Goal: Task Accomplishment & Management: Complete application form

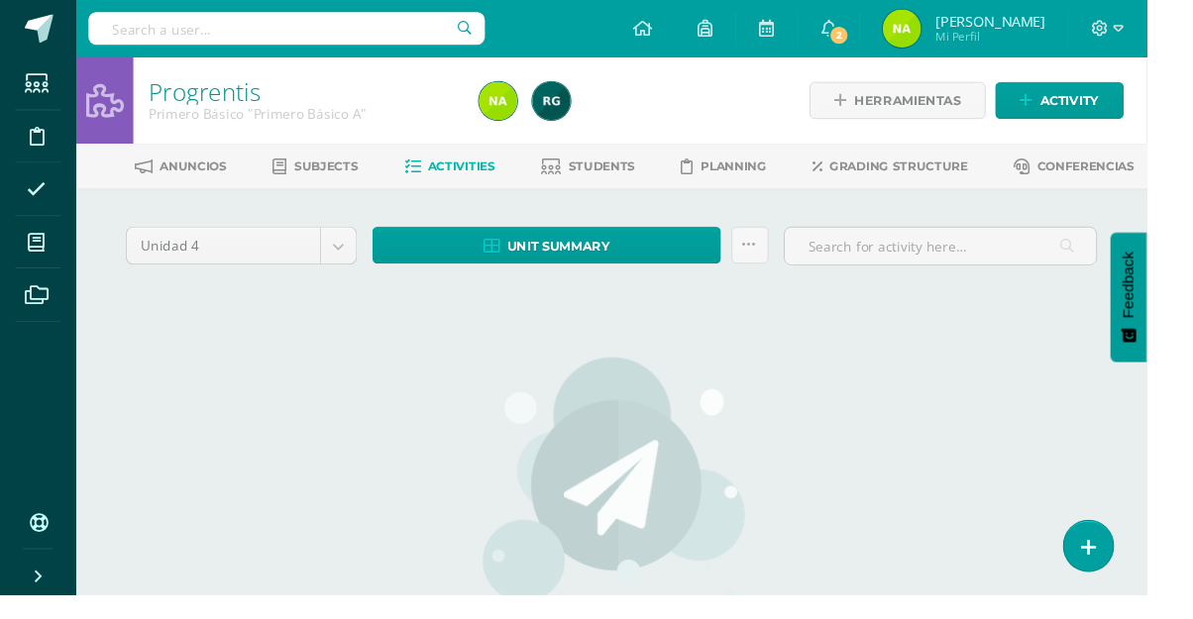
click at [38, 252] on icon at bounding box center [38, 253] width 18 height 20
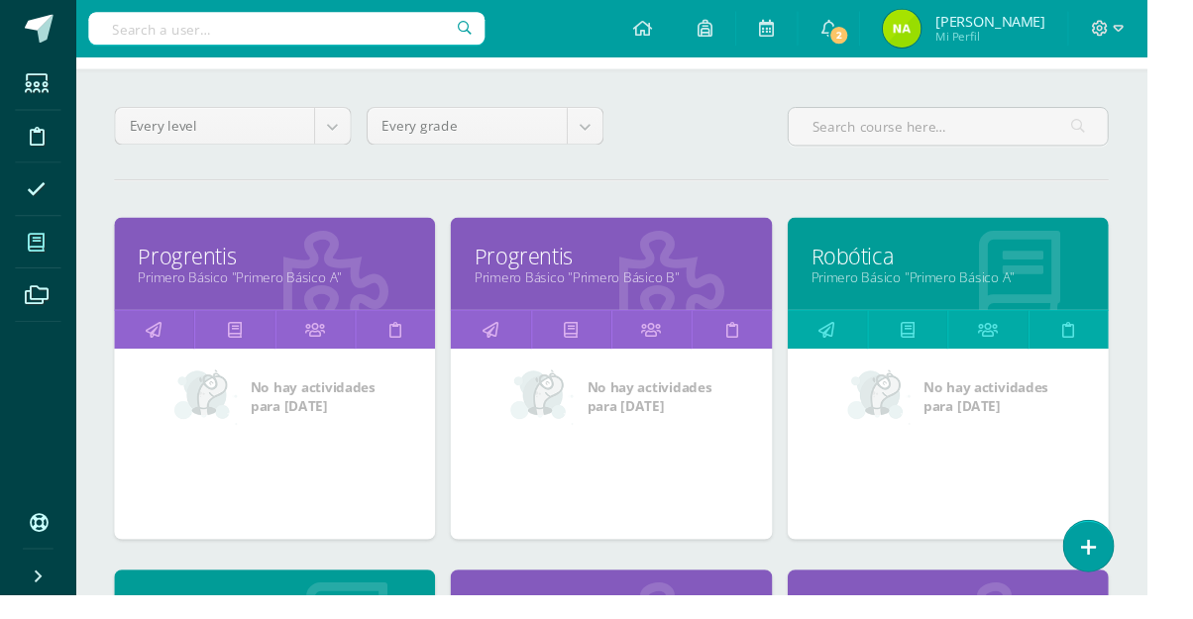
scroll to position [169, 0]
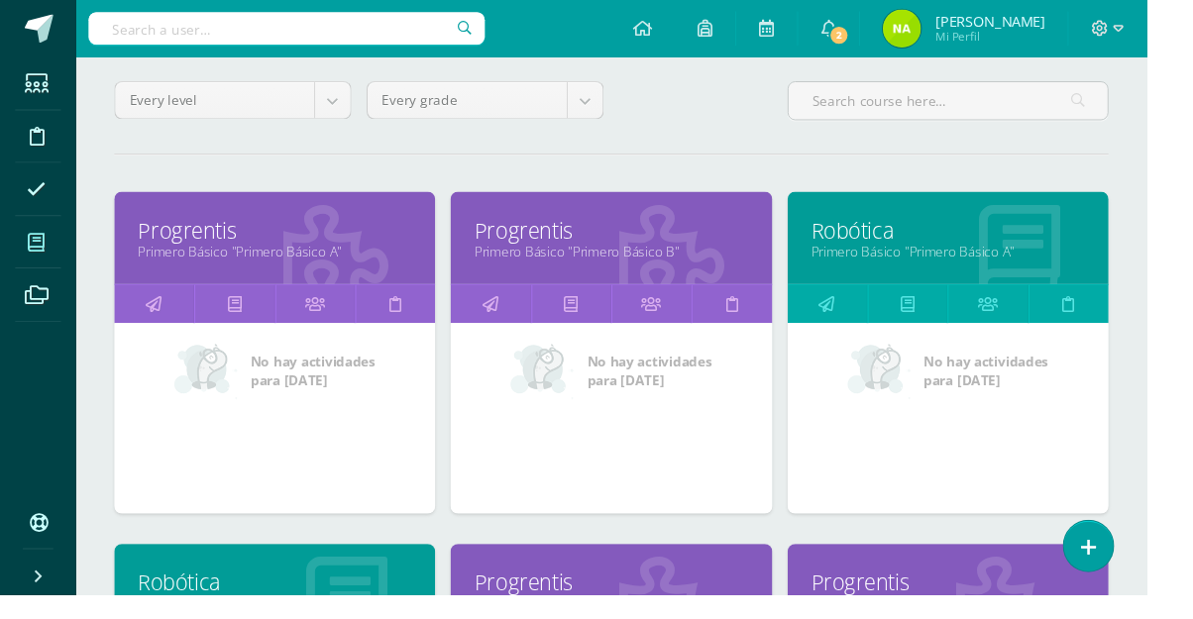
click at [1093, 260] on link "Primero Básico "Primero Básico A"" at bounding box center [986, 261] width 284 height 19
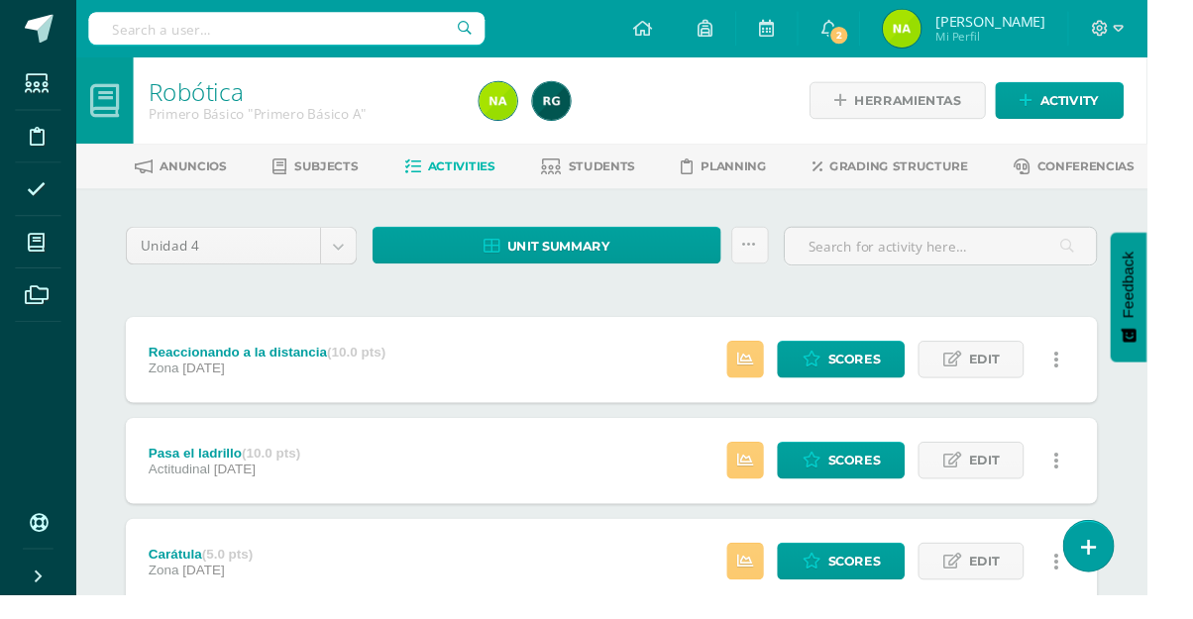
click at [606, 183] on link "Students" at bounding box center [612, 174] width 98 height 32
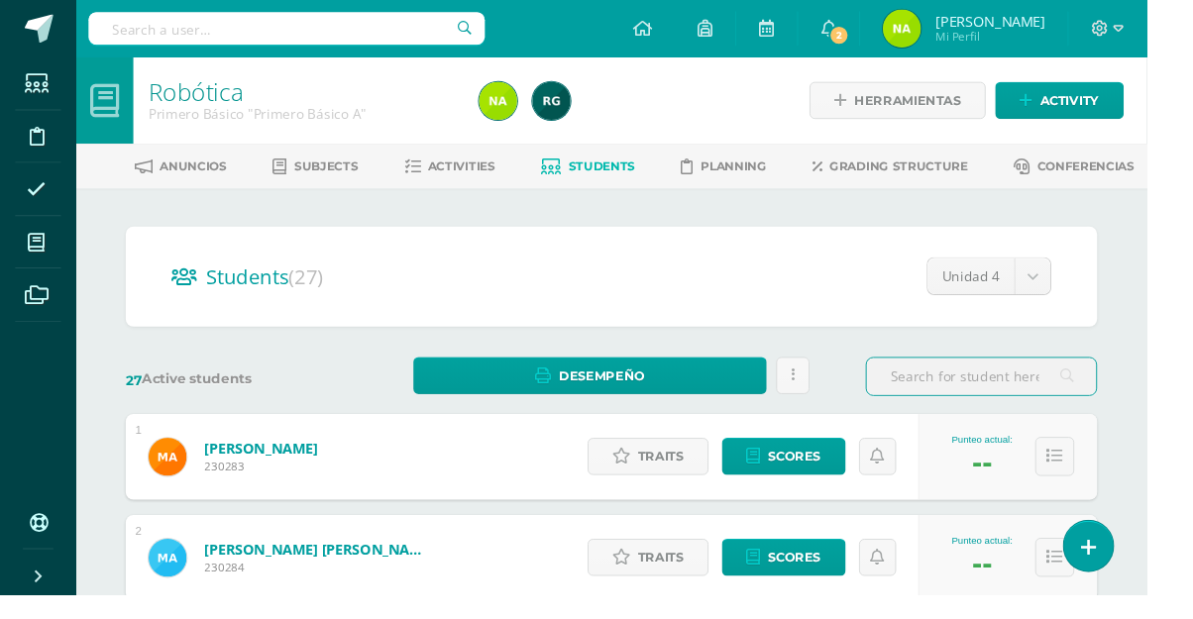
click at [990, 396] on input "text" at bounding box center [1021, 392] width 239 height 39
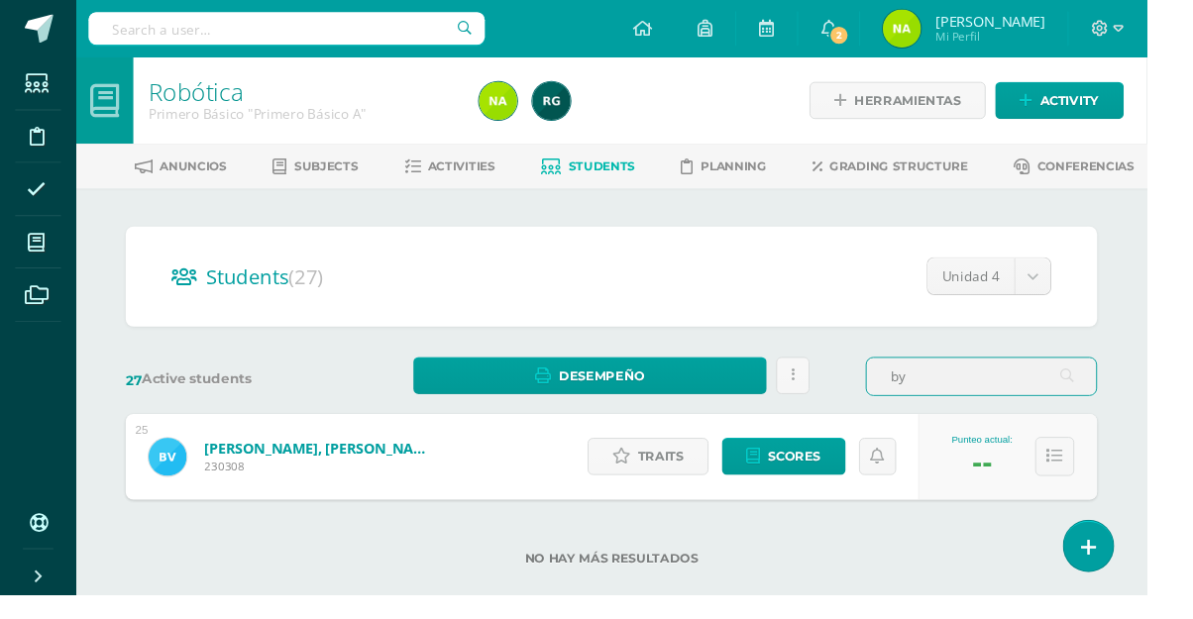
type input "by"
click at [833, 480] on span "Scores" at bounding box center [827, 475] width 55 height 37
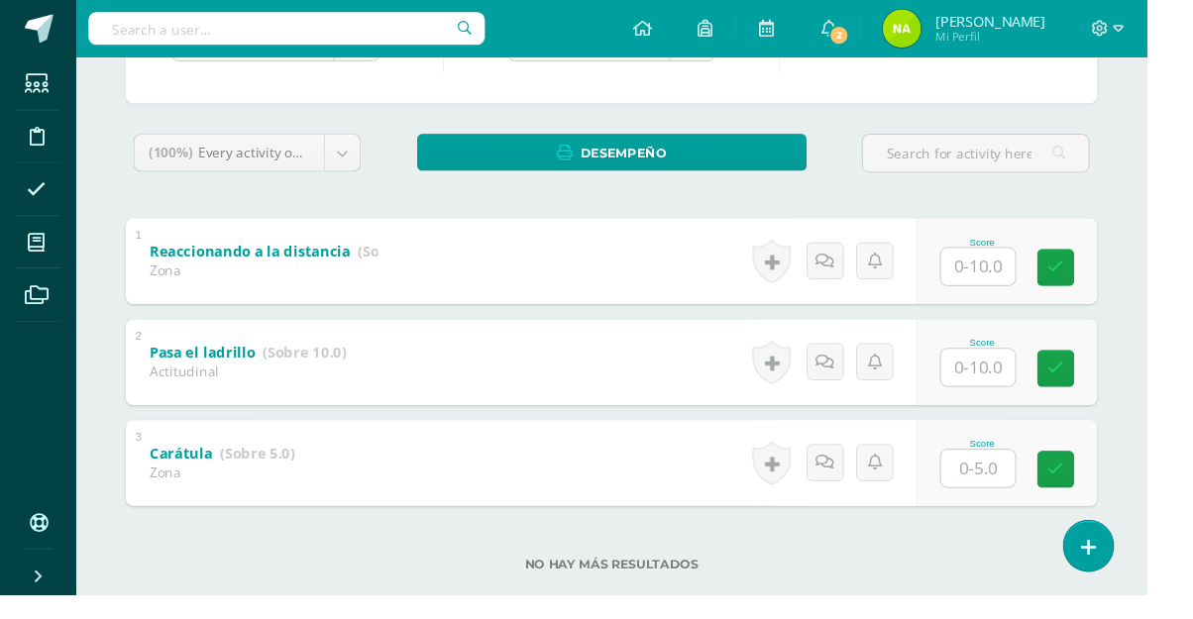
scroll to position [264, 0]
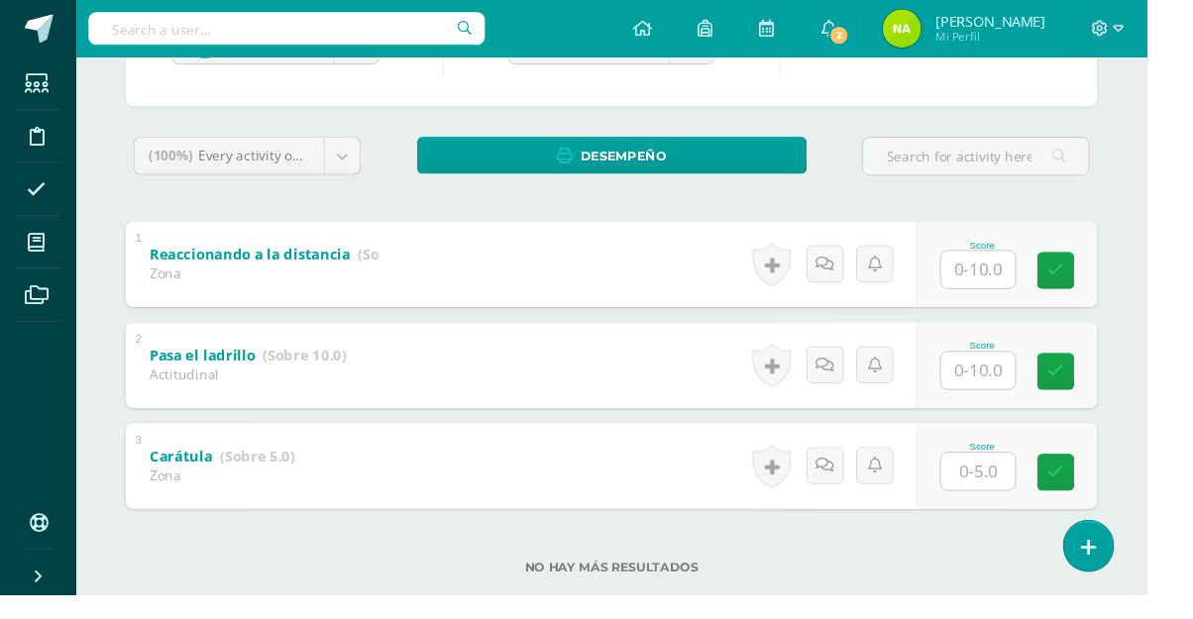
click at [1030, 393] on input "text" at bounding box center [1017, 386] width 77 height 39
type input "10"
click at [1053, 296] on input "text" at bounding box center [1017, 281] width 77 height 39
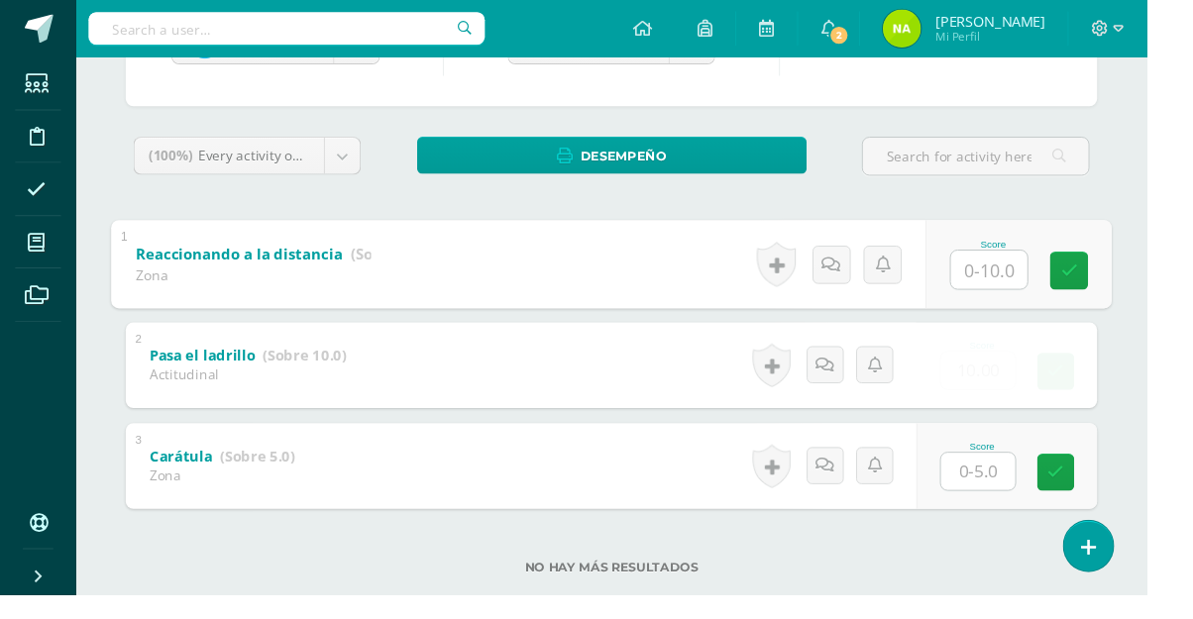
click at [1037, 281] on input "text" at bounding box center [1029, 281] width 79 height 40
type input "10"
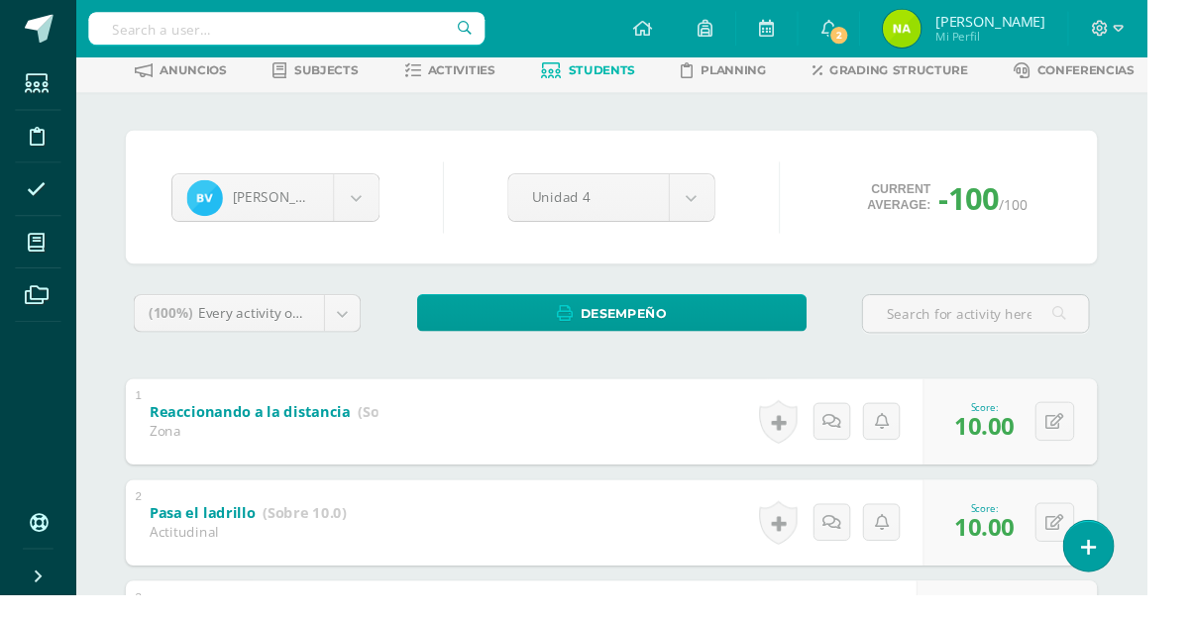
scroll to position [99, 0]
click at [355, 207] on body "Students Discipline Attendance My courses Archivos Soporte Centro de ayuda Últi…" at bounding box center [596, 364] width 1193 height 926
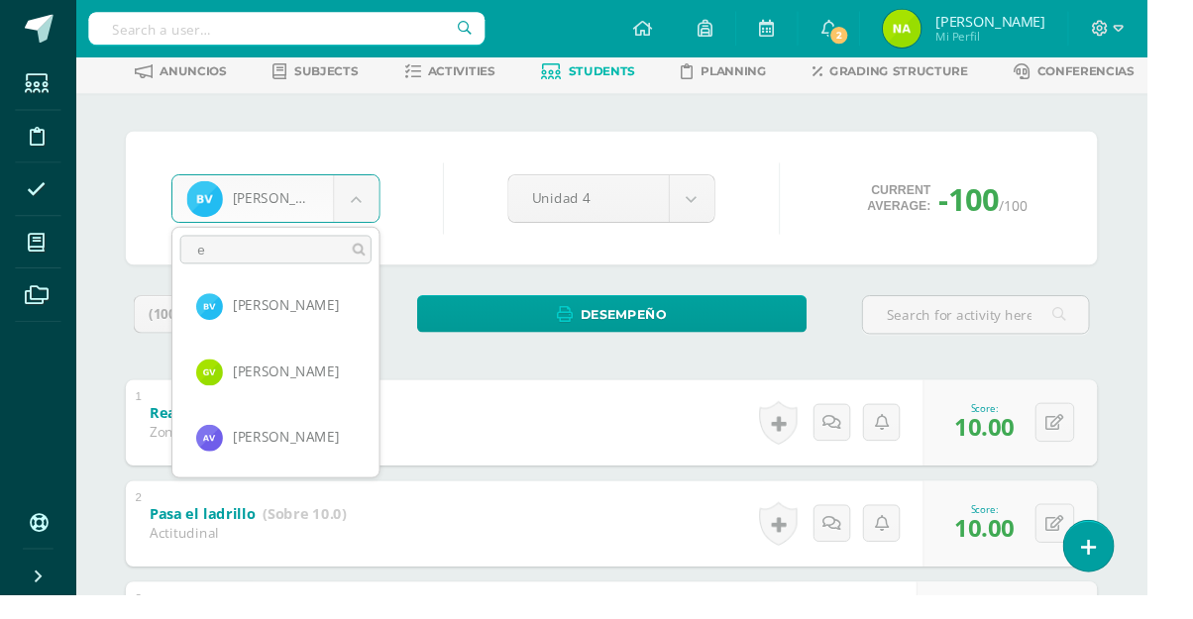
scroll to position [0, 0]
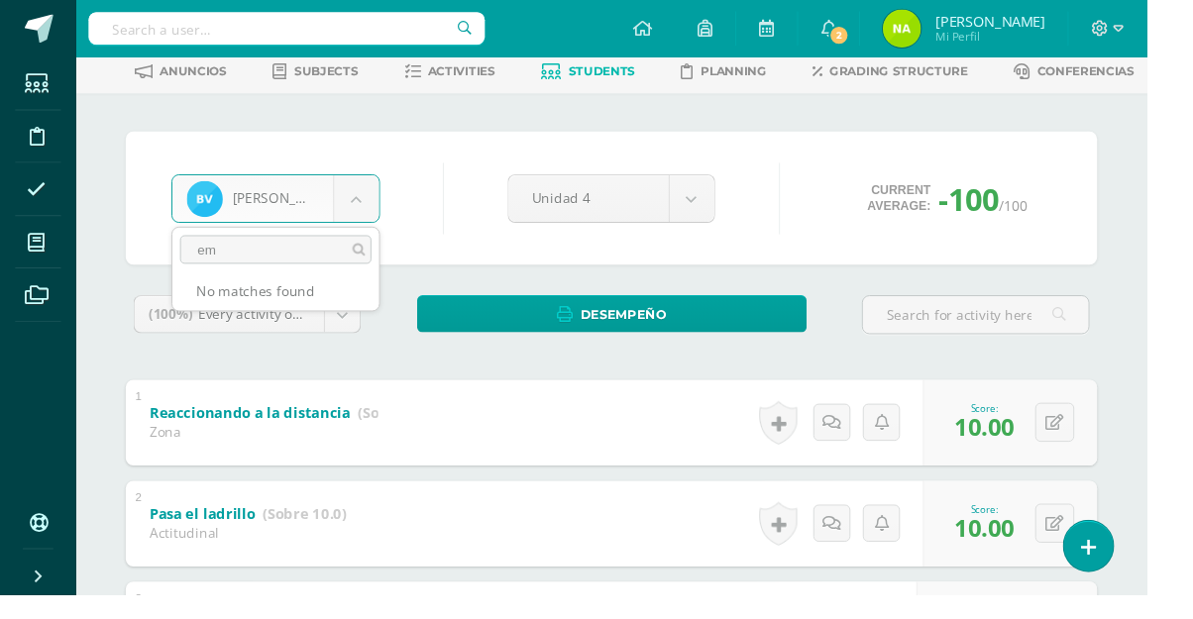
type input "e"
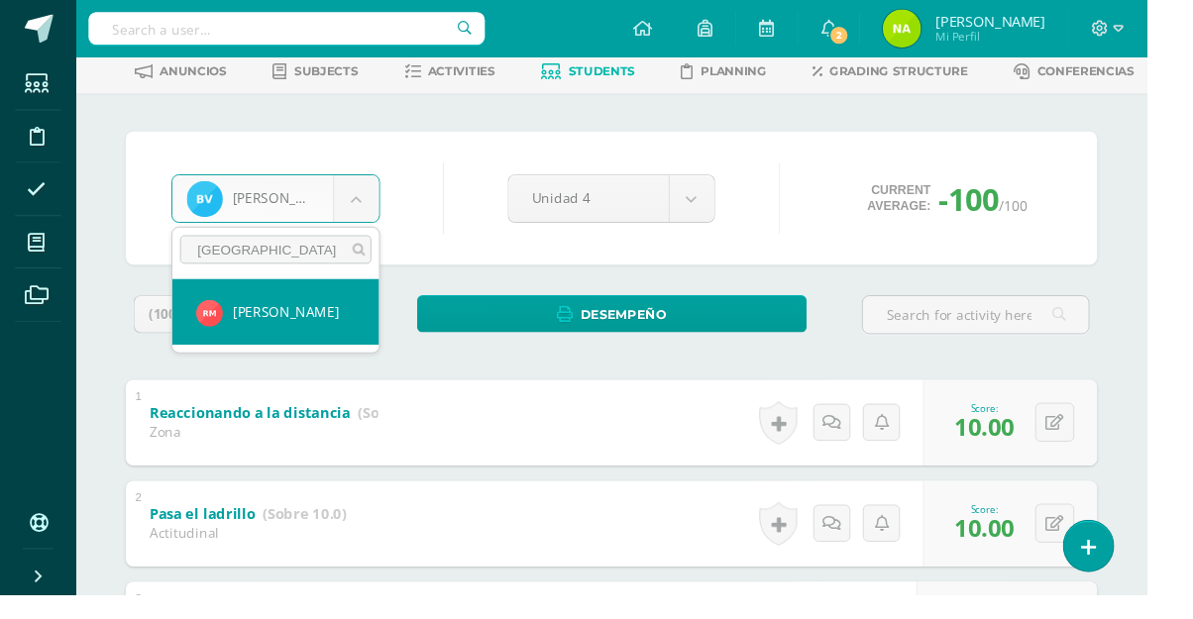
type input "romeo"
select select "213"
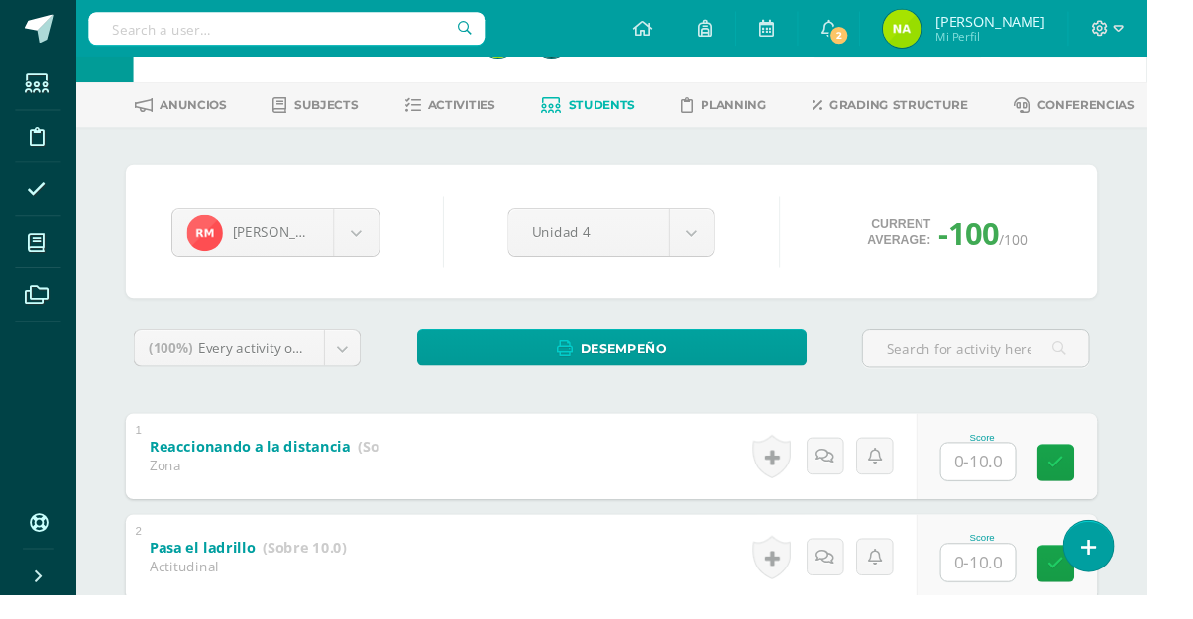
scroll to position [172, 0]
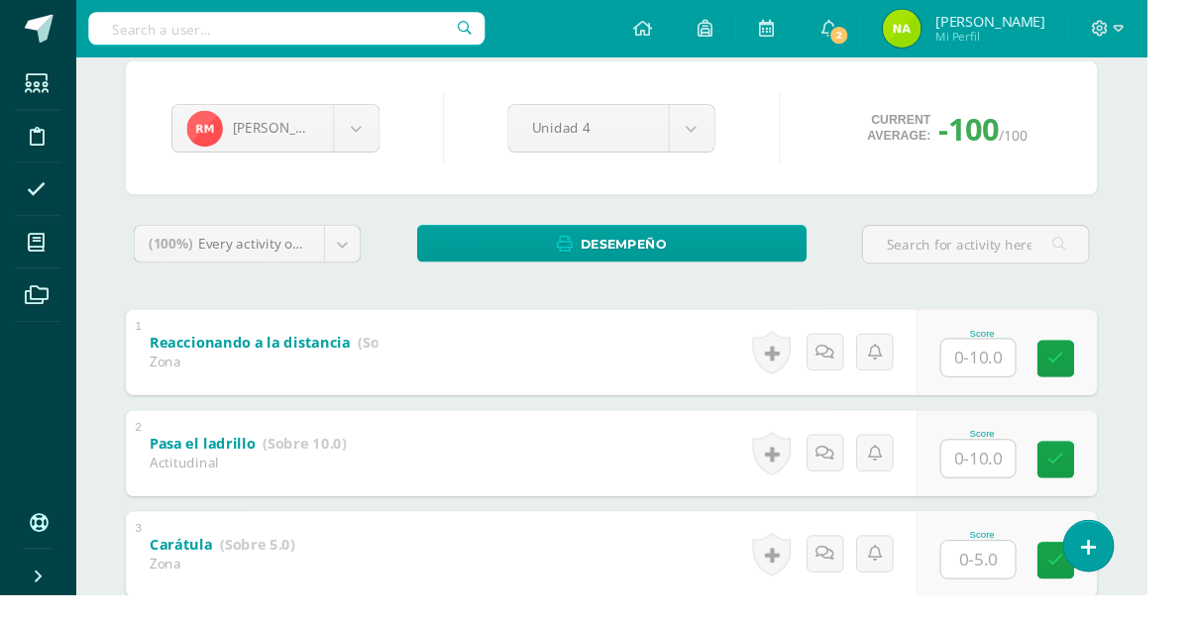
click at [1015, 485] on input "text" at bounding box center [1017, 477] width 77 height 39
type input "10"
click at [1035, 381] on input "text" at bounding box center [1017, 372] width 77 height 39
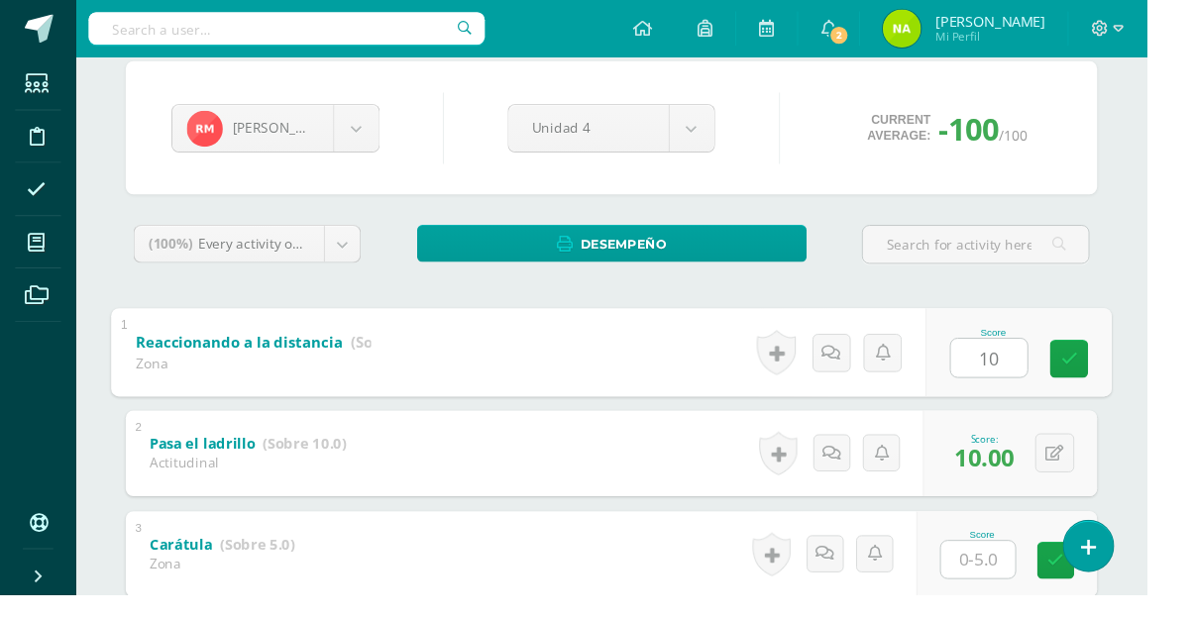
type input "10"
click at [1181, 321] on div "[PERSON_NAME] [PERSON_NAME] [PERSON_NAME] [PERSON_NAME] [PERSON_NAME] [PERSON_N…" at bounding box center [636, 388] width 1090 height 729
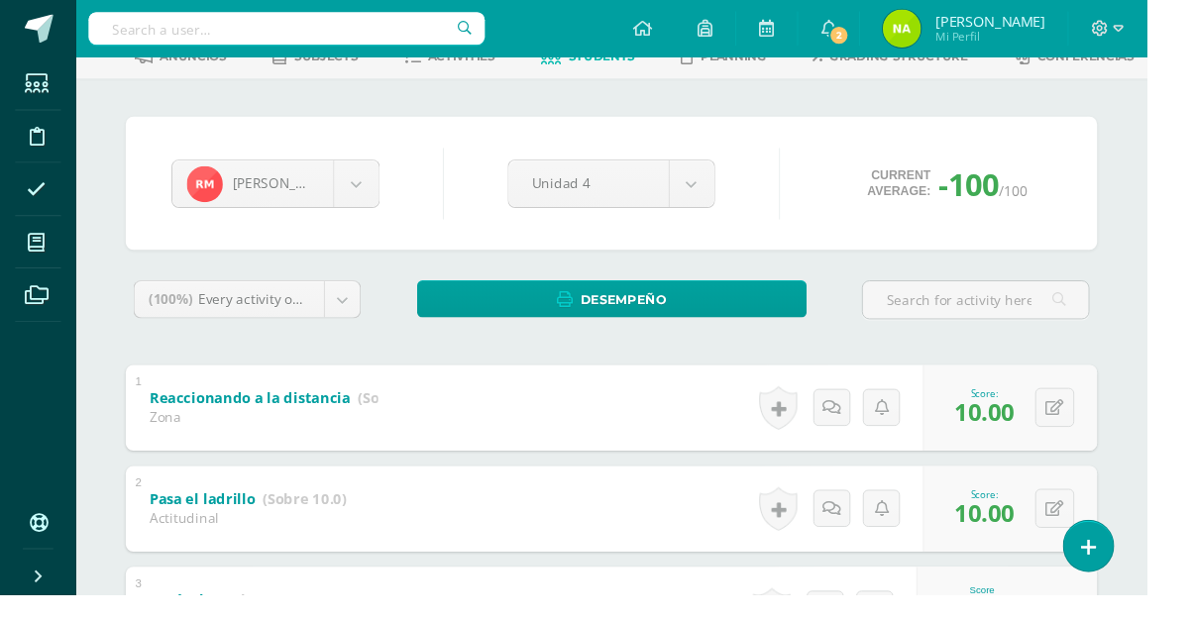
scroll to position [0, 0]
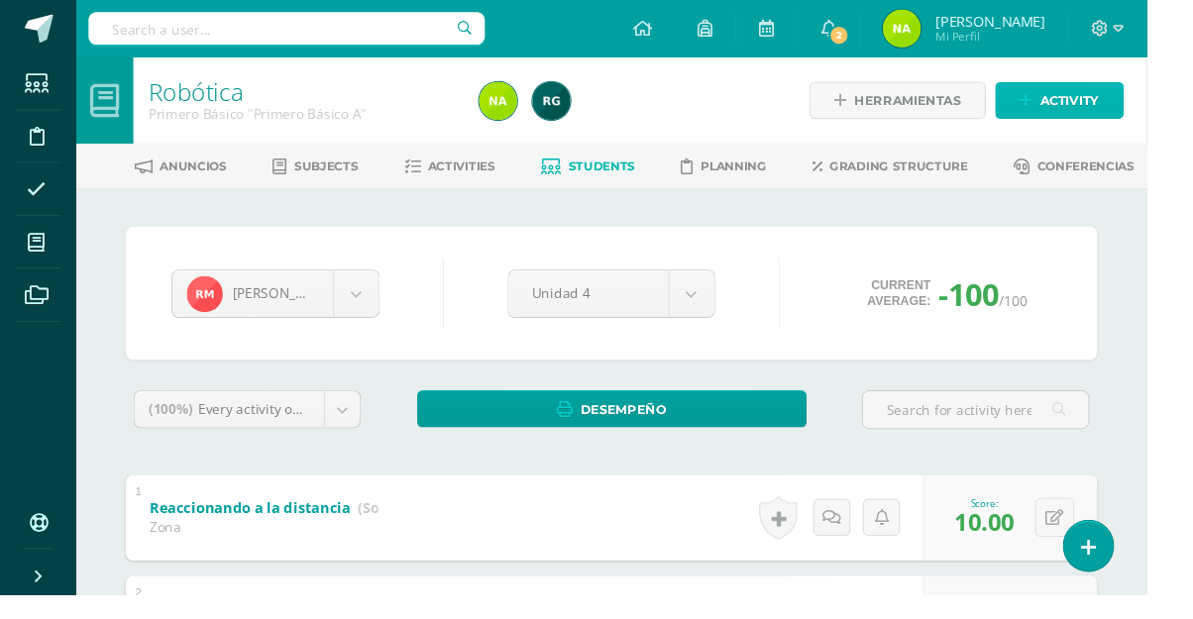
click at [1134, 111] on span "Activity" at bounding box center [1112, 104] width 61 height 37
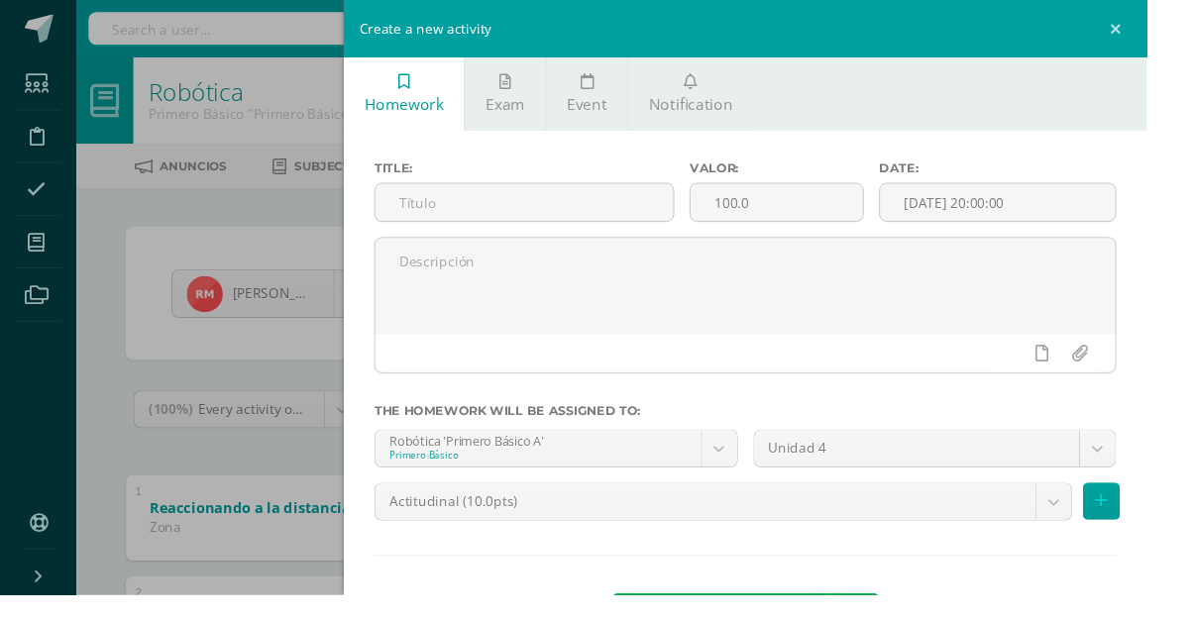
click at [603, 215] on input "text" at bounding box center [545, 210] width 310 height 39
type input "Gol!"
click at [878, 204] on input "100.0" at bounding box center [807, 210] width 179 height 39
type input "10"
click at [1065, 538] on body "Students Discipline Attendance My courses Archivos Soporte Centro de ayuda Últi…" at bounding box center [596, 463] width 1193 height 926
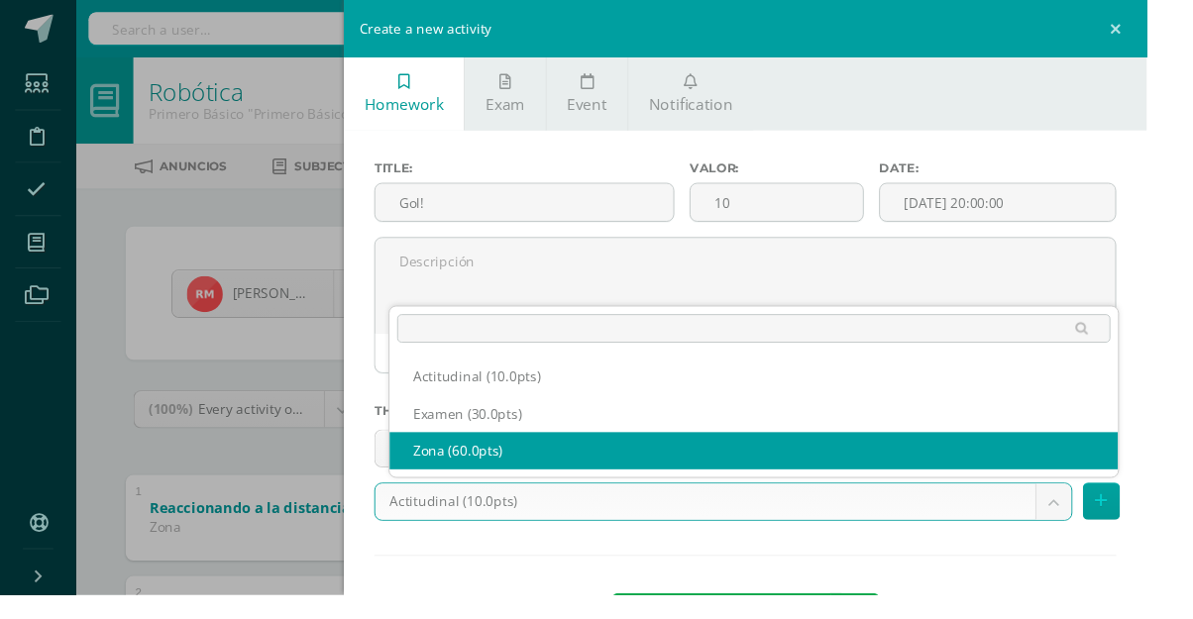
select select "107367"
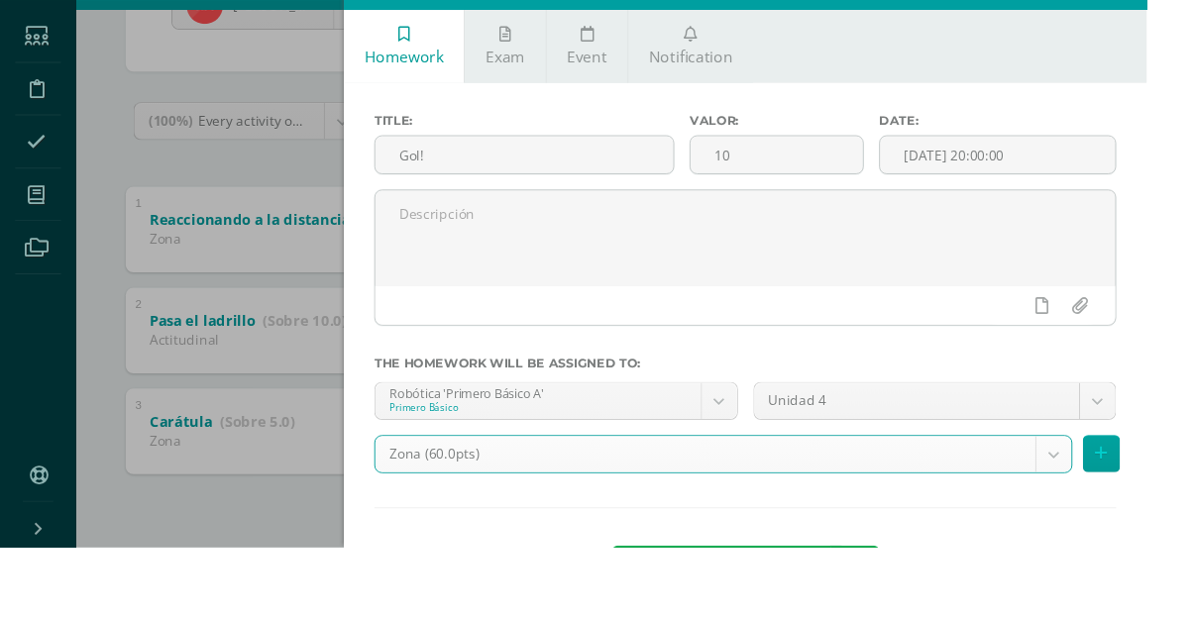
scroll to position [258, 0]
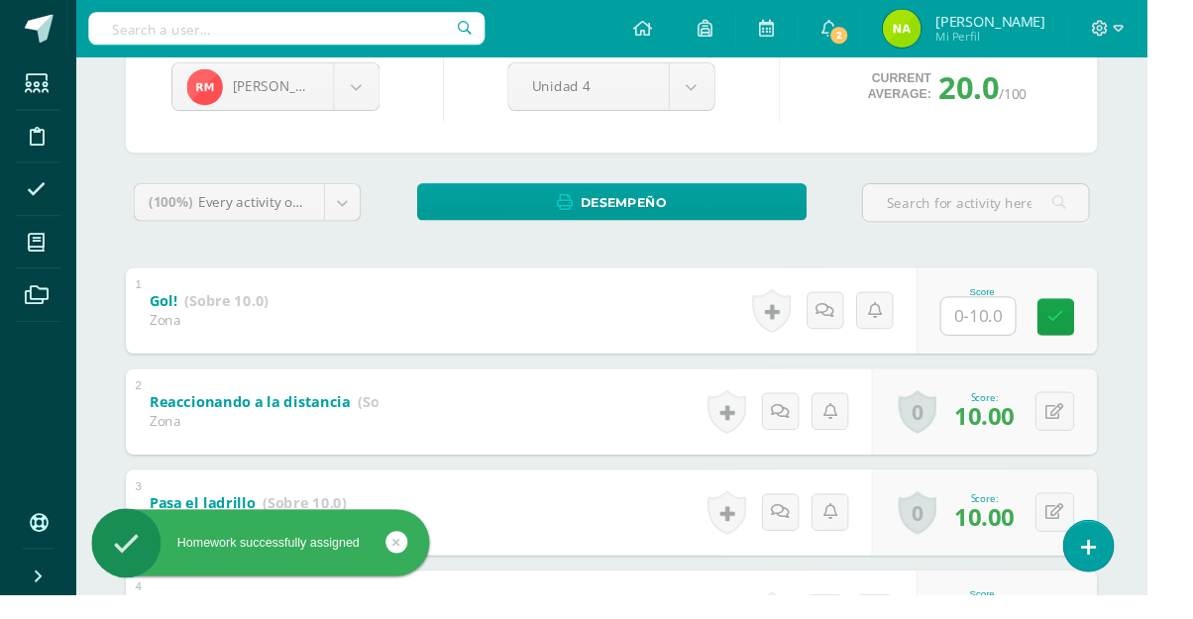
click at [1042, 337] on input "text" at bounding box center [1017, 329] width 77 height 39
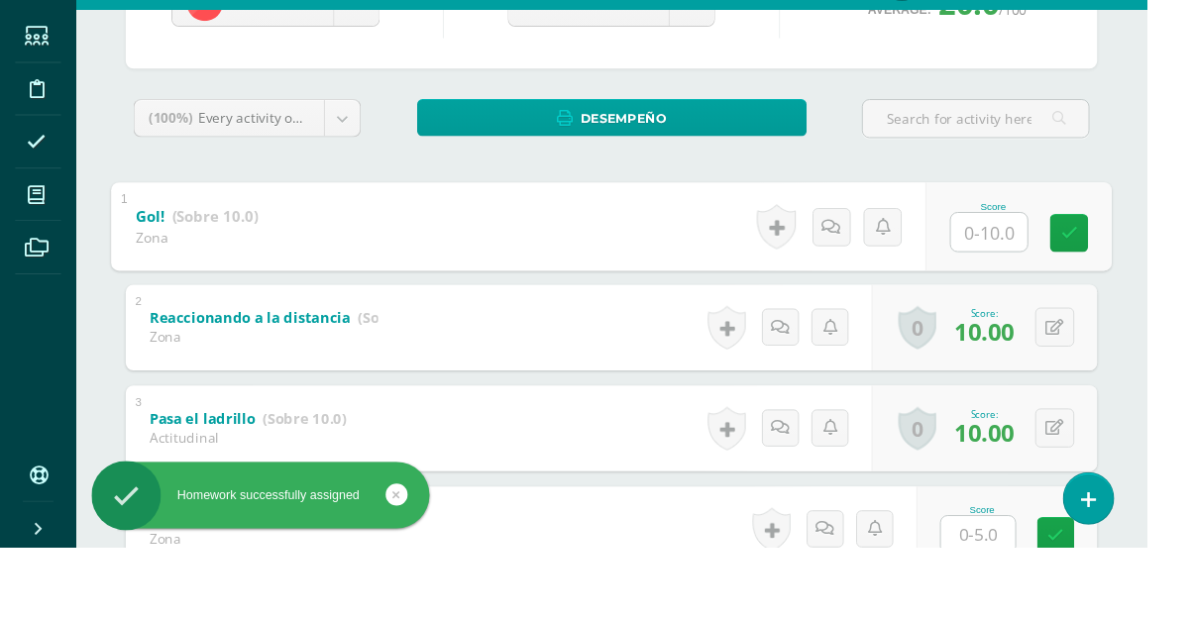
scroll to position [265, 0]
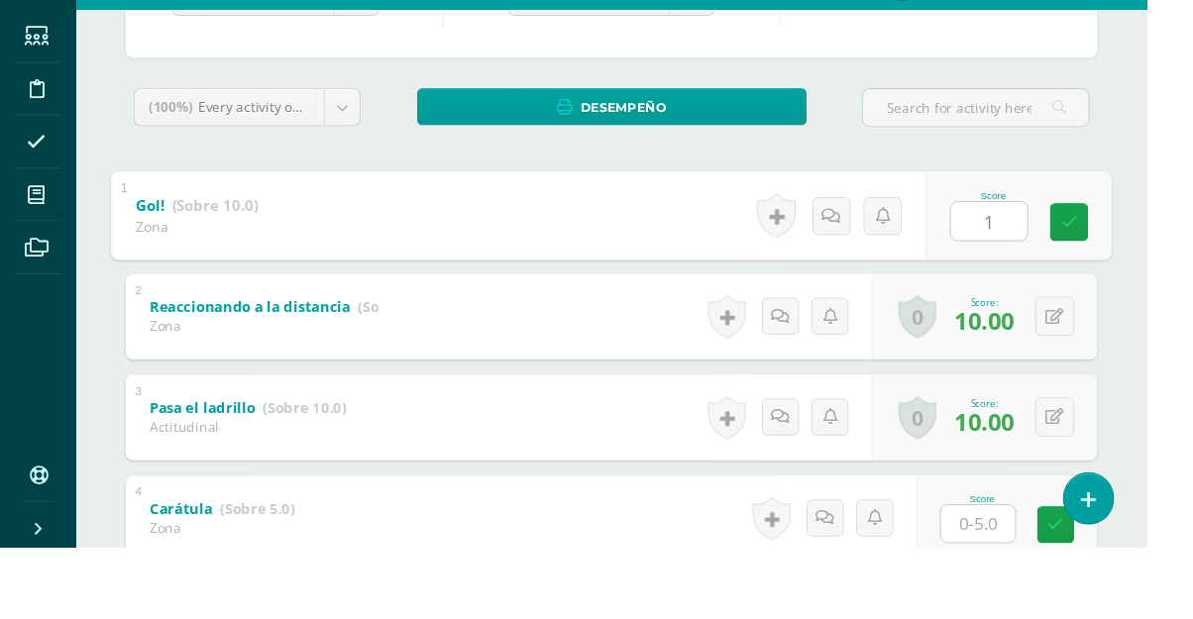
type input "10"
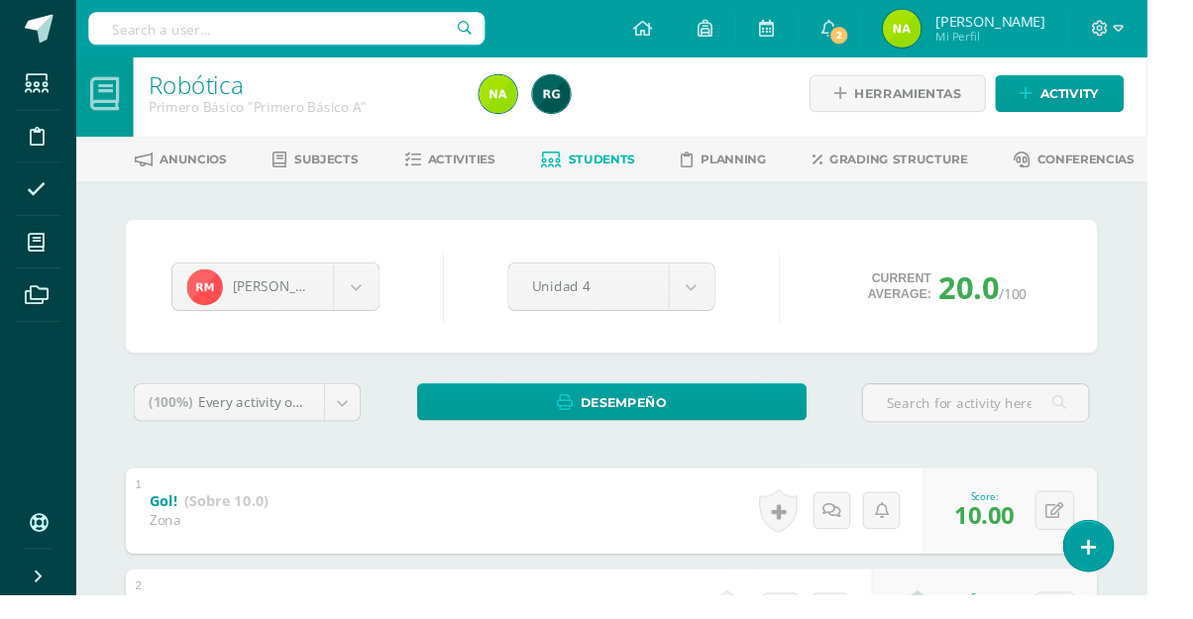
scroll to position [0, 0]
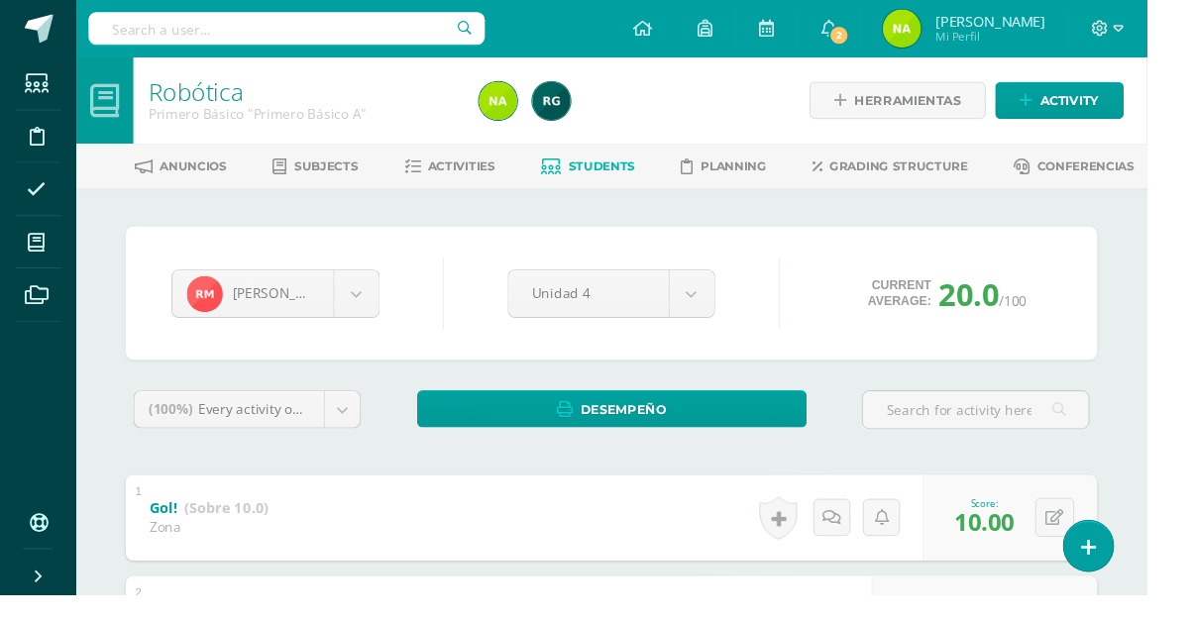
click at [384, 312] on body "Homework successfully assigned Students Discipline Attendance My courses Archiv…" at bounding box center [596, 515] width 1193 height 1031
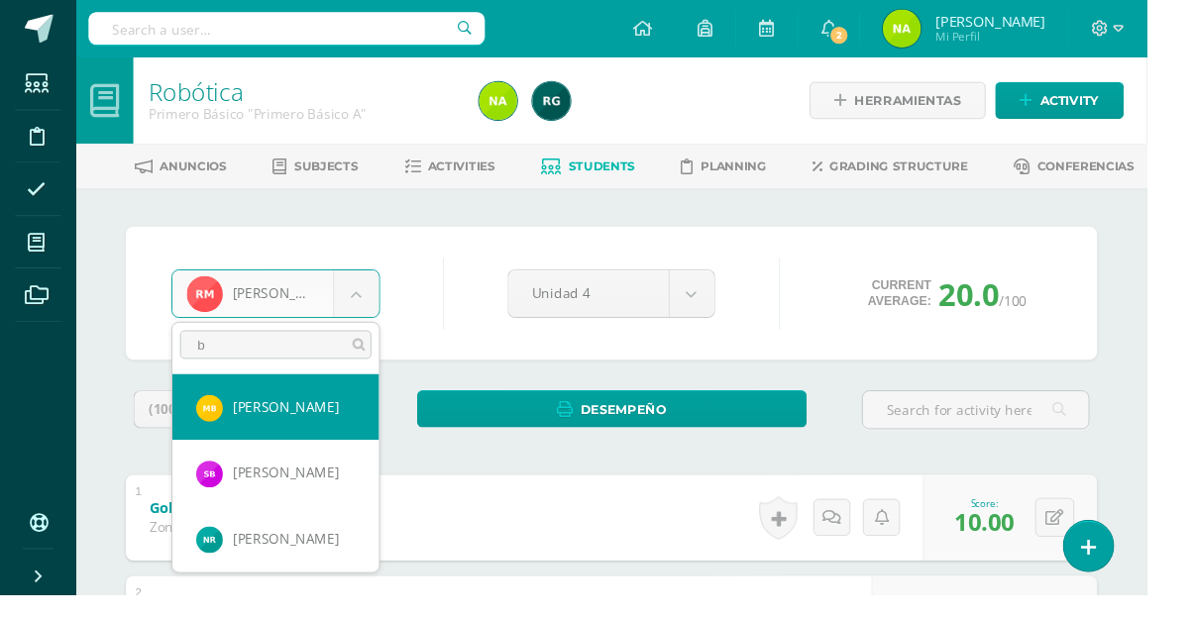
type input "by"
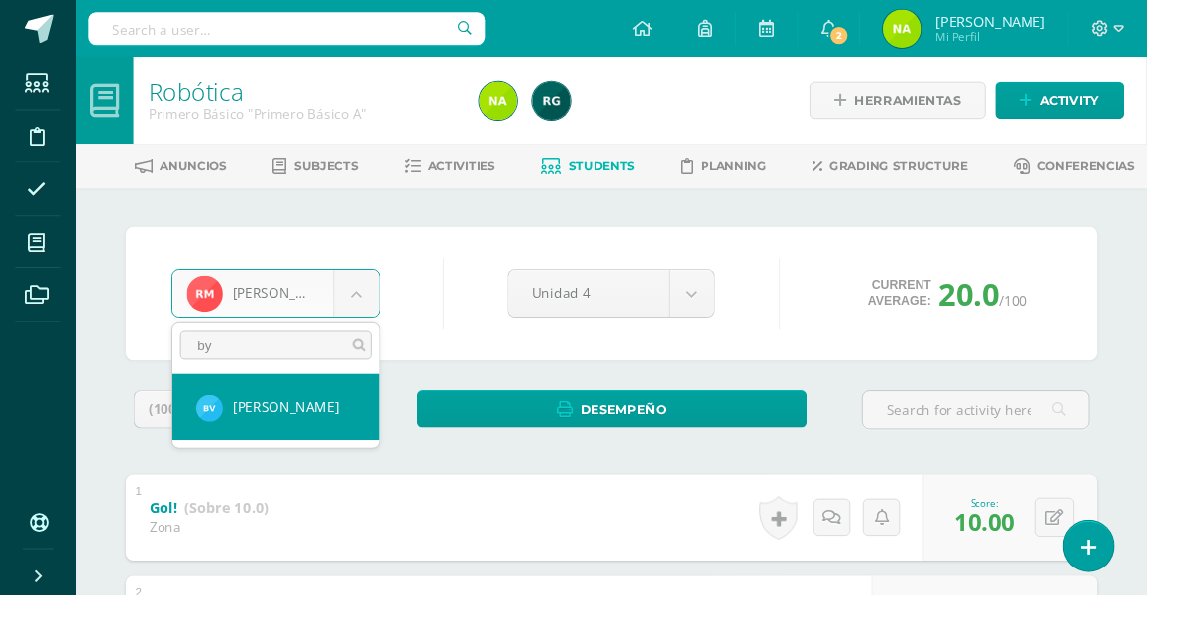
select select "203"
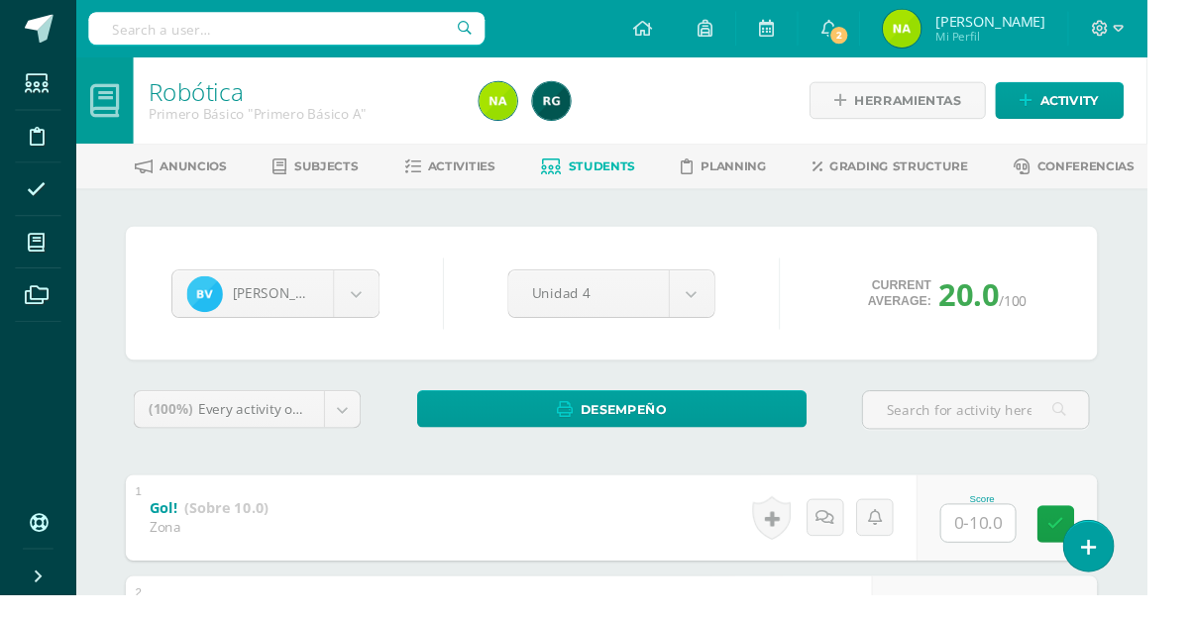
click at [1035, 552] on input "text" at bounding box center [1017, 544] width 77 height 39
type input "7"
click at [365, 293] on body "Students Discipline Attendance My courses Archivos Soporte Centro de ayuda Últi…" at bounding box center [596, 515] width 1193 height 1031
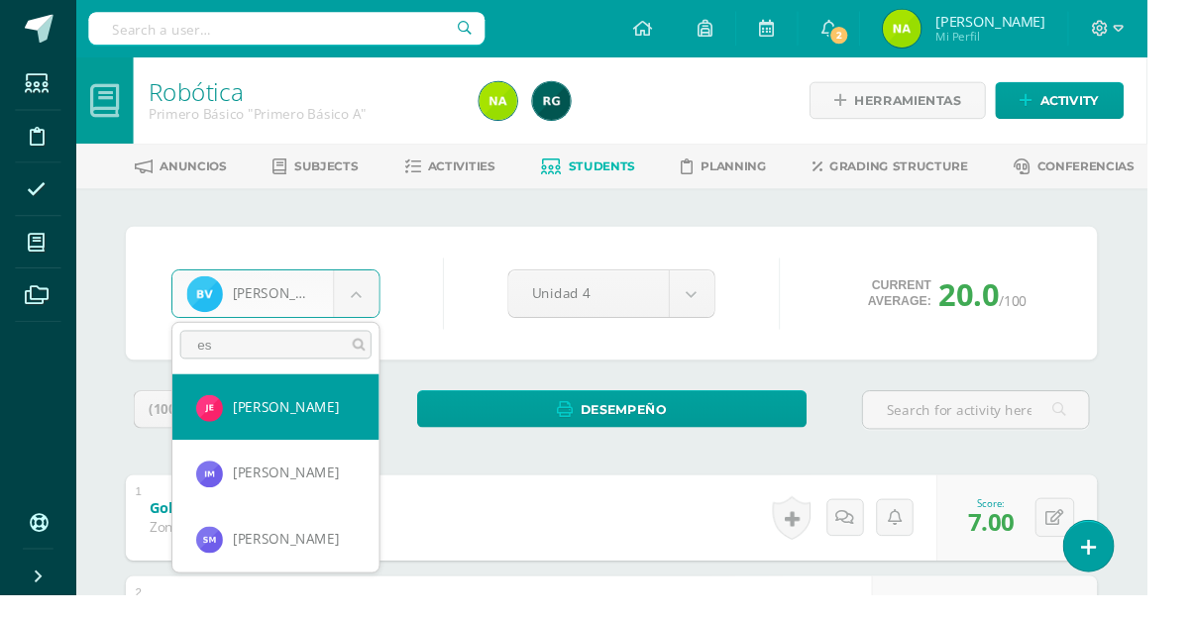
type input "e"
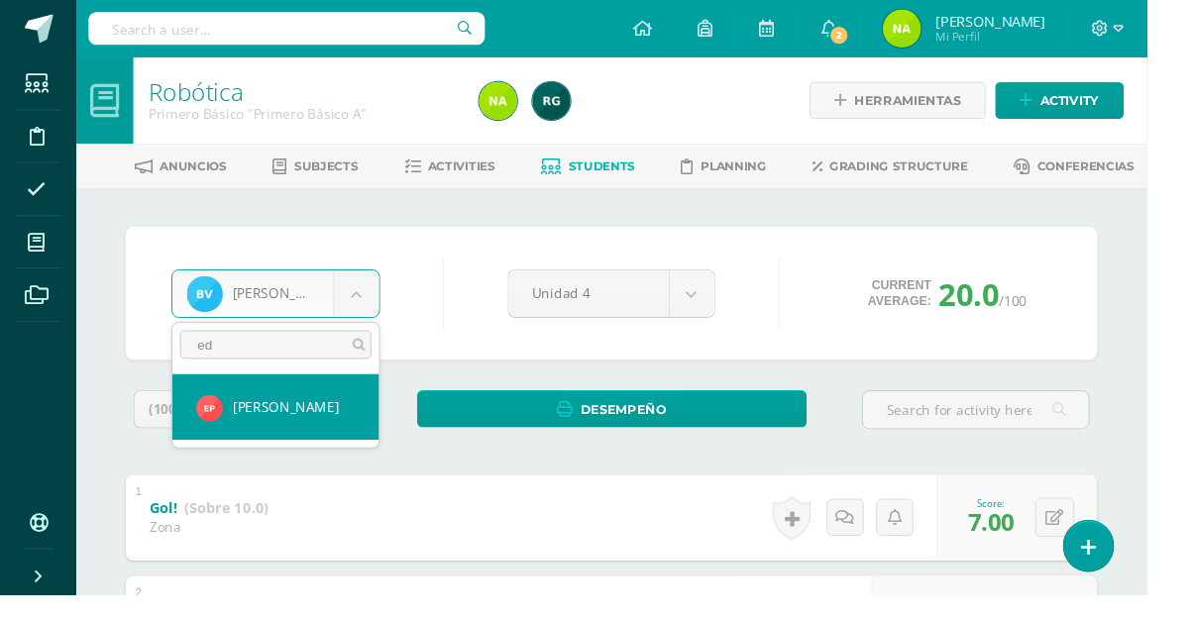
type input "ede"
select select "204"
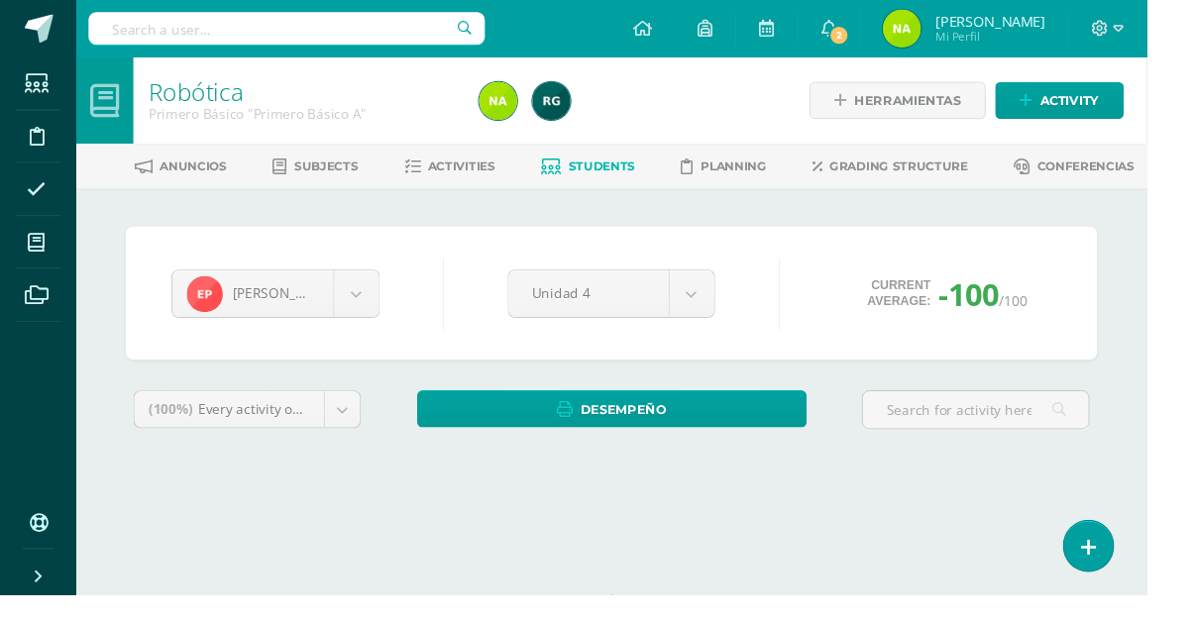
scroll to position [81, 0]
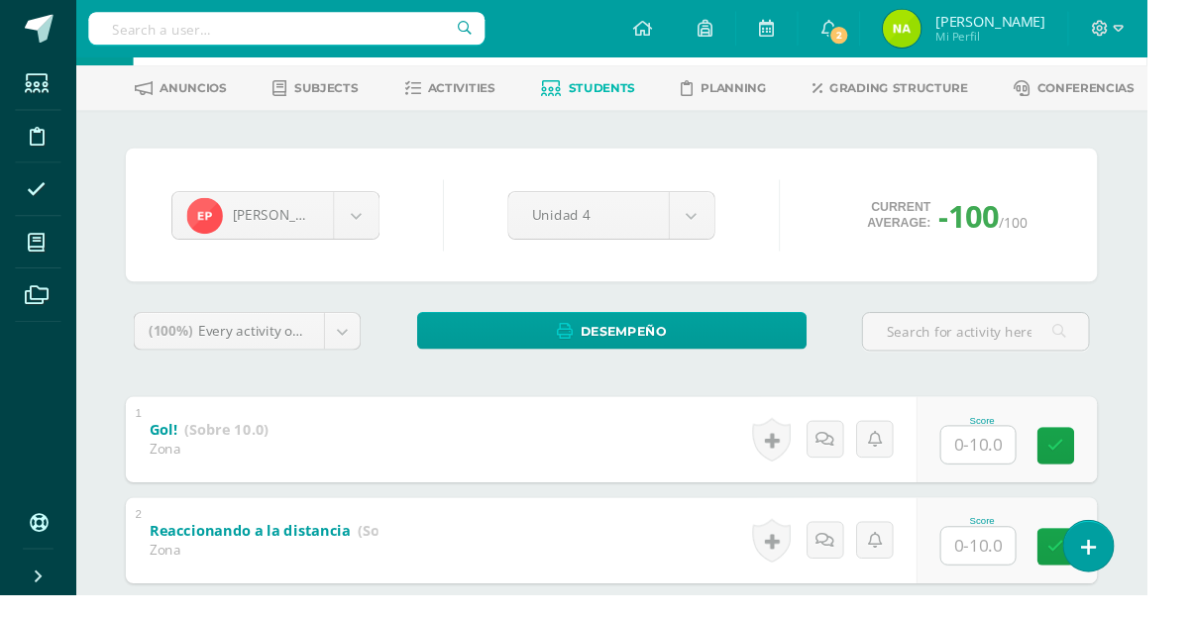
click at [1023, 468] on input "text" at bounding box center [1017, 463] width 77 height 39
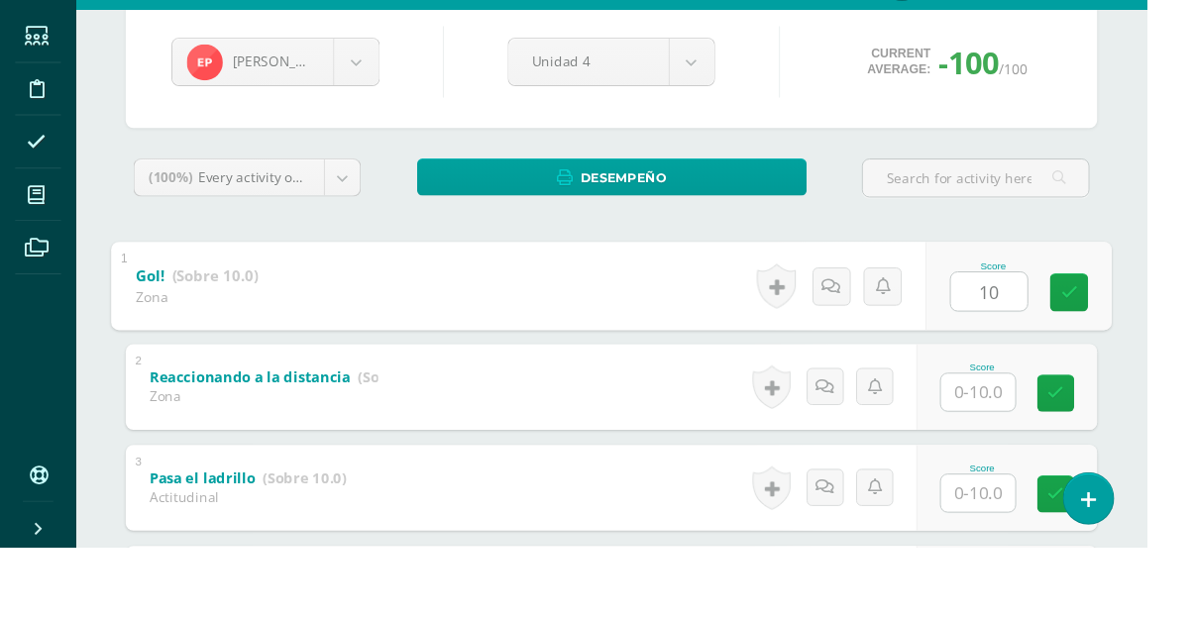
scroll to position [197, 0]
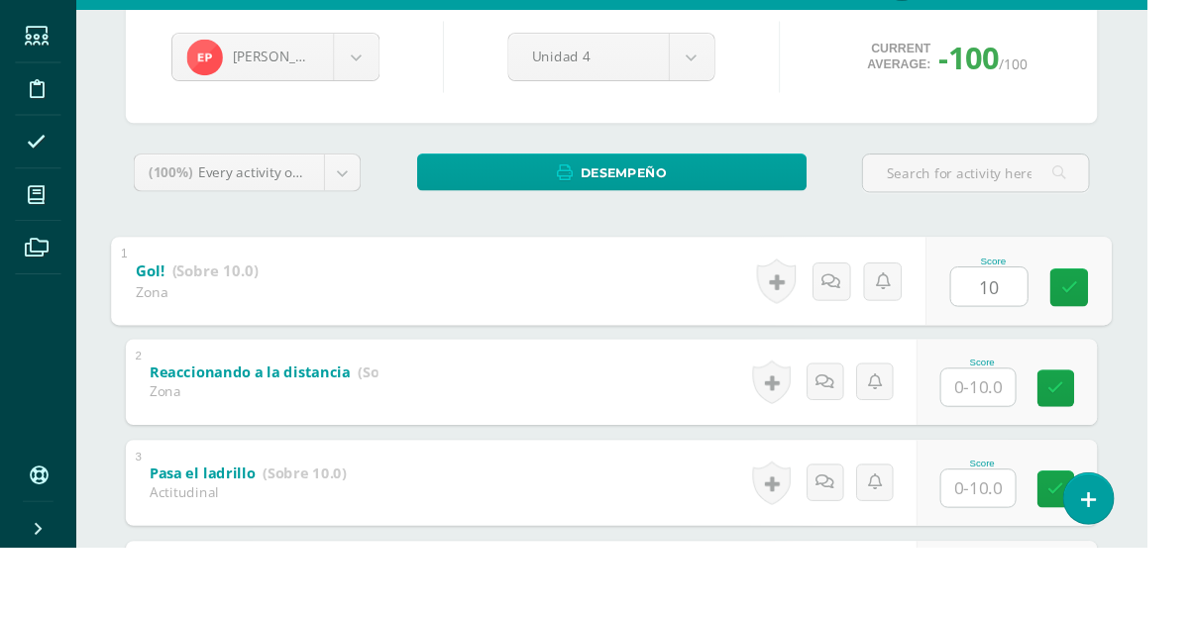
type input "10"
click at [1026, 443] on input "text" at bounding box center [1017, 452] width 77 height 39
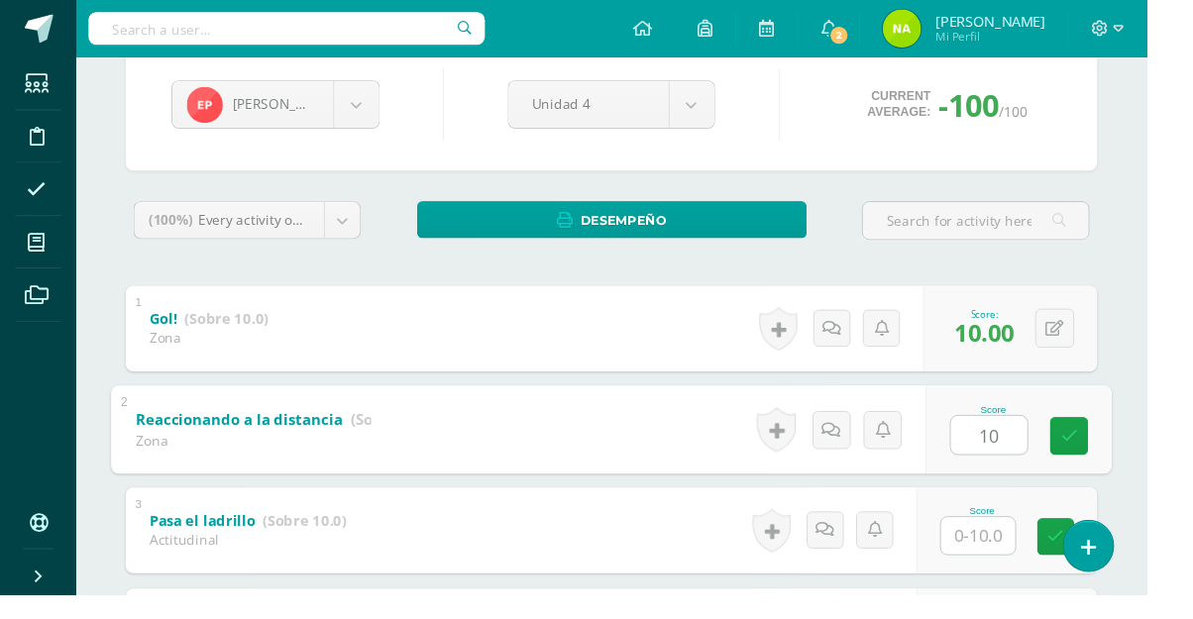
type input "10"
click at [1035, 564] on input "text" at bounding box center [1017, 557] width 77 height 39
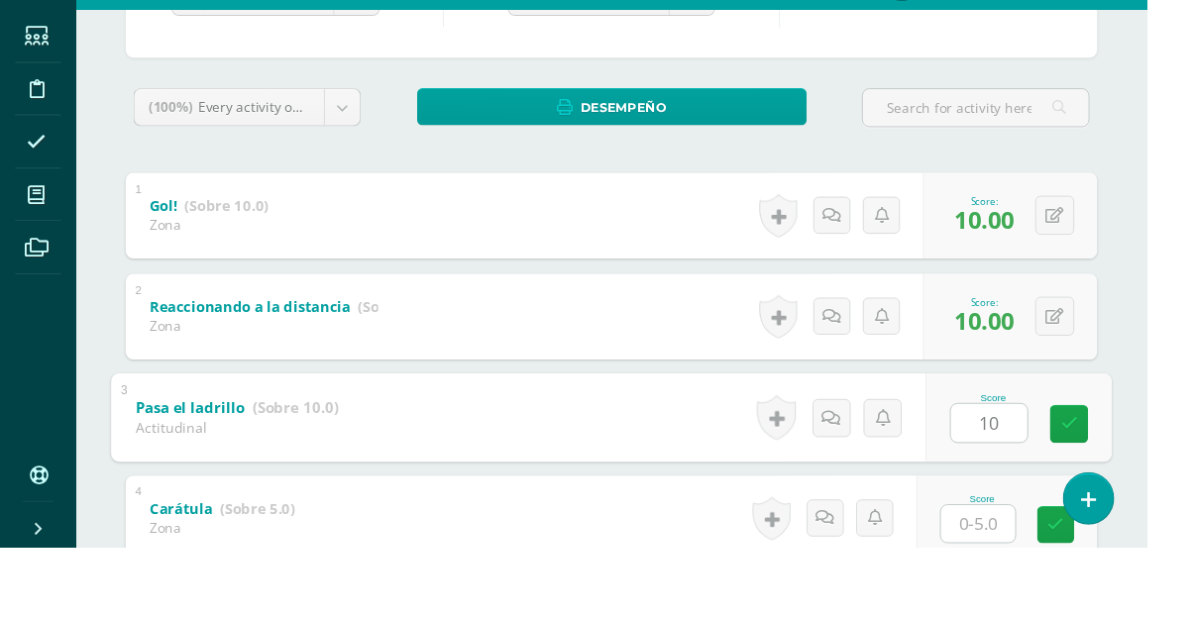
scroll to position [268, 0]
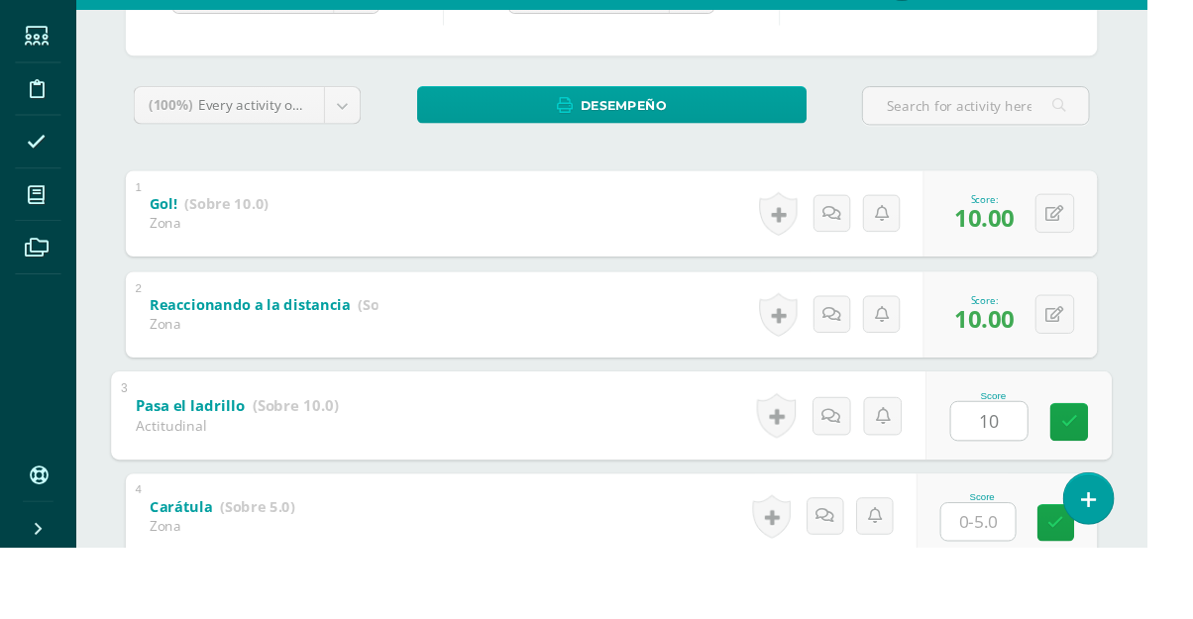
type input "10"
click at [1192, 320] on div "Robótica Primero Básico "Primero Básico A" Herramientas Detalle de asistencias …" at bounding box center [636, 277] width 1114 height 971
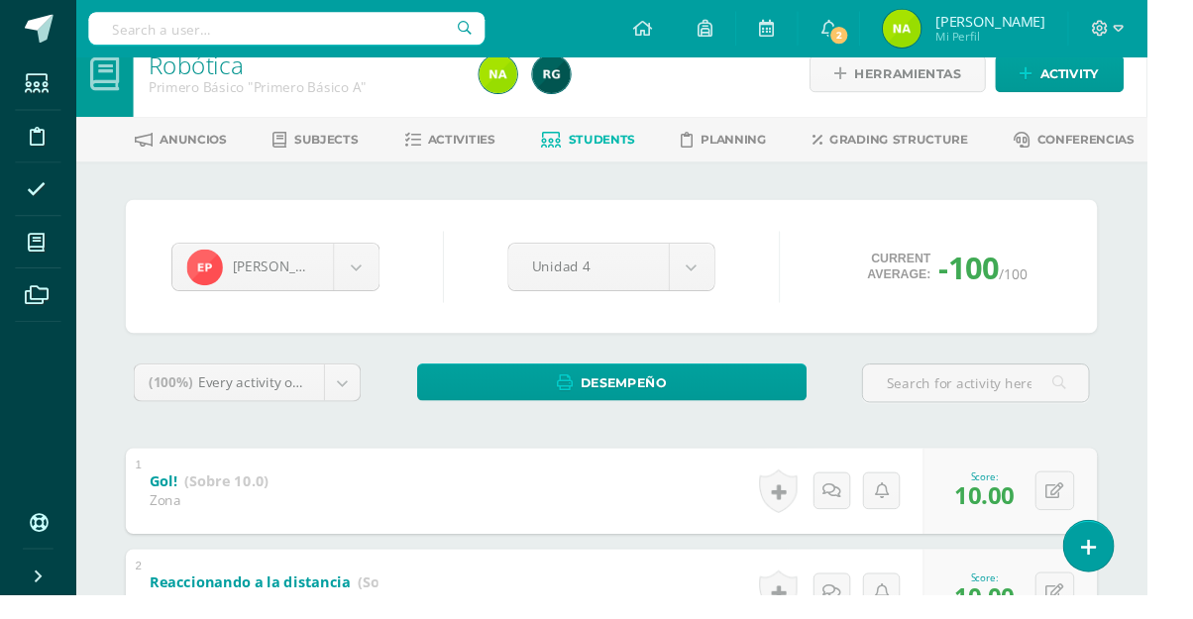
scroll to position [0, 0]
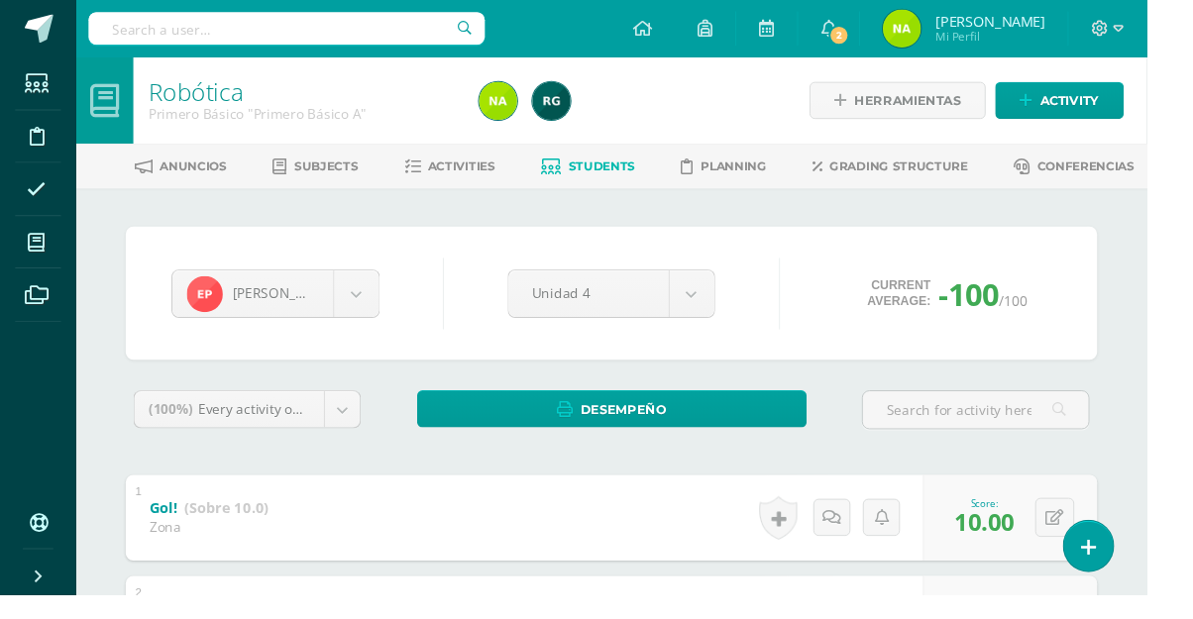
click at [364, 317] on body "Students Discipline Attendance My courses Archivos Soporte Centro de ayuda Últi…" at bounding box center [596, 515] width 1193 height 1031
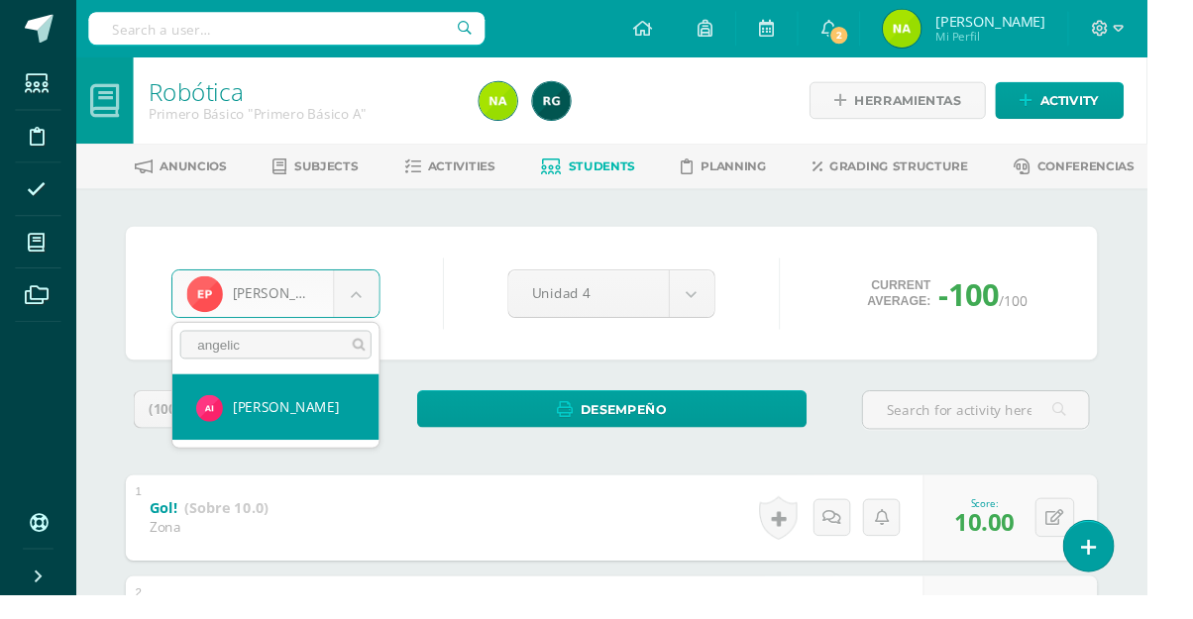
type input "angelica"
select select "870"
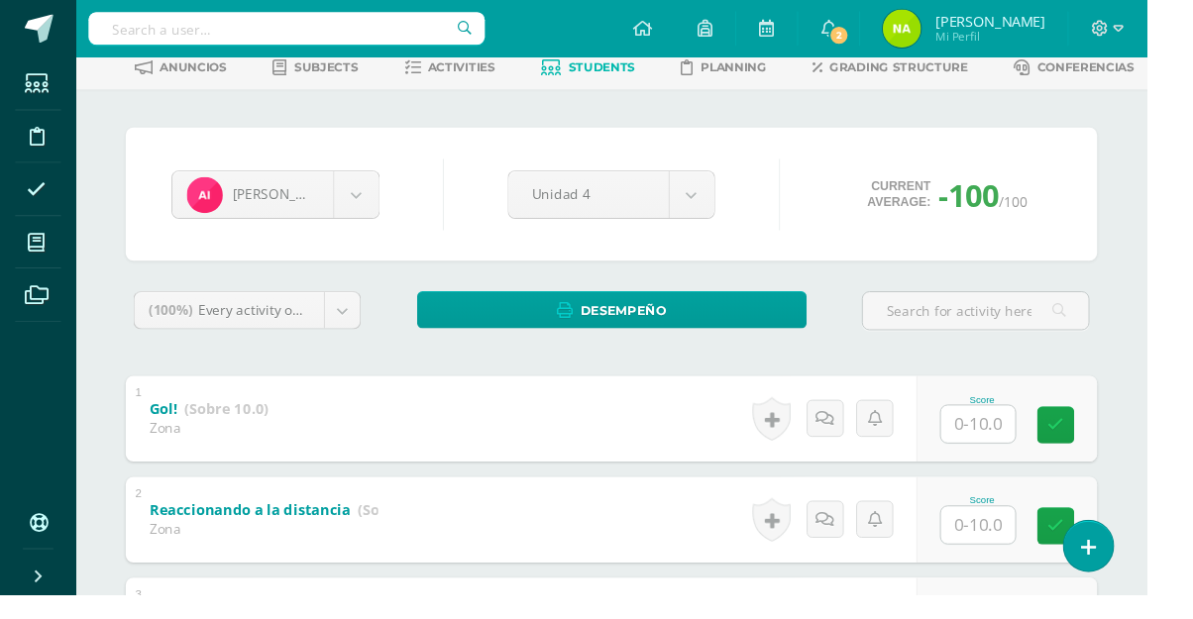
scroll to position [136, 0]
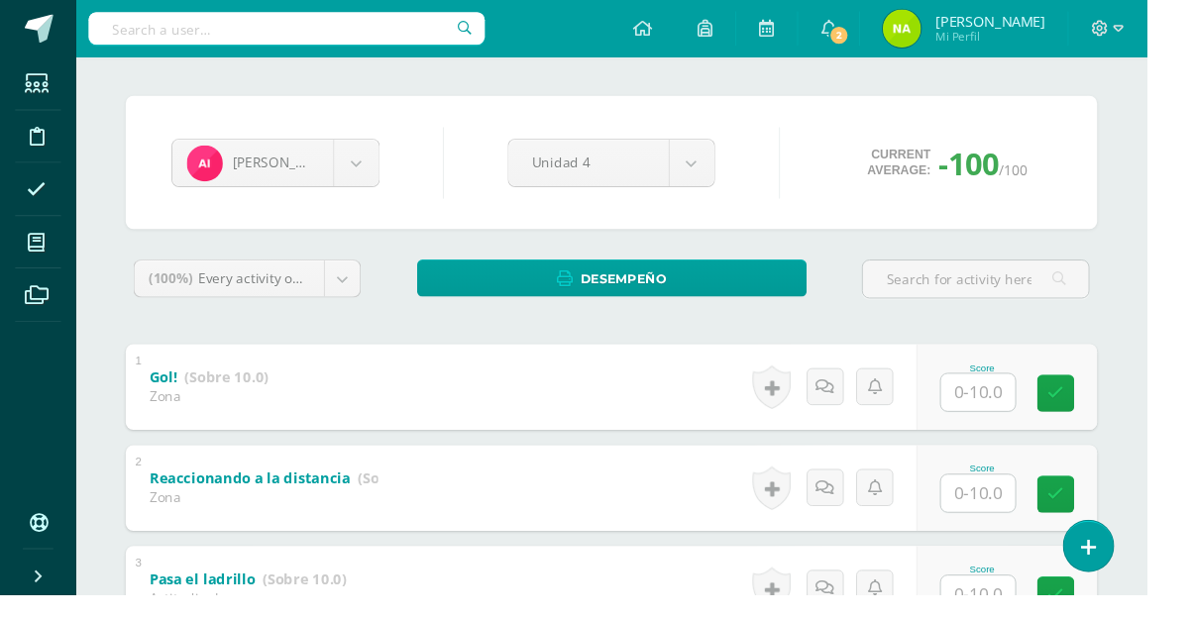
click at [1042, 412] on input "text" at bounding box center [1017, 408] width 77 height 39
type input "10"
click at [1046, 507] on input "text" at bounding box center [1017, 514] width 77 height 39
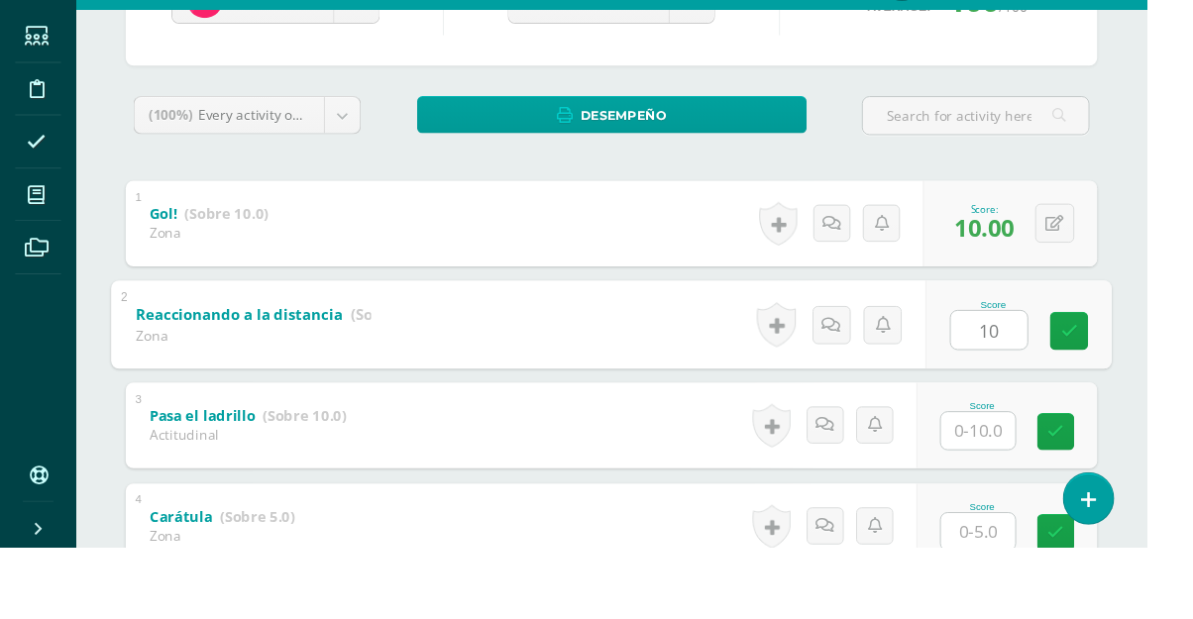
scroll to position [260, 0]
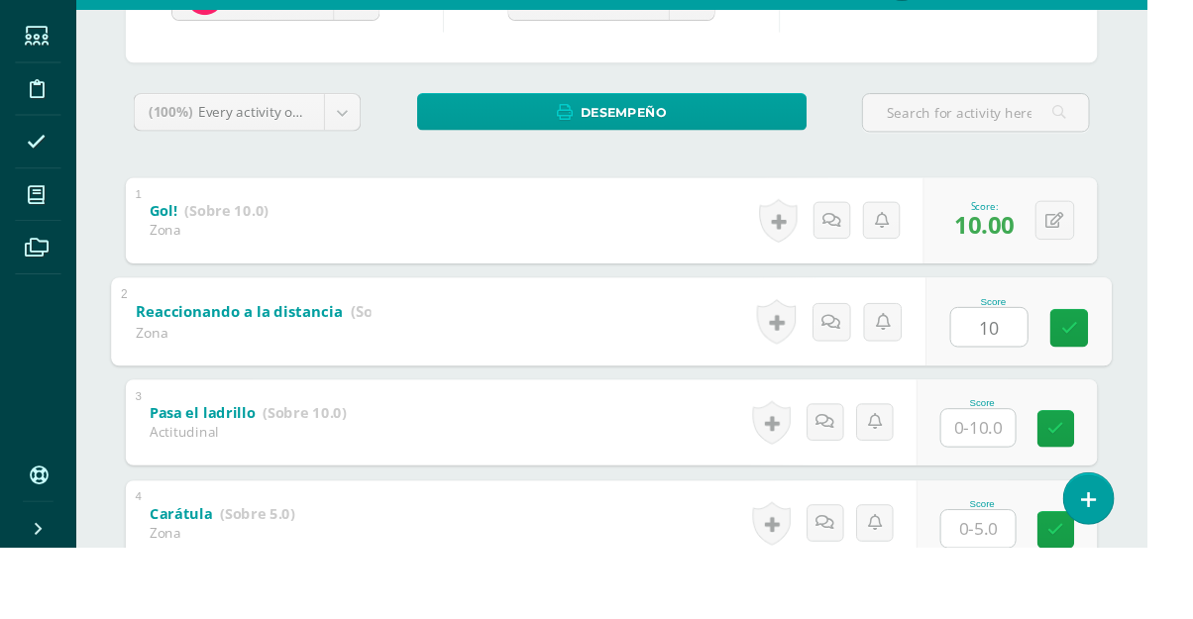
type input "10"
click at [1035, 504] on input "text" at bounding box center [1017, 495] width 77 height 39
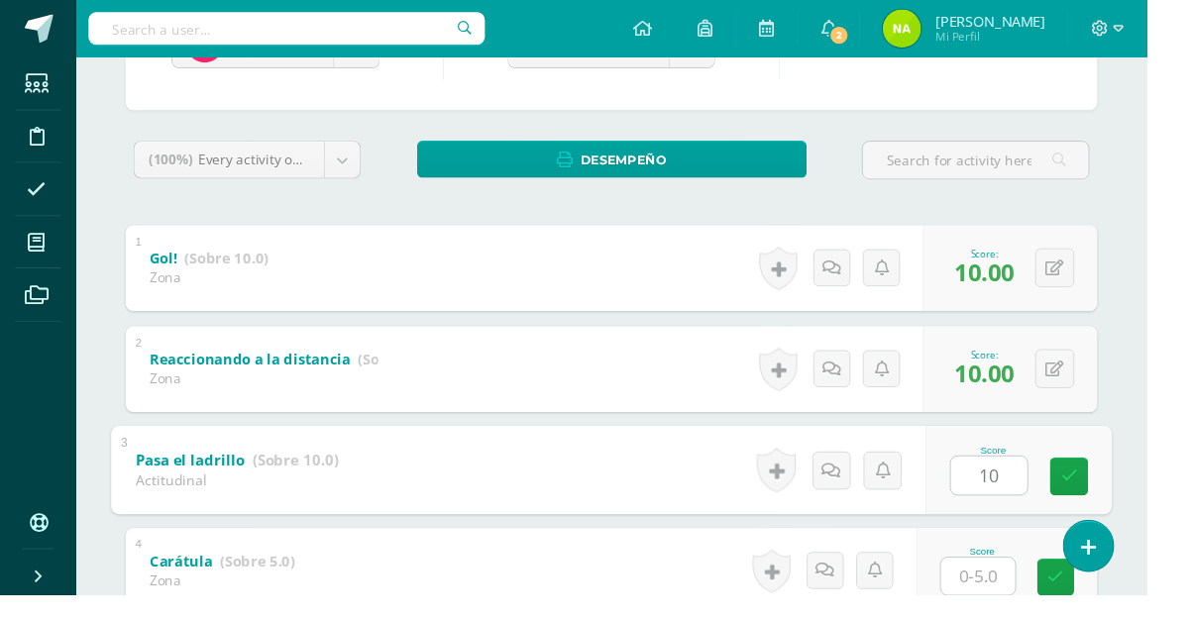
type input "10"
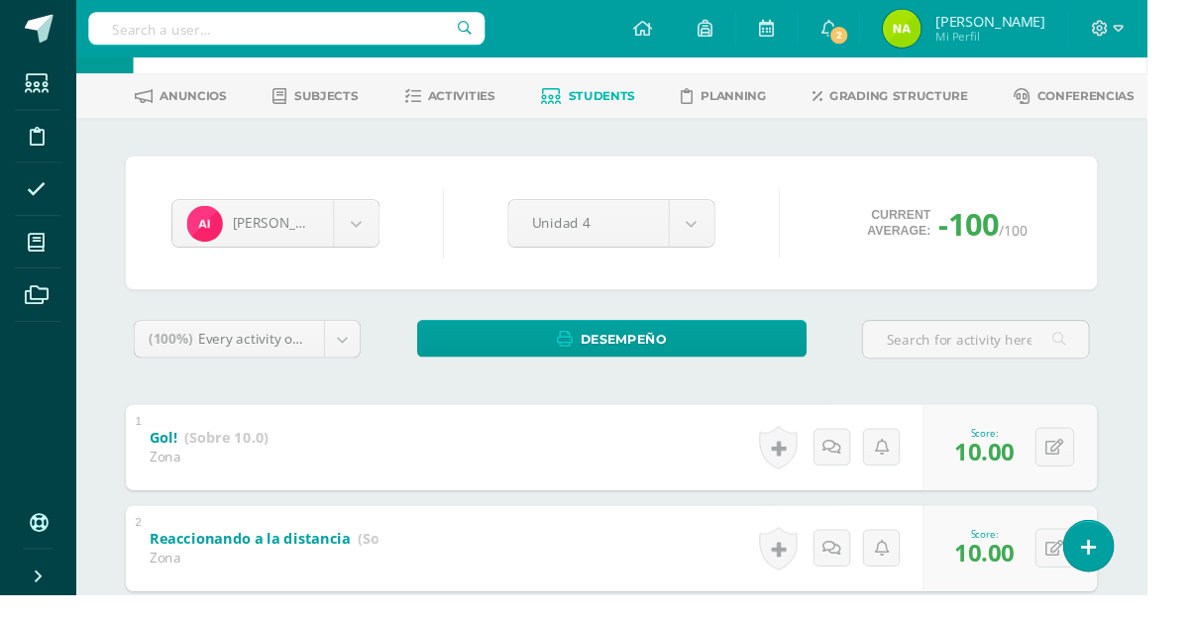
scroll to position [54, 0]
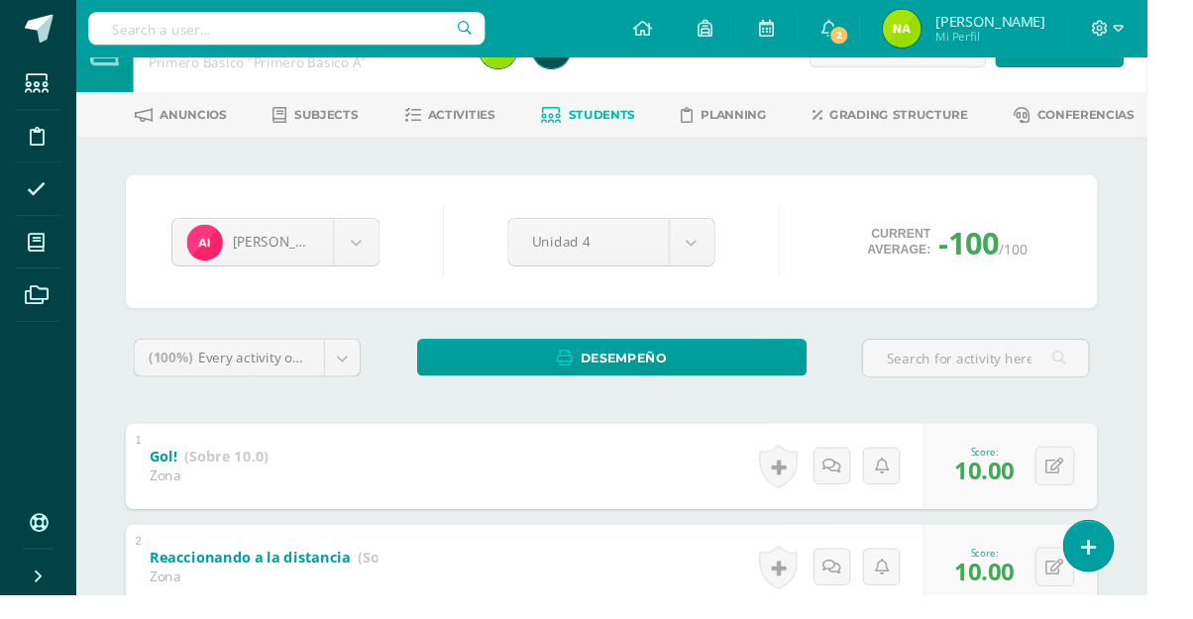
click at [379, 254] on body "Students Discipline Attendance My courses Archivos Soporte Centro de ayuda Últi…" at bounding box center [596, 461] width 1193 height 1031
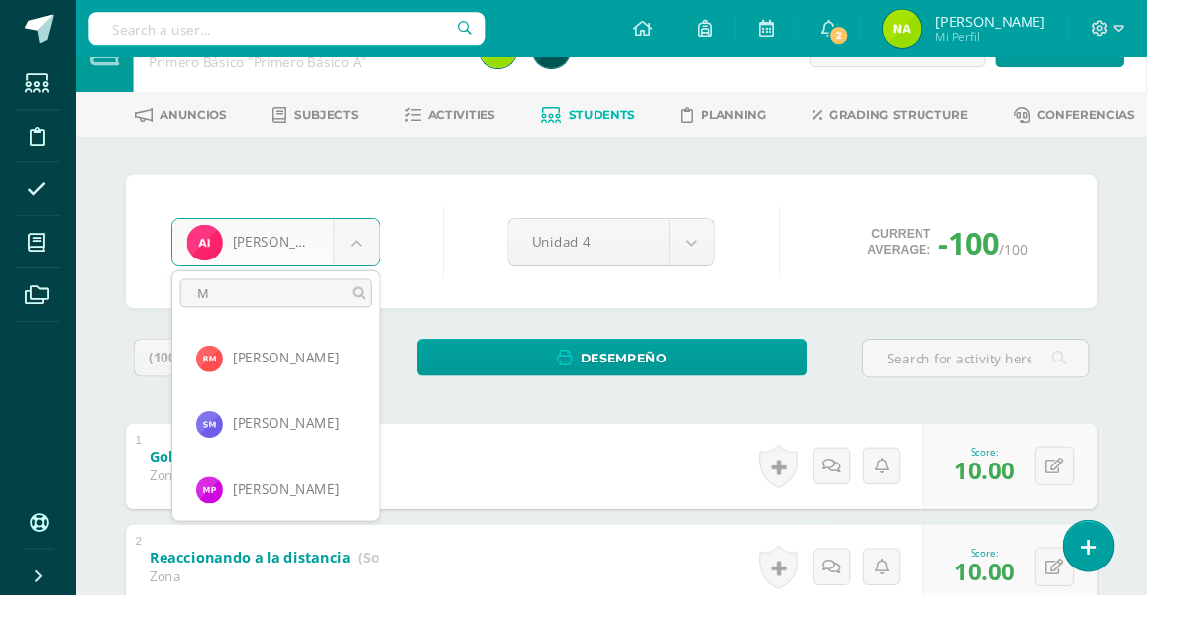
scroll to position [0, 0]
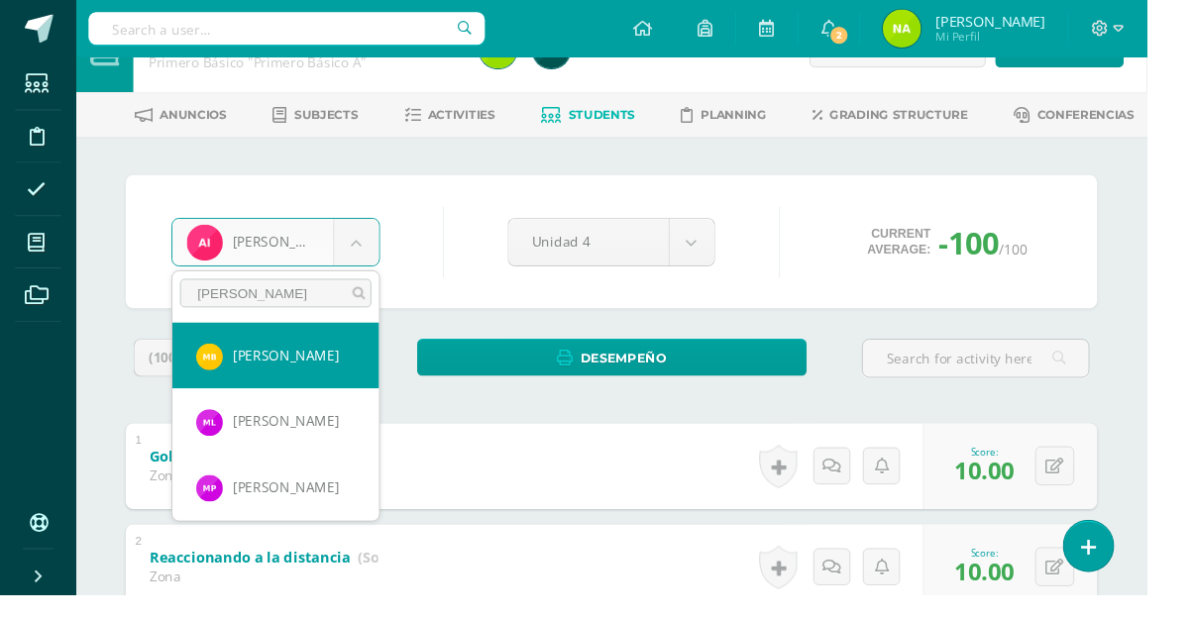
type input "Maria"
select select "498"
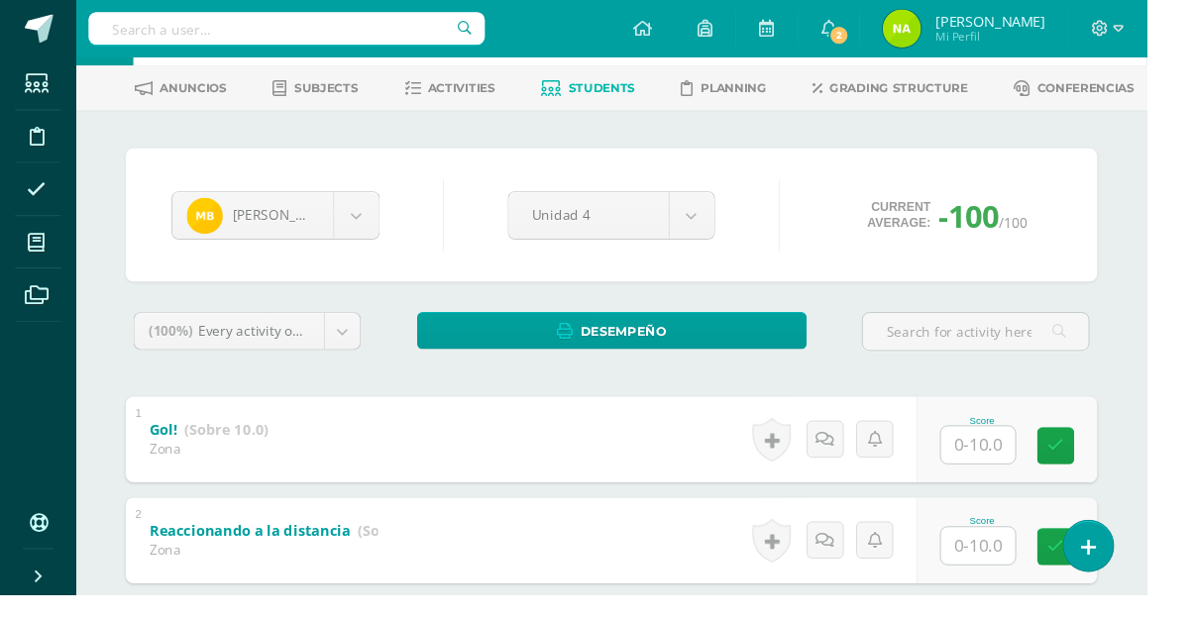
click at [1043, 452] on input "text" at bounding box center [1017, 463] width 77 height 39
type input "10"
click at [1025, 573] on input "text" at bounding box center [1017, 568] width 77 height 39
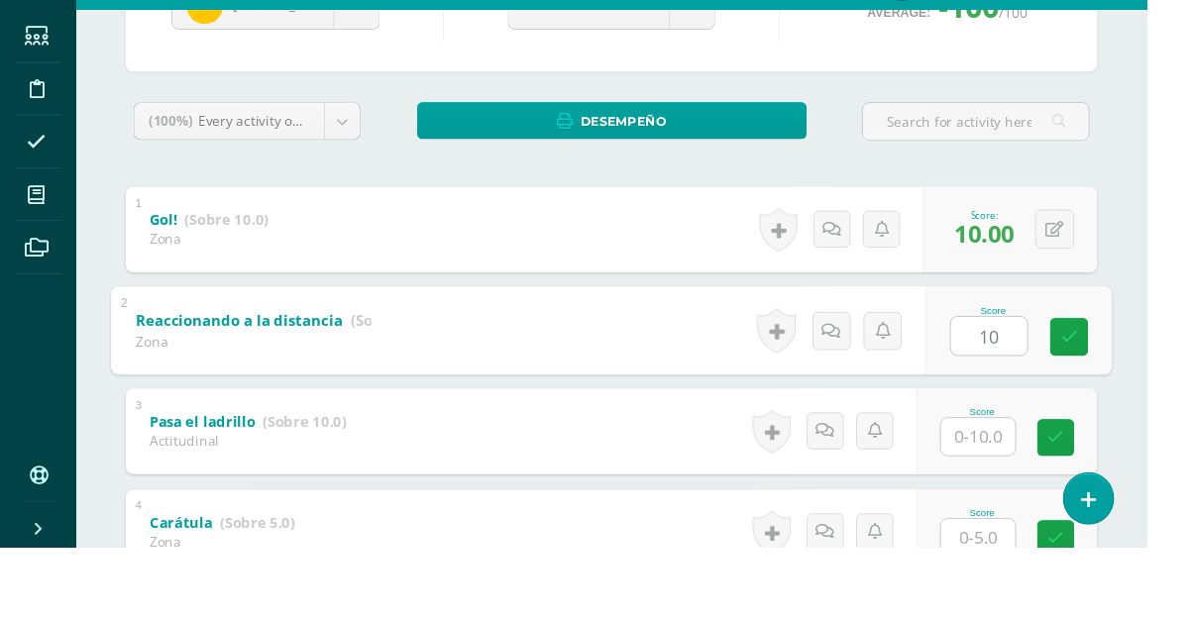
scroll to position [251, 0]
type input "10"
click at [1031, 512] on input "text" at bounding box center [1017, 504] width 77 height 39
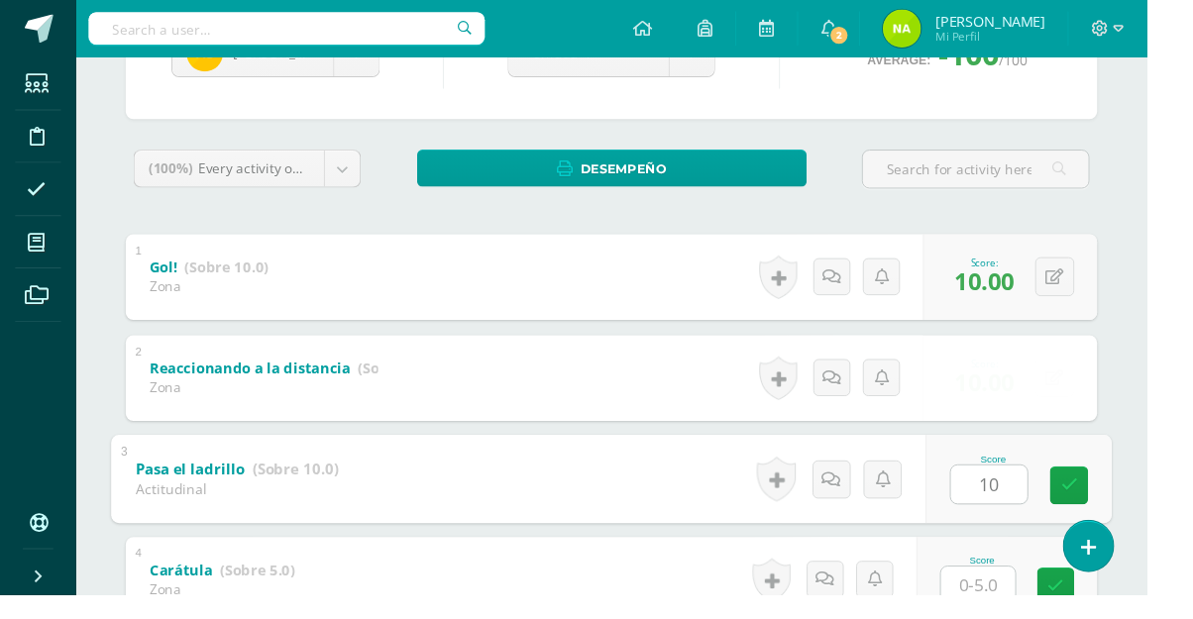
type input "10"
click at [1172, 345] on div "María Blandón Madelin Aguilar Mateo Anleu Rocael Avila María Blandón Sebastian …" at bounding box center [636, 362] width 1090 height 834
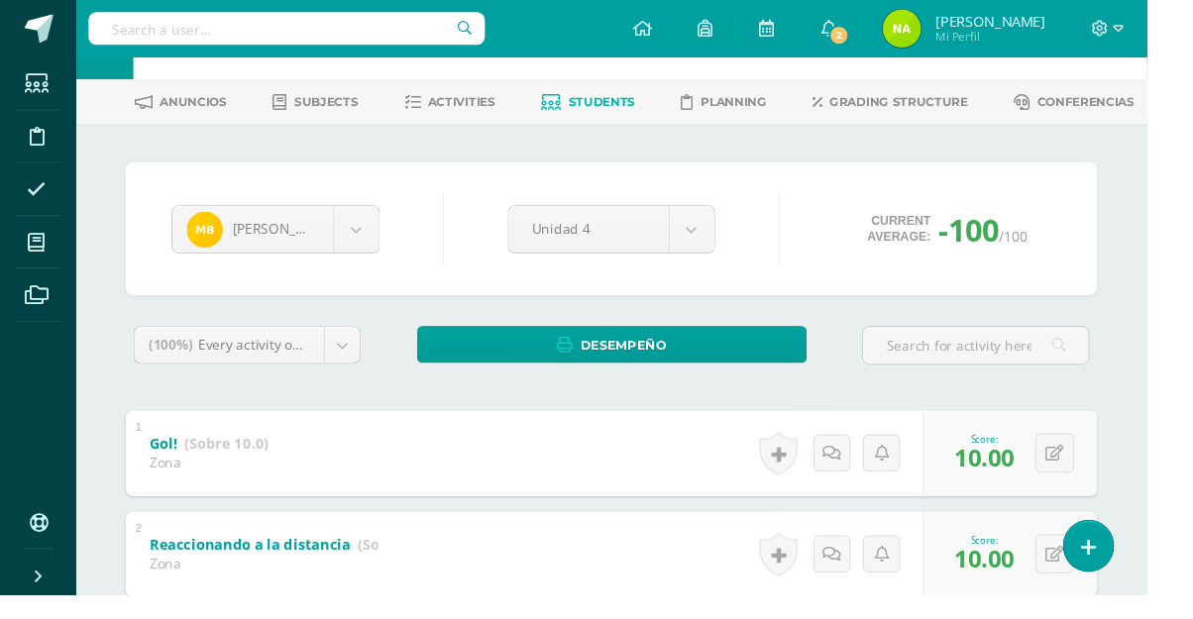
scroll to position [68, 0]
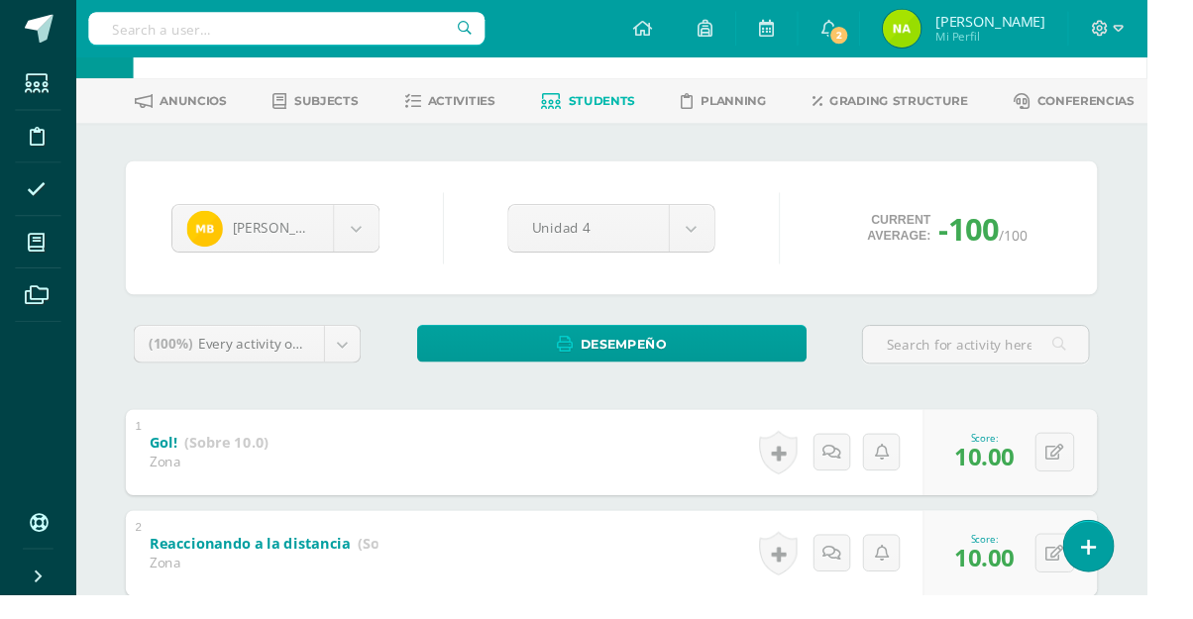
click at [367, 232] on body "Students Discipline Attendance My courses Archivos Soporte Centro de ayuda Últi…" at bounding box center [596, 447] width 1193 height 1031
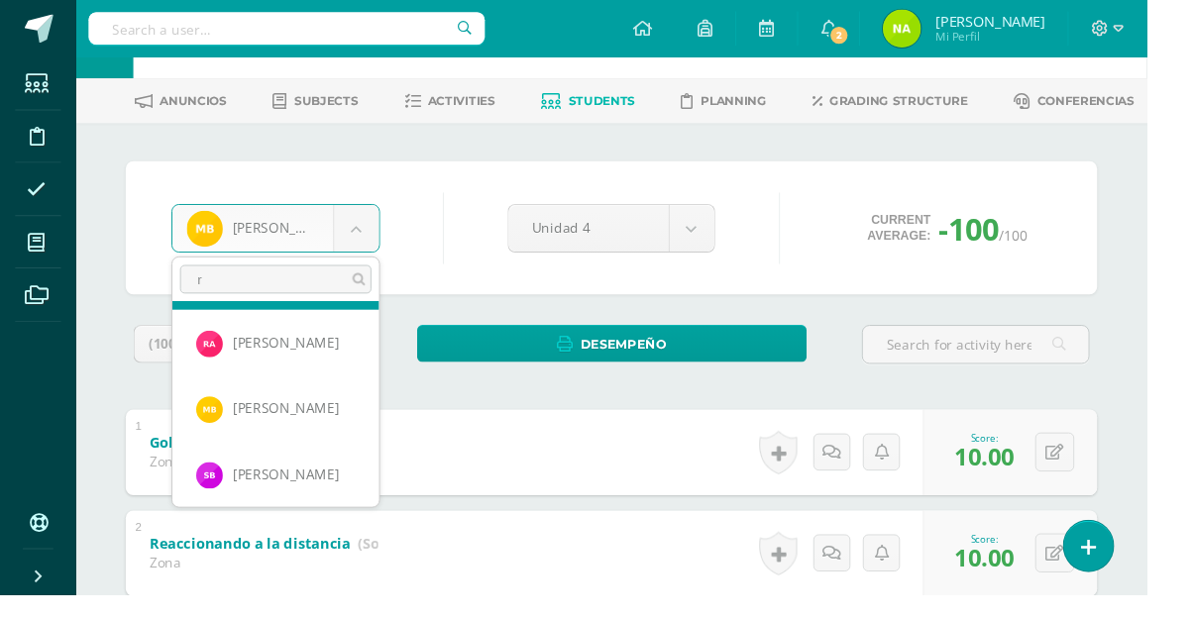
scroll to position [0, 0]
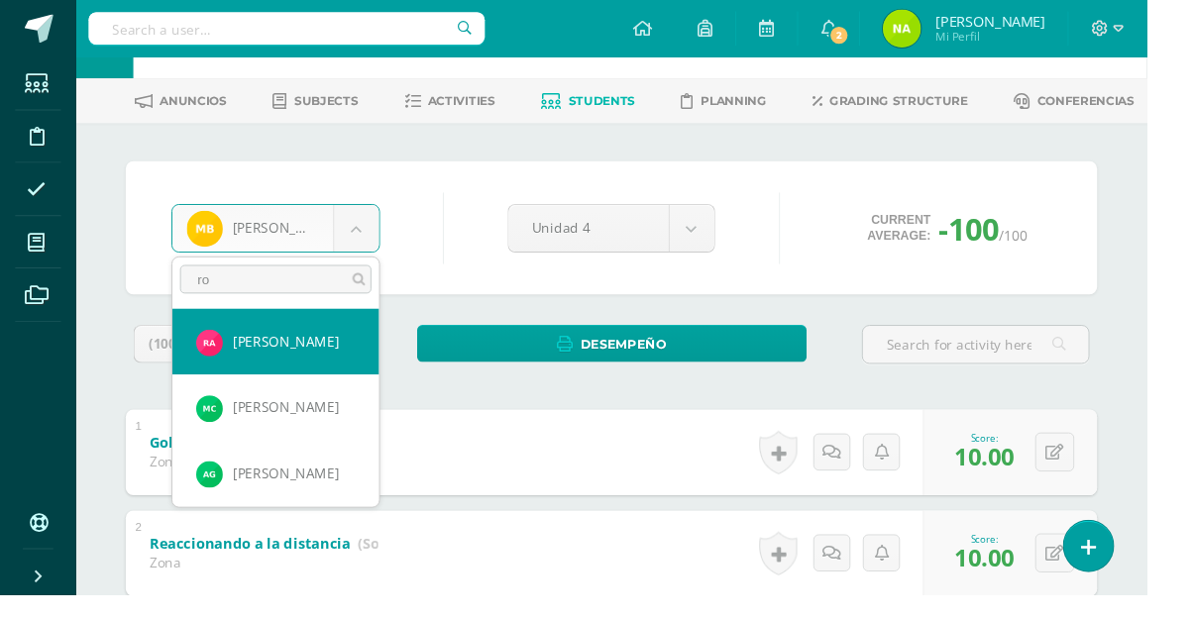
type input "roc"
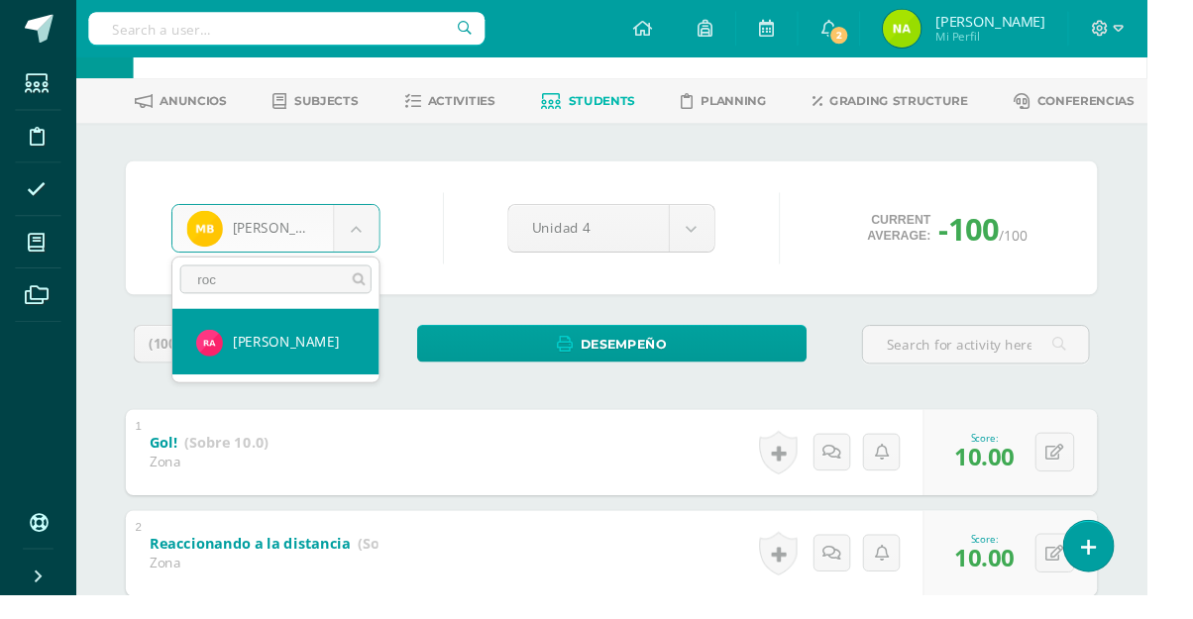
select select "1224"
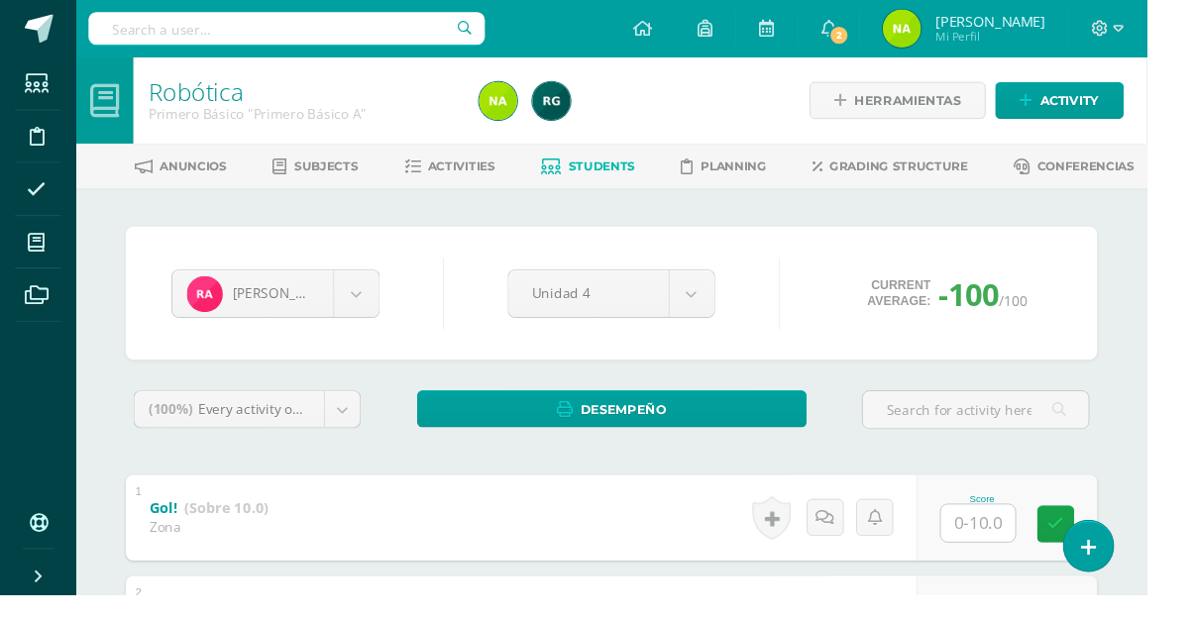
click at [1018, 575] on div "Score" at bounding box center [1047, 539] width 188 height 89
click at [1014, 550] on input "text" at bounding box center [1017, 544] width 77 height 39
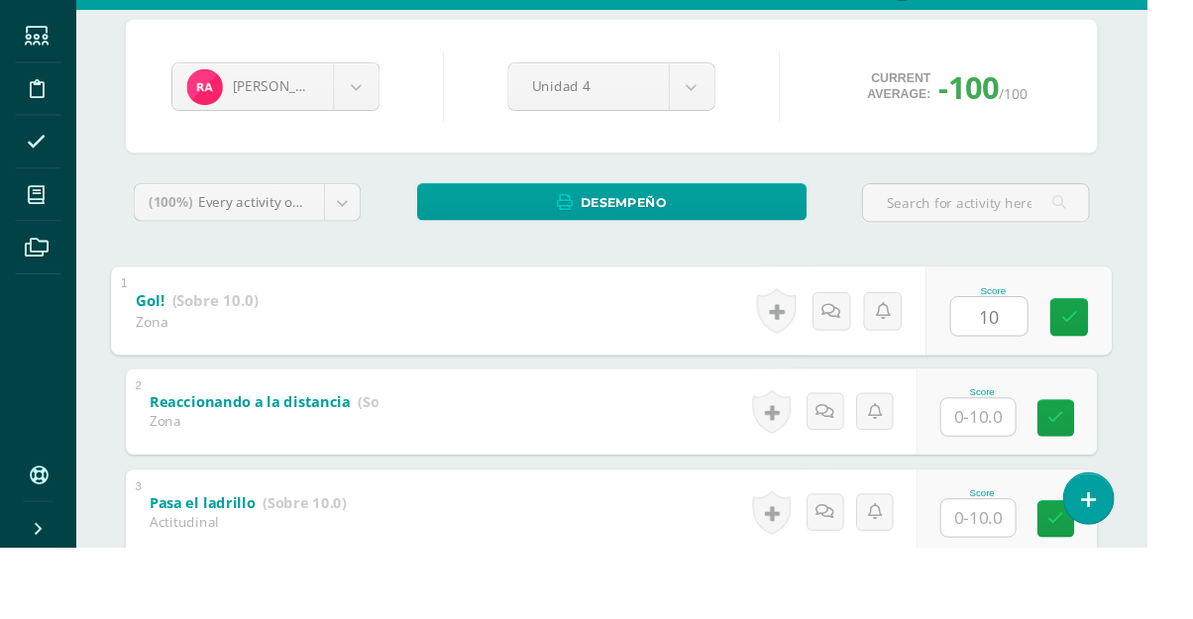
scroll to position [171, 0]
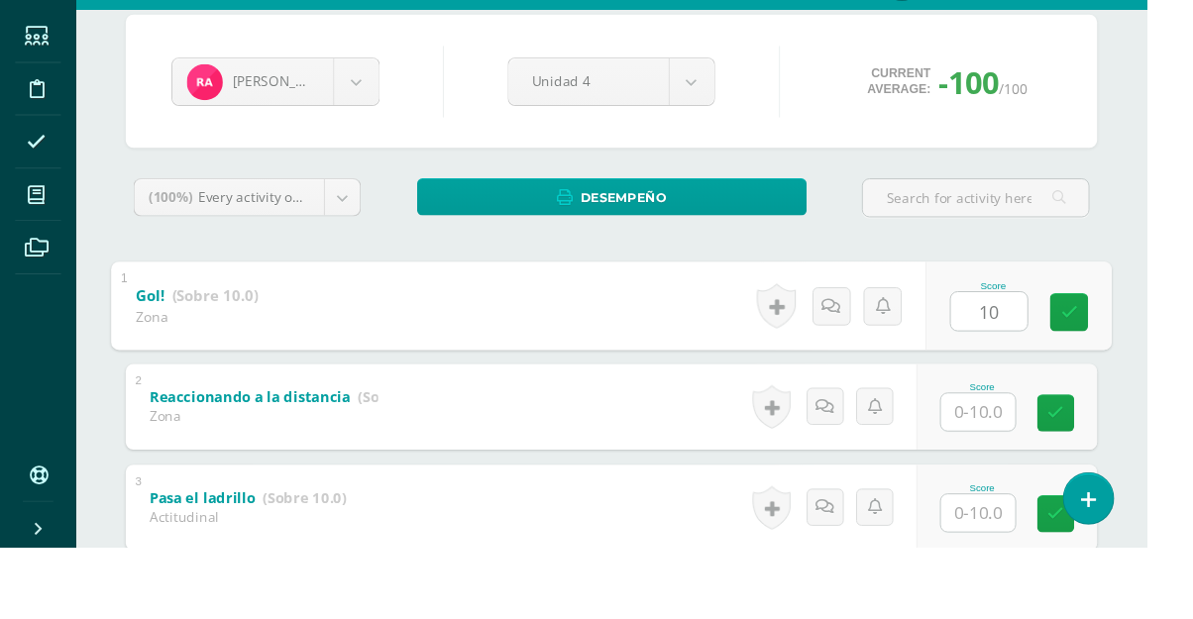
type input "10"
click at [1039, 486] on input "text" at bounding box center [1017, 478] width 77 height 39
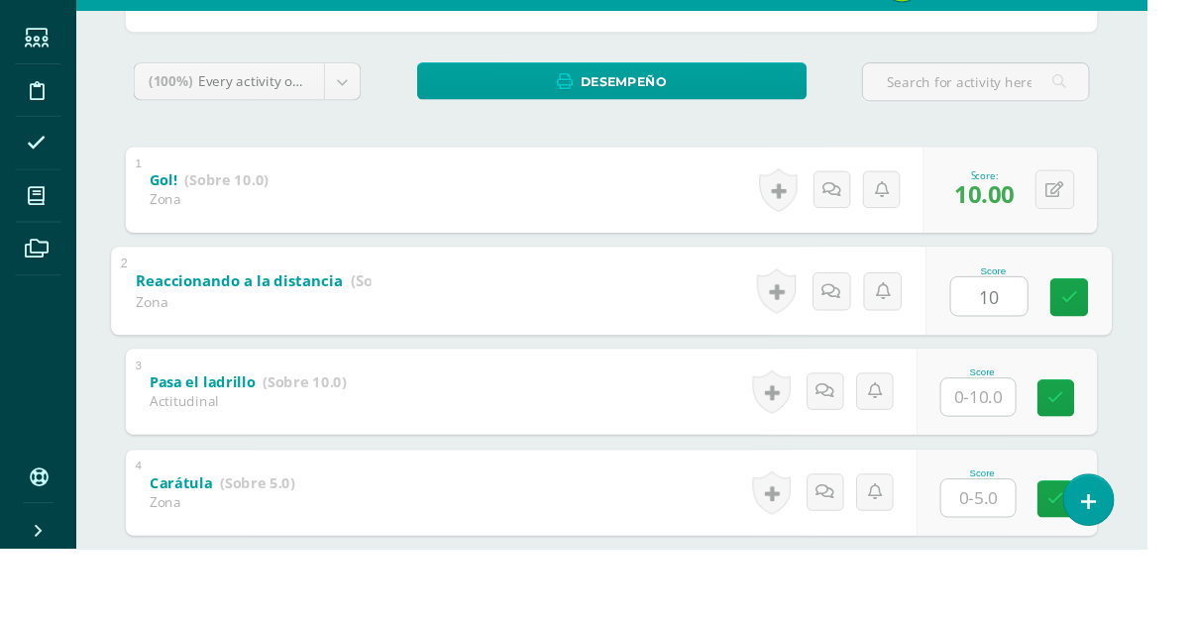
type input "10"
click at [1020, 462] on input "text" at bounding box center [1017, 461] width 77 height 39
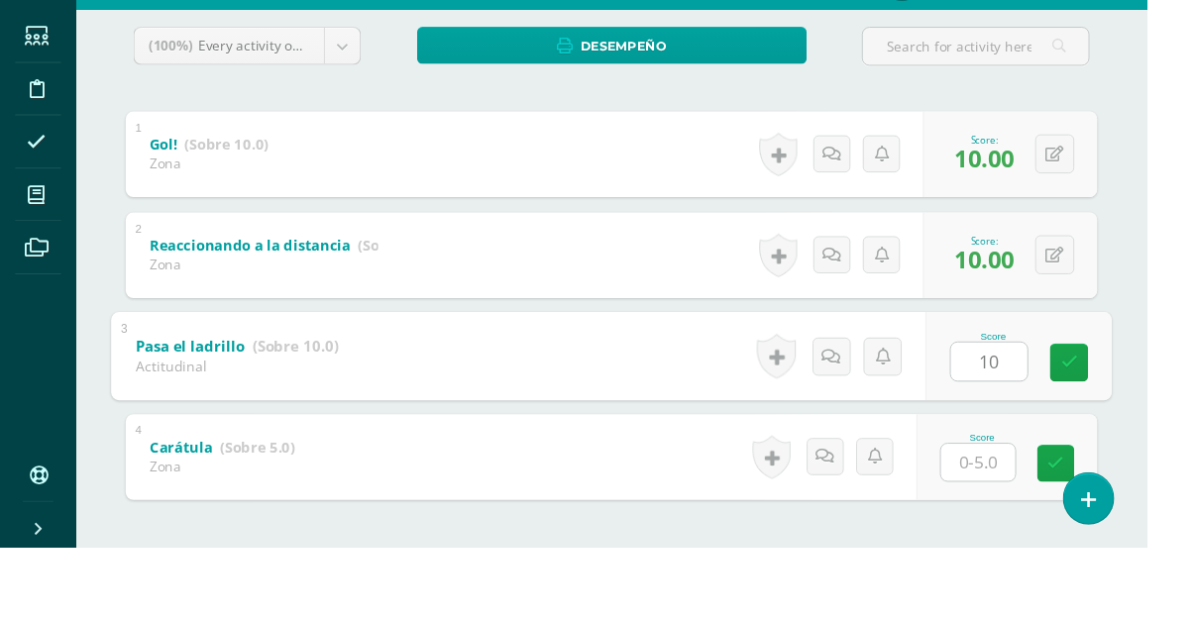
scroll to position [364, 0]
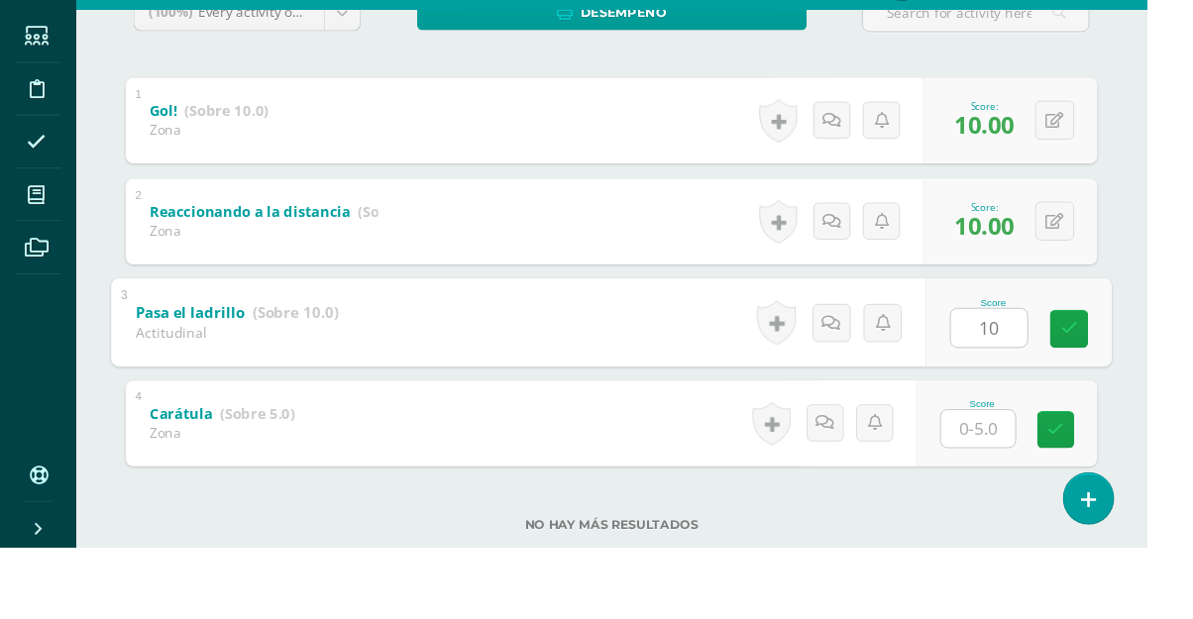
type input "10"
click at [1022, 499] on input "text" at bounding box center [1017, 496] width 77 height 39
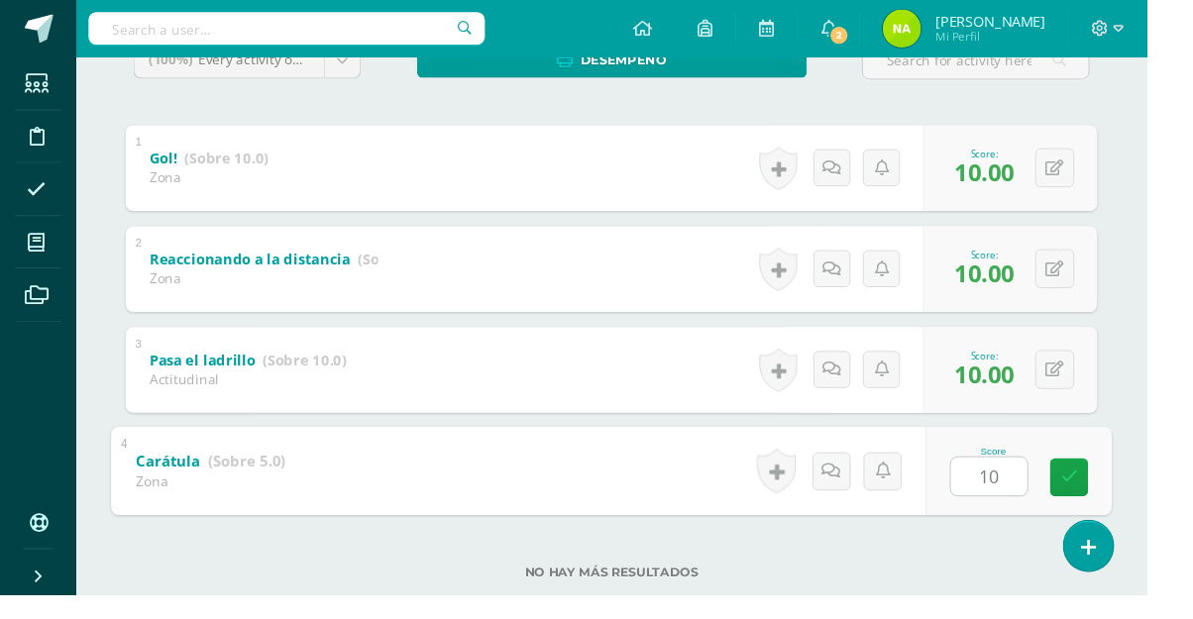
click at [1165, 396] on div "Rocael Avila Madelin Aguilar Mateo Anleu Rocael Avila María Blandón Sebastian B…" at bounding box center [636, 250] width 1090 height 834
type input "0"
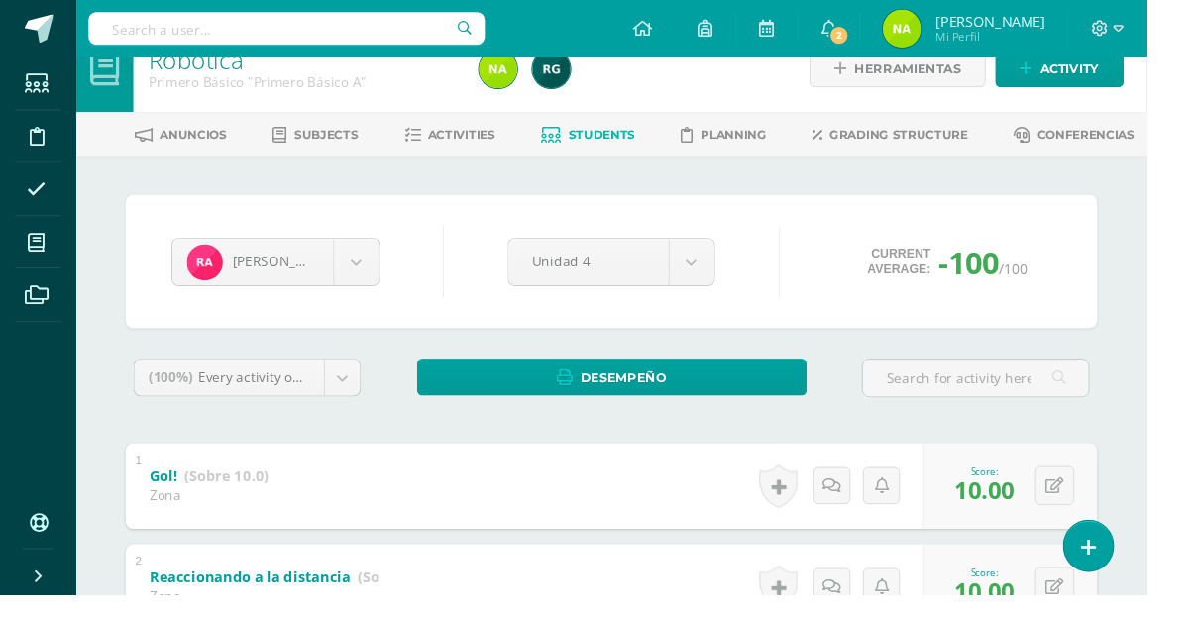
scroll to position [40, 0]
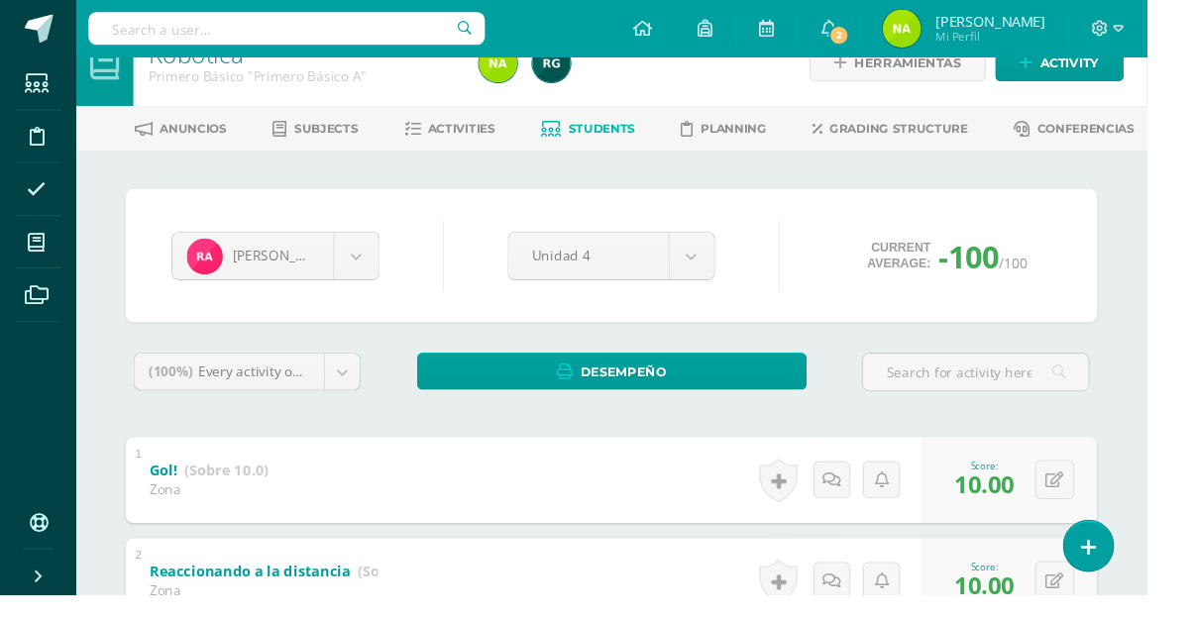
click at [362, 274] on body "Students Discipline Attendance My courses Archivos Soporte Centro de ayuda Últi…" at bounding box center [596, 475] width 1193 height 1031
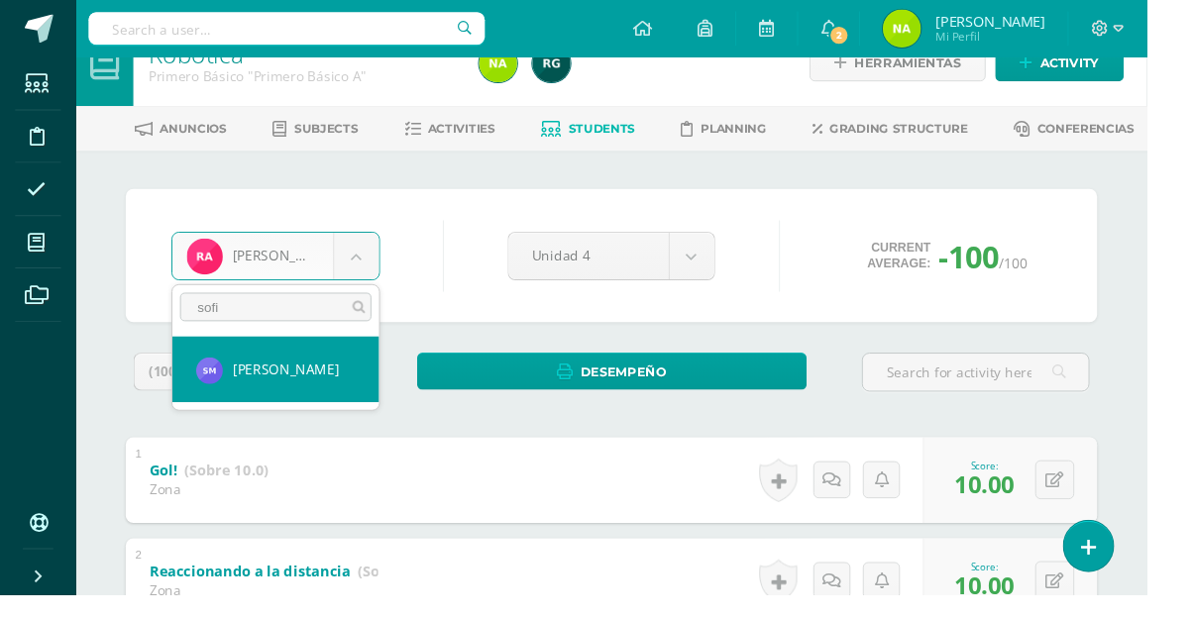
type input "sofia"
select select "1097"
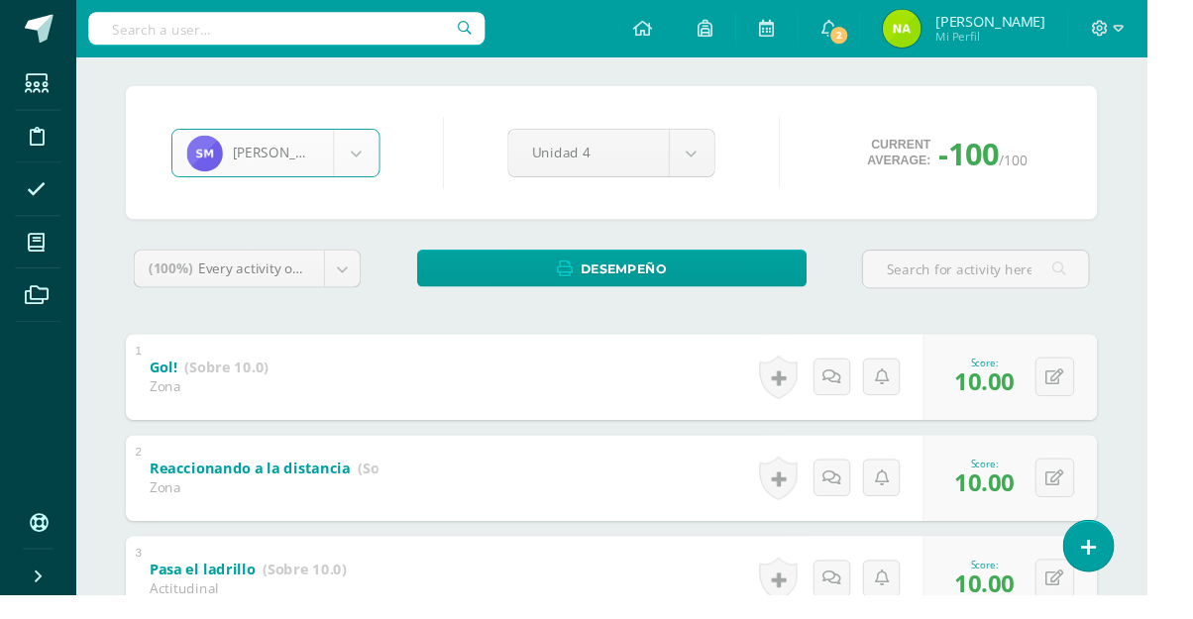
scroll to position [77, 0]
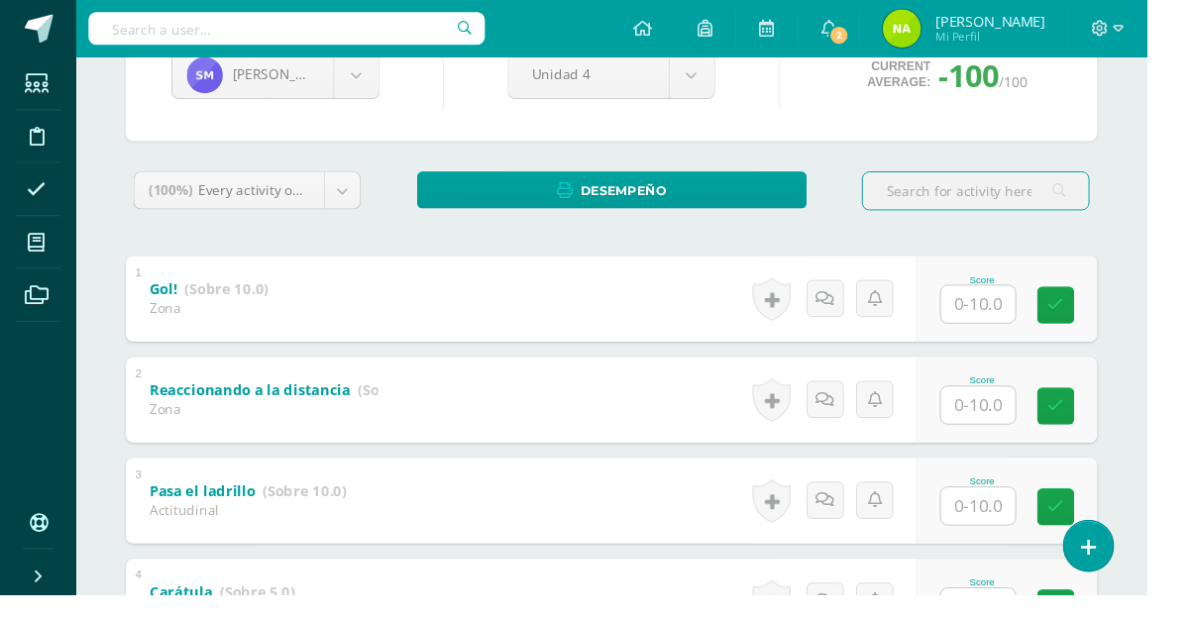
scroll to position [230, 0]
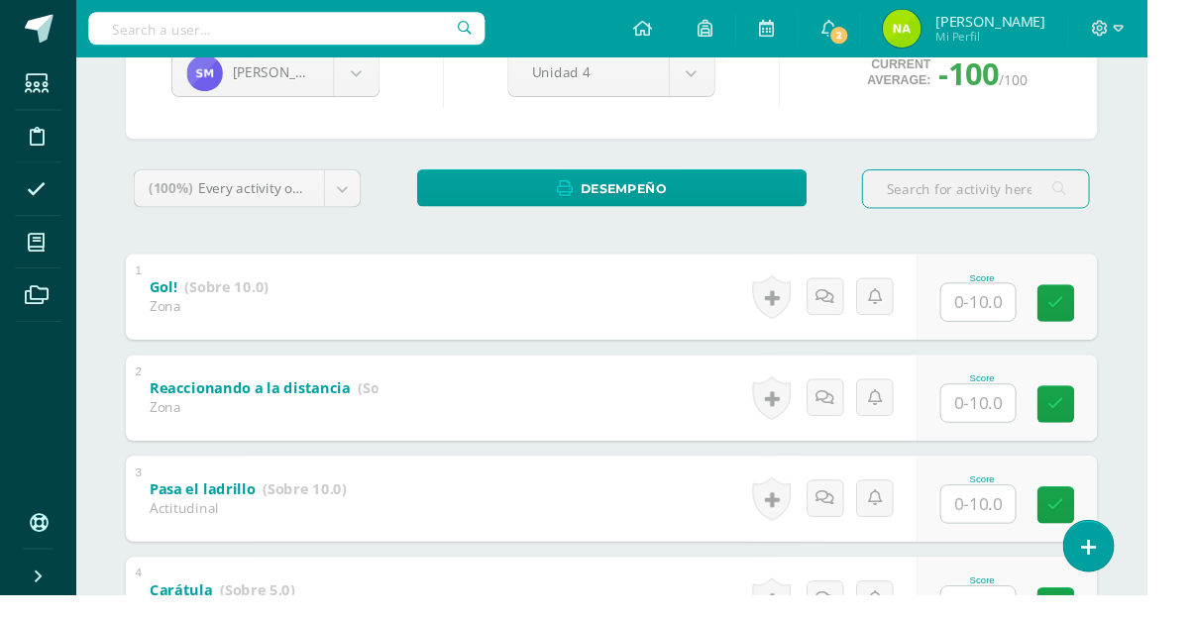
click at [1031, 320] on input "text" at bounding box center [1017, 314] width 77 height 39
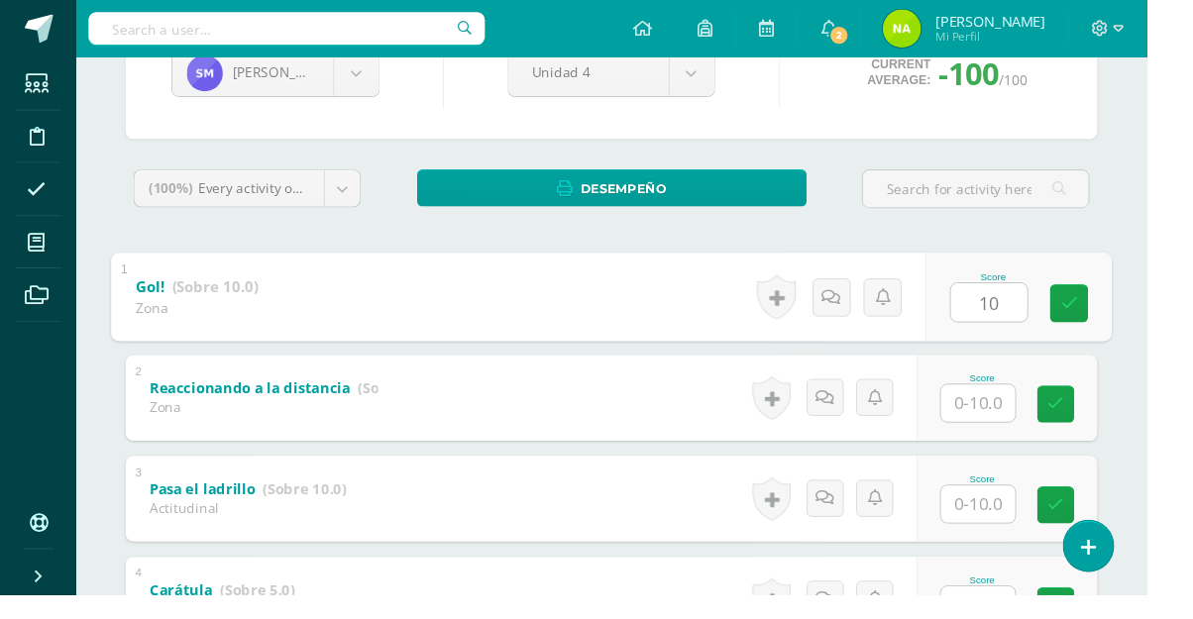
type input "10"
click at [1040, 425] on input "text" at bounding box center [1017, 419] width 77 height 39
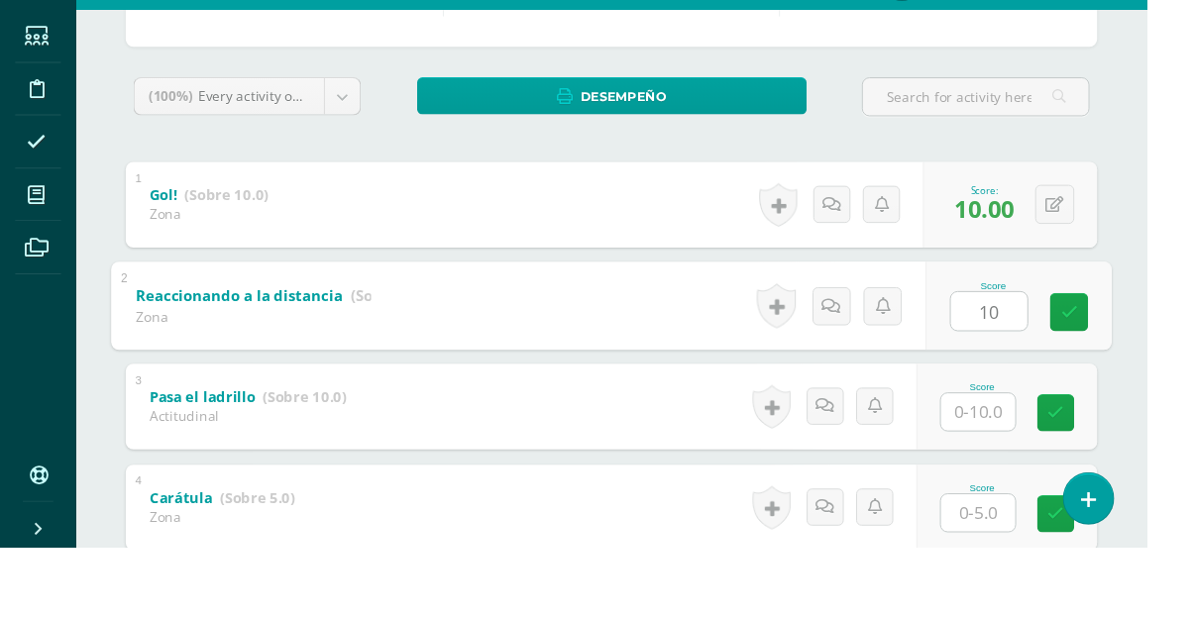
scroll to position [277, 0]
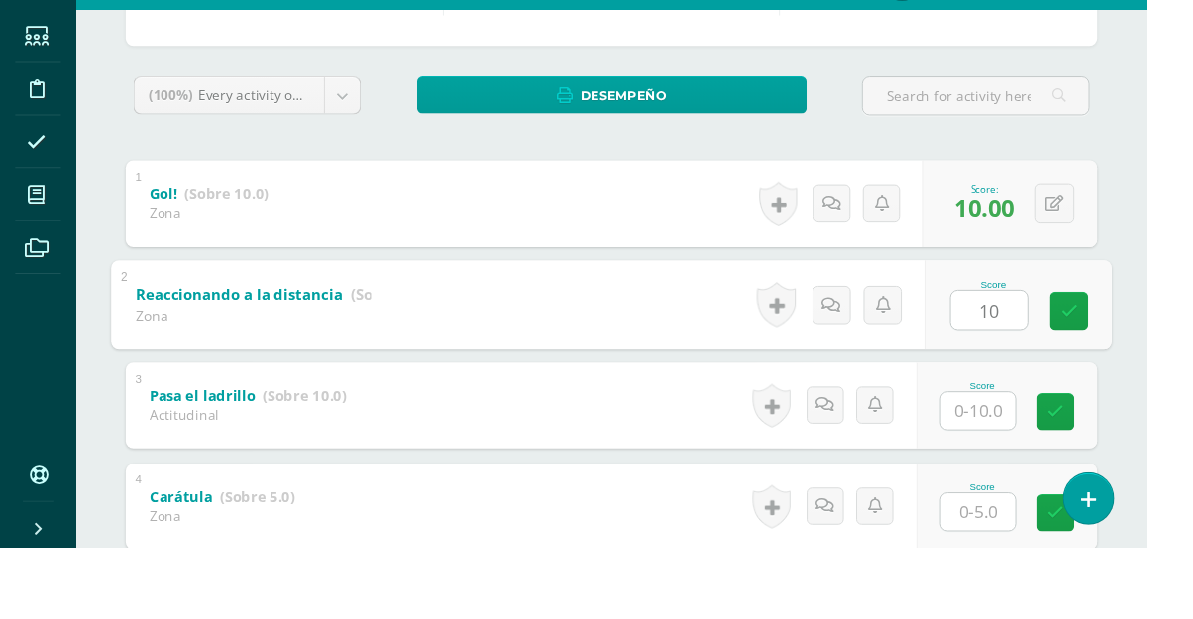
type input "10"
click at [1029, 485] on input "text" at bounding box center [1017, 477] width 77 height 39
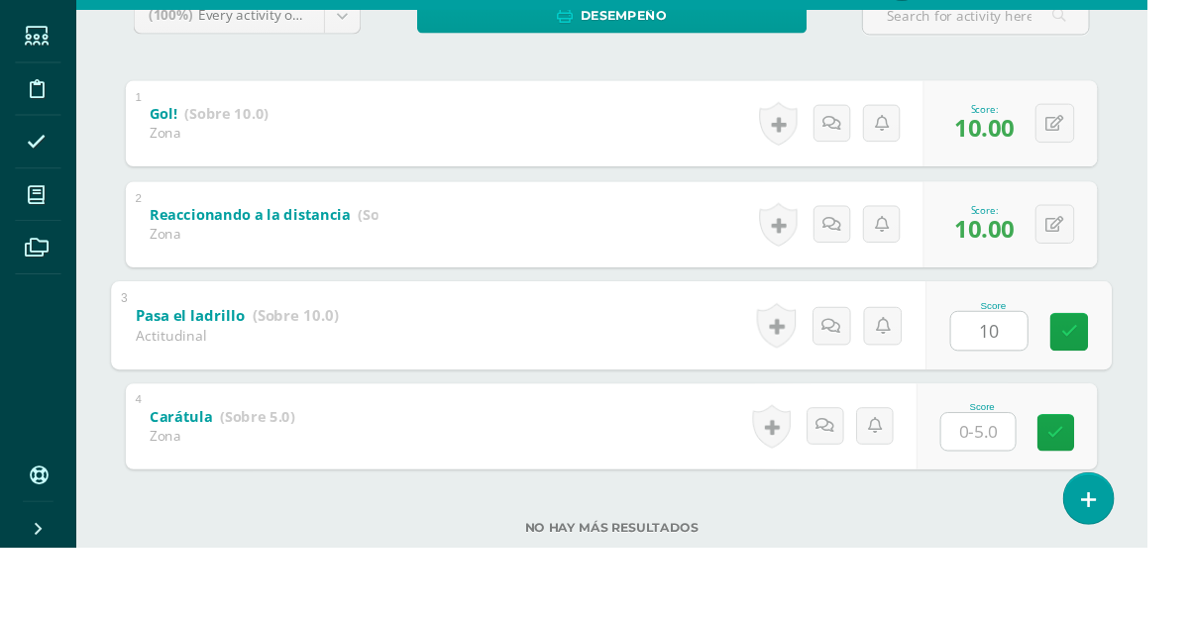
scroll to position [386, 0]
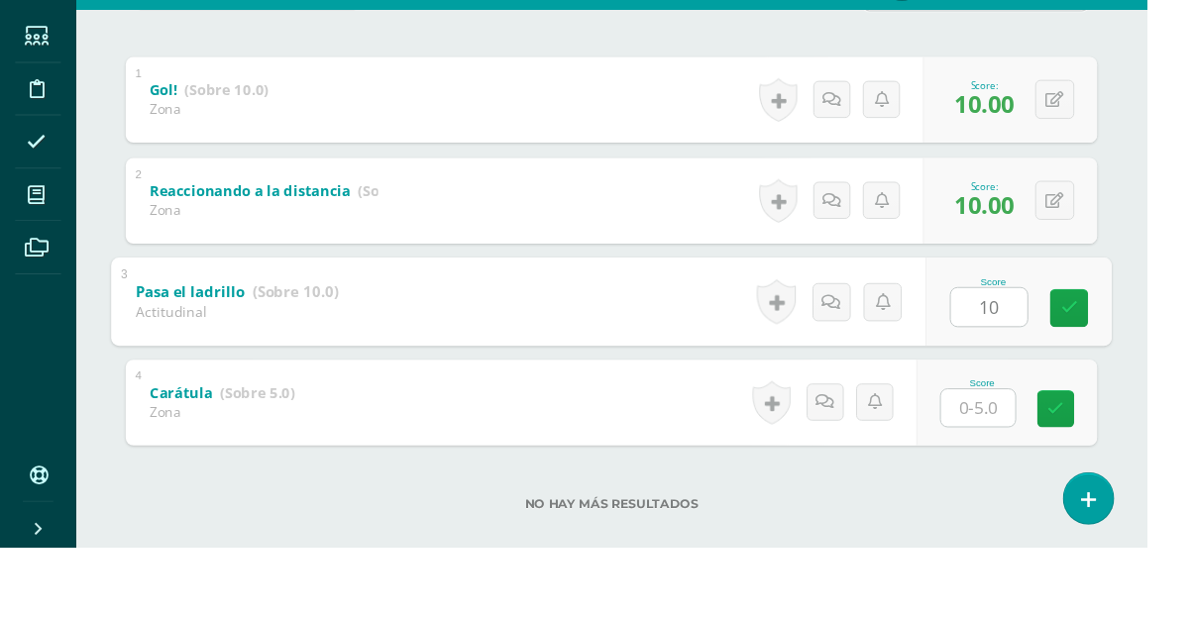
type input "10"
click at [1181, 386] on div "Sofia Muralles Madelin Aguilar Mateo Anleu Rocael Avila María Blandón Sebastian…" at bounding box center [636, 228] width 1090 height 834
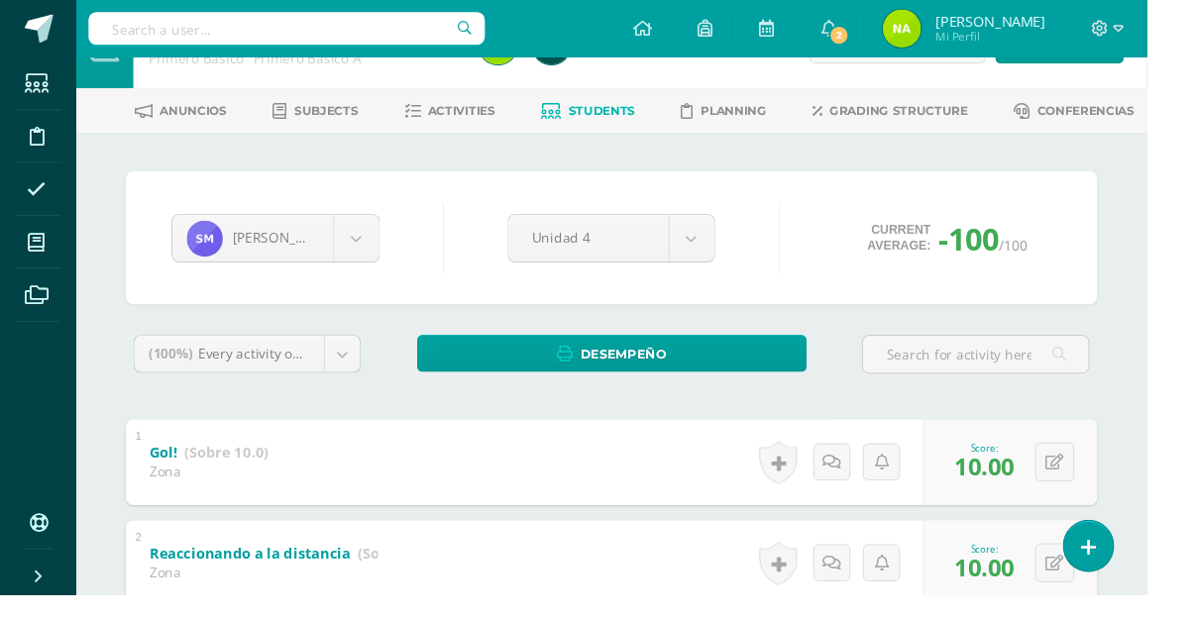
scroll to position [72, 0]
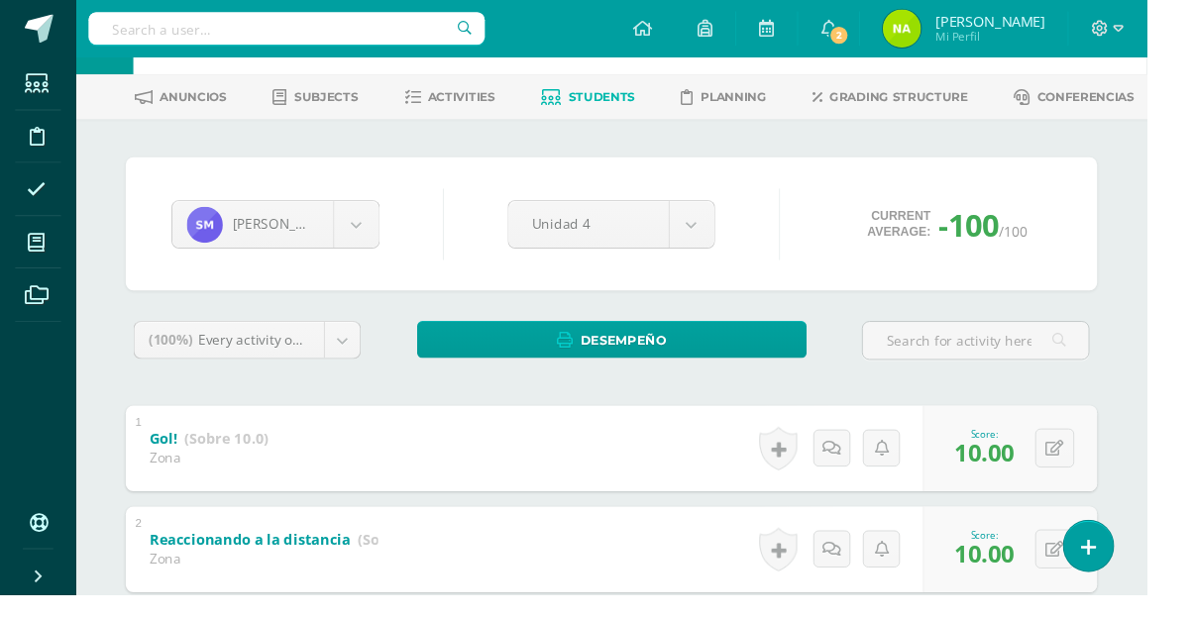
click at [383, 235] on body "Students Discipline Attendance My courses Archivos Soporte Centro de ayuda Últi…" at bounding box center [596, 443] width 1193 height 1031
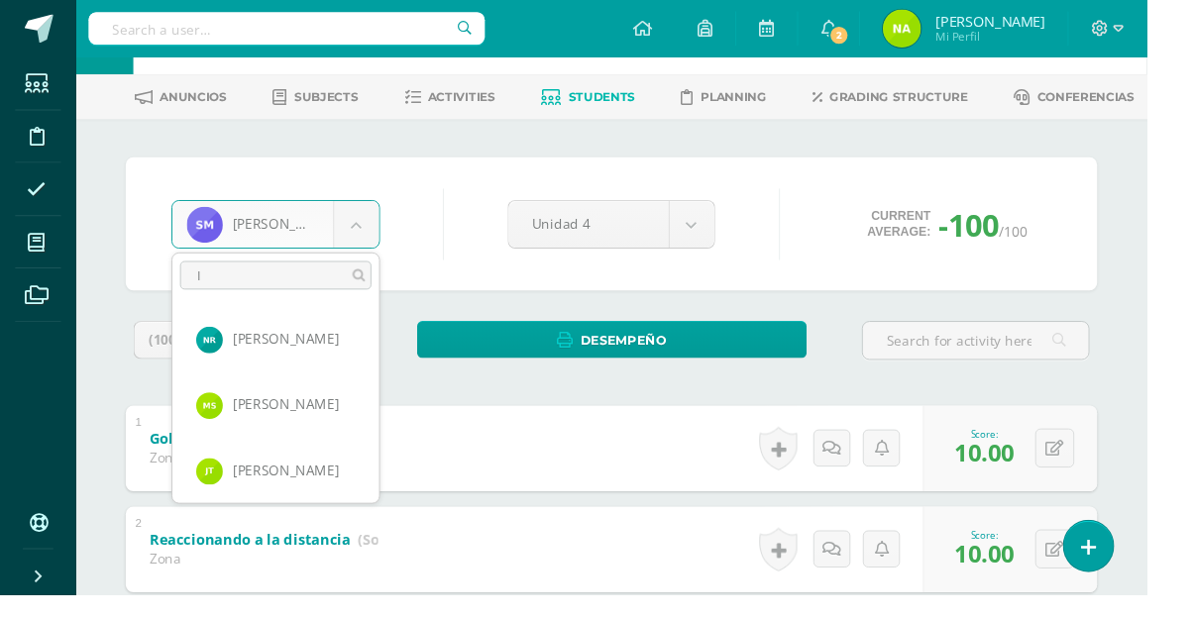
scroll to position [0, 0]
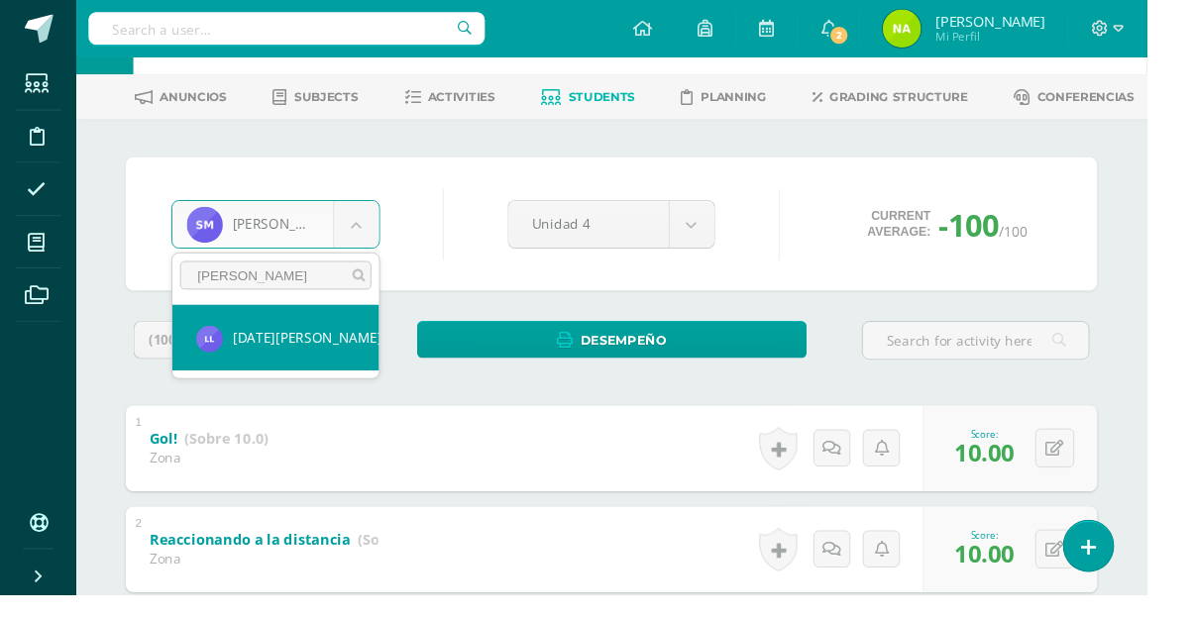
type input "lucia"
select select "519"
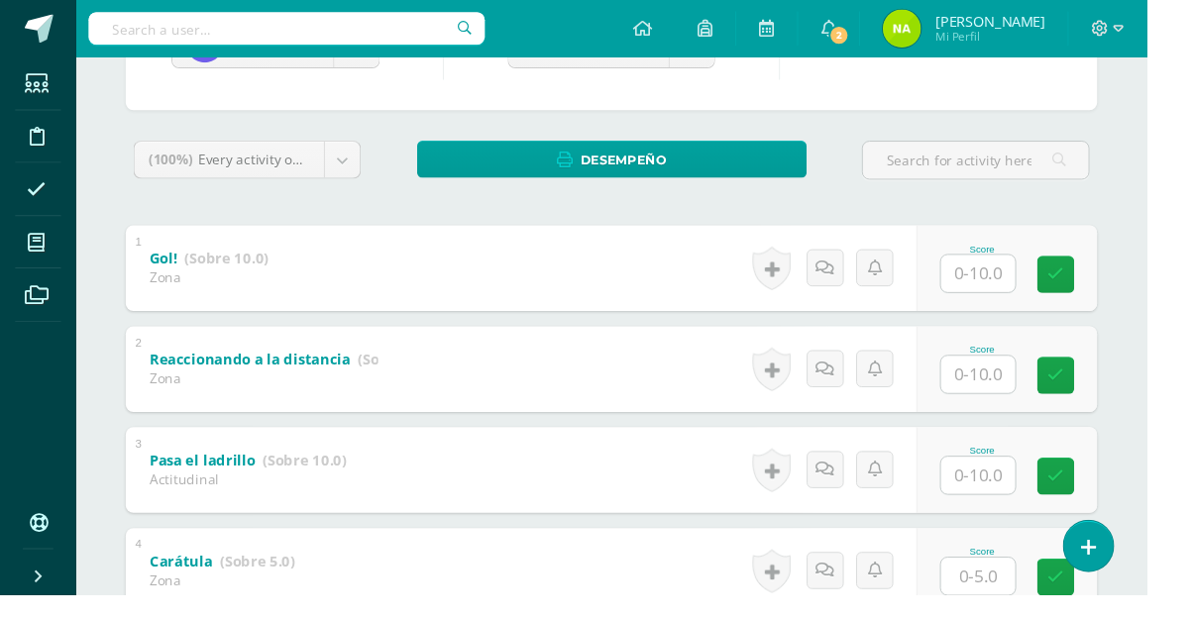
scroll to position [262, 0]
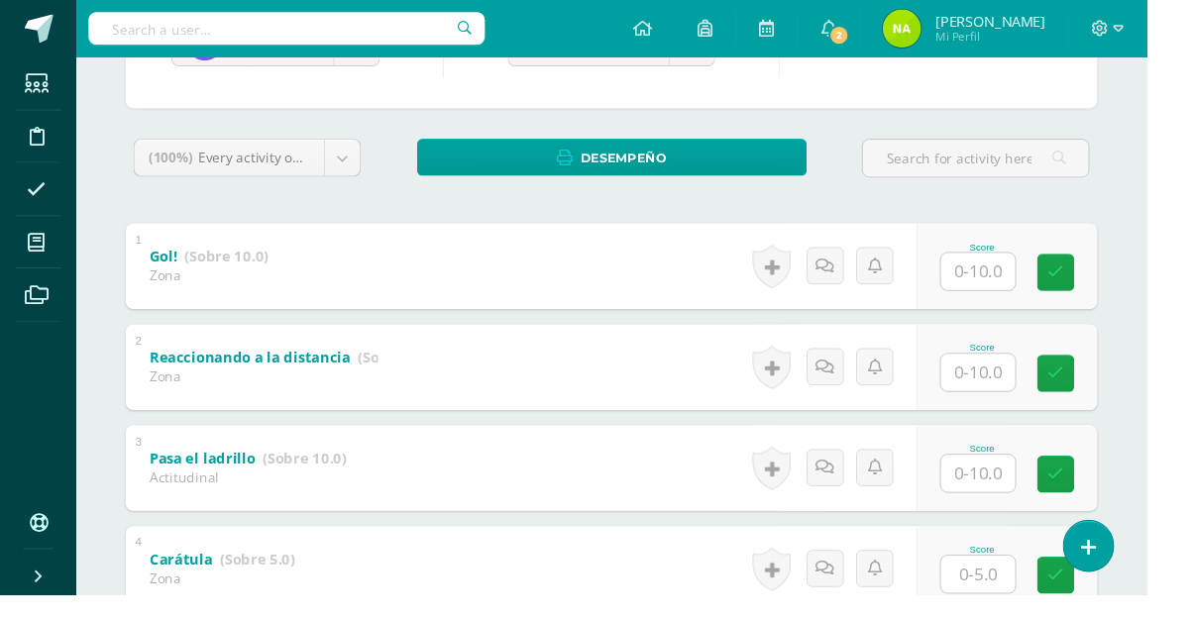
click at [1036, 291] on input "text" at bounding box center [1017, 283] width 77 height 39
type input "10"
click at [1041, 395] on input "text" at bounding box center [1017, 388] width 77 height 39
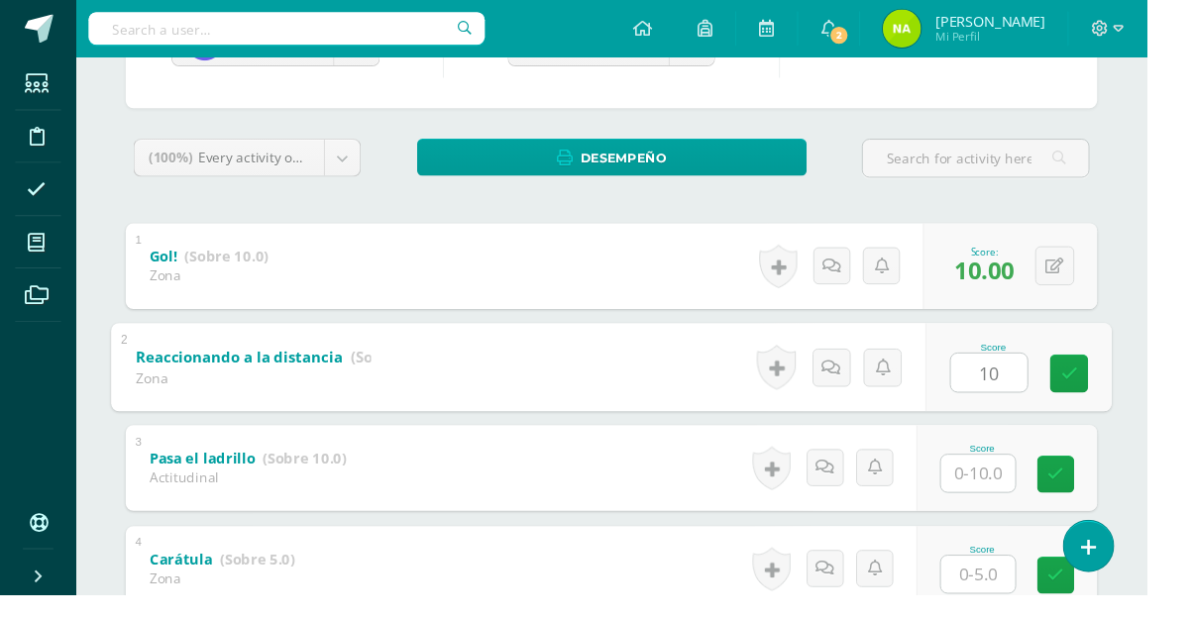
type input "10"
click at [1043, 501] on input "text" at bounding box center [1017, 493] width 77 height 39
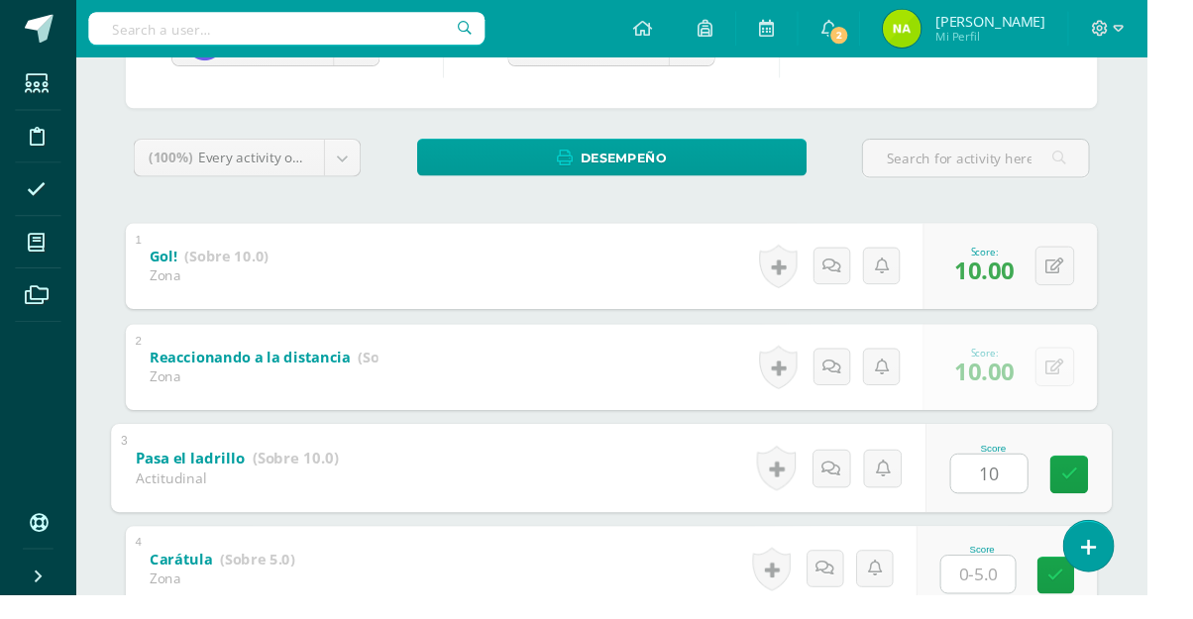
type input "10"
click at [1192, 308] on html "Students Discipline Attendance My courses Archivos Soporte Centro de ayuda Últi…" at bounding box center [596, 253] width 1193 height 1031
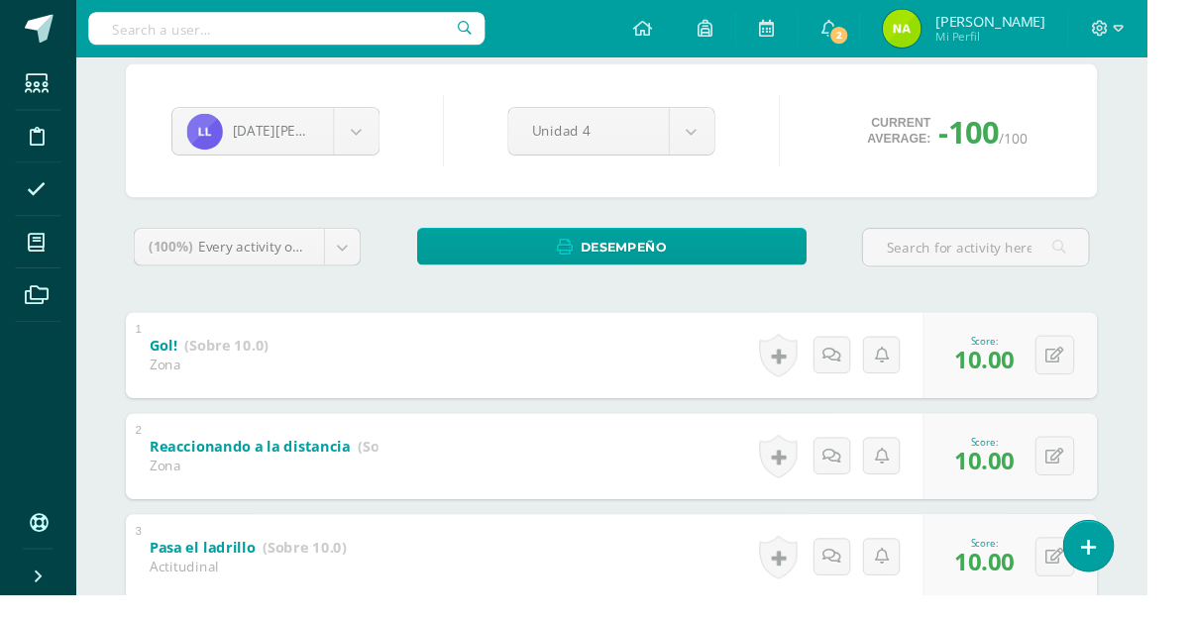
scroll to position [174, 0]
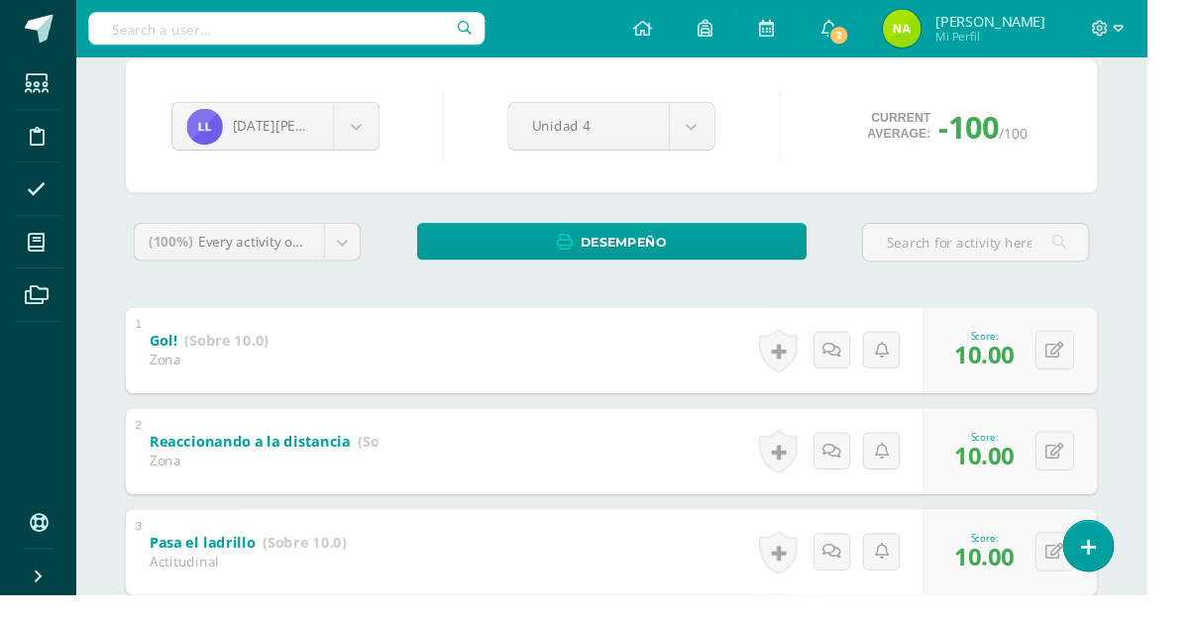
click at [371, 146] on body "Students Discipline Attendance My courses Archivos Soporte Centro de ayuda Últi…" at bounding box center [596, 341] width 1193 height 1031
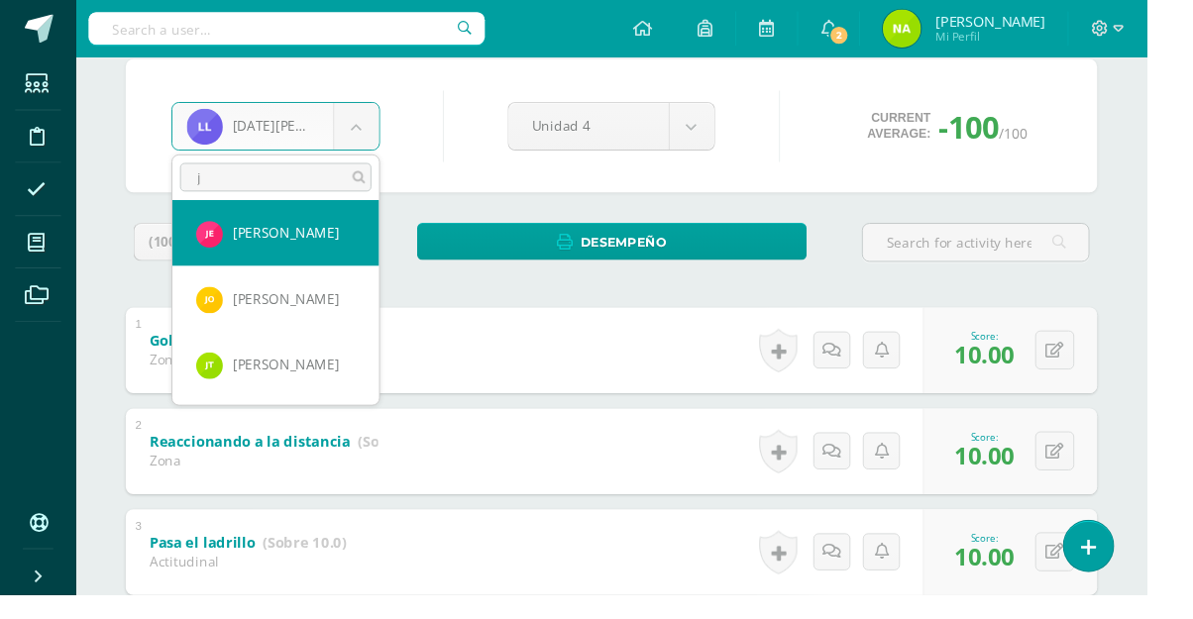
scroll to position [0, 0]
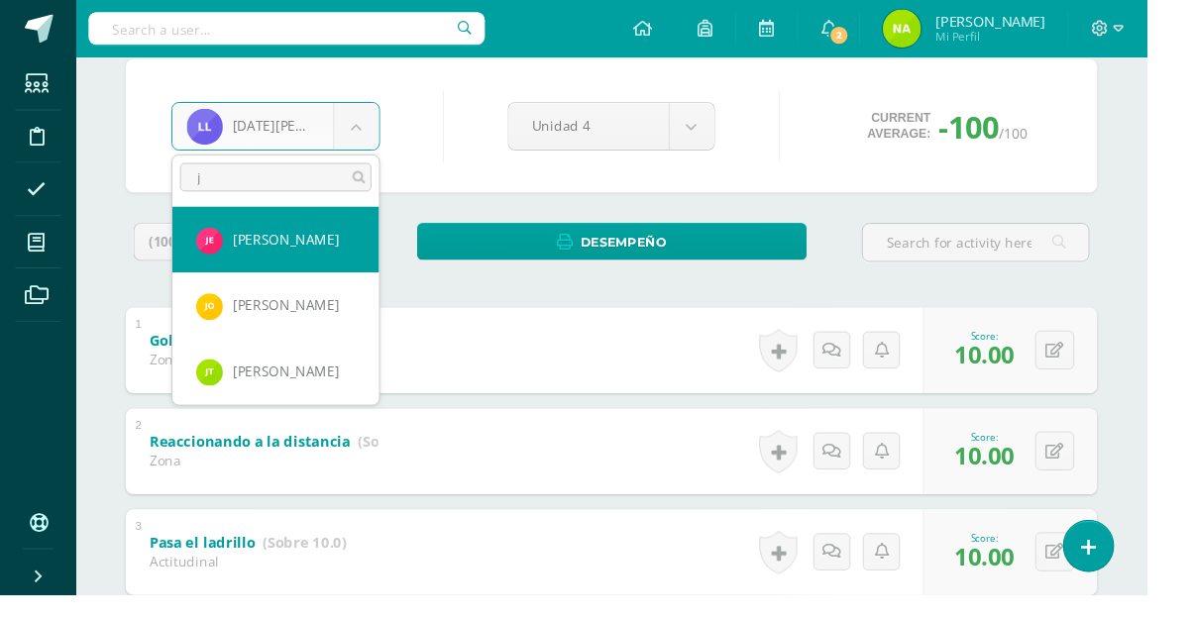
type input "jo"
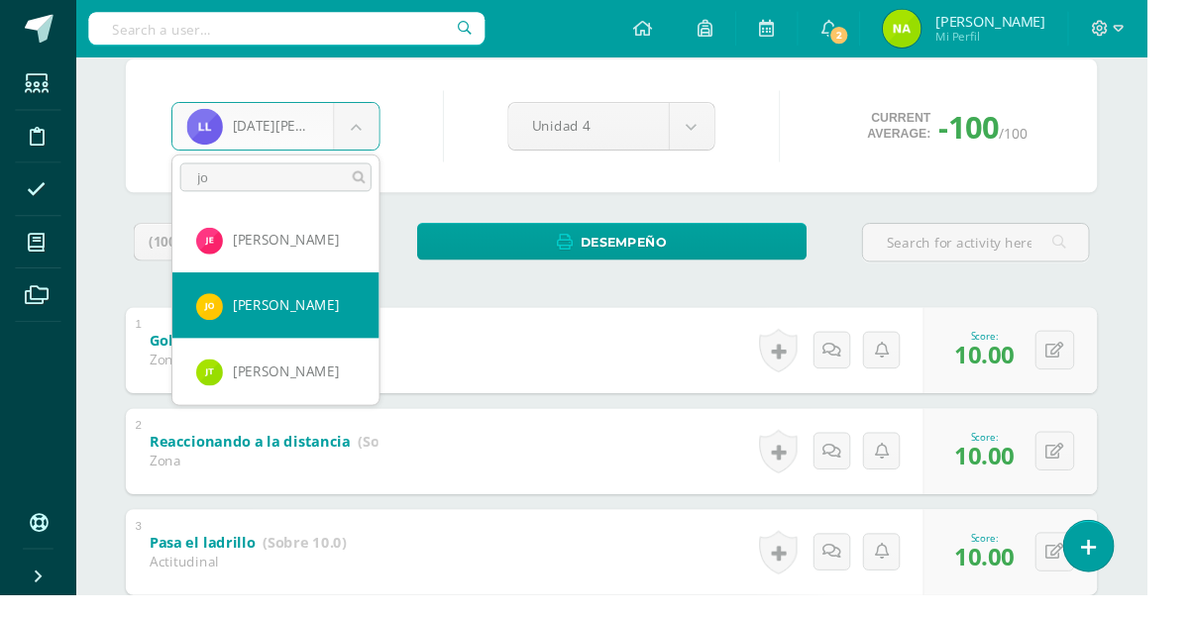
select select "1242"
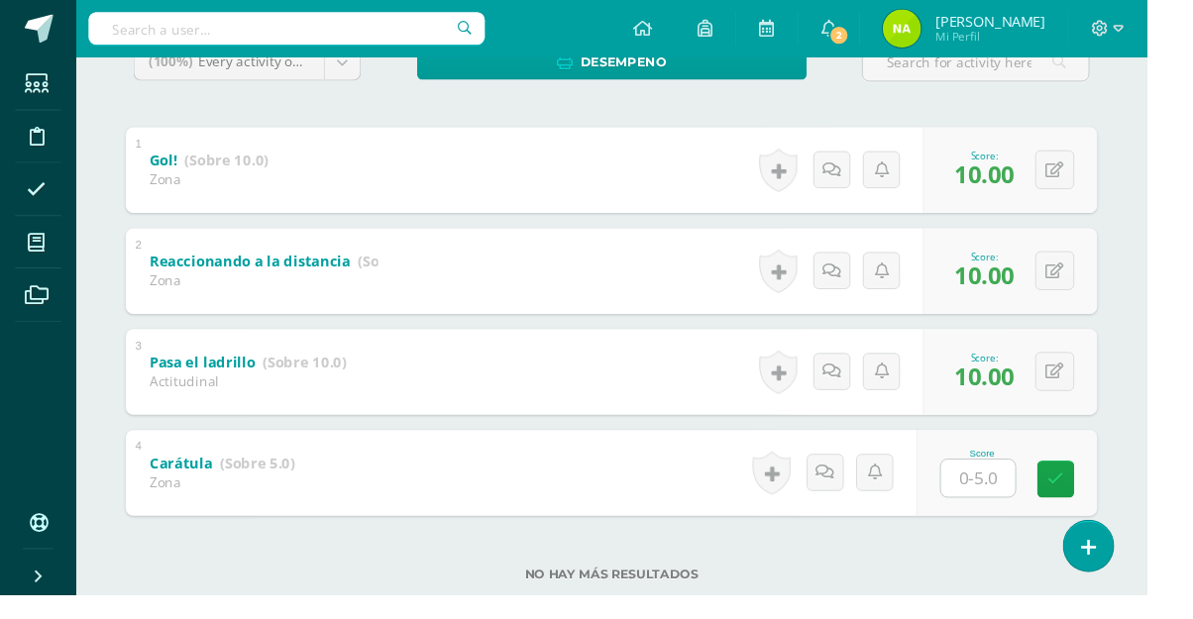
scroll to position [361, 0]
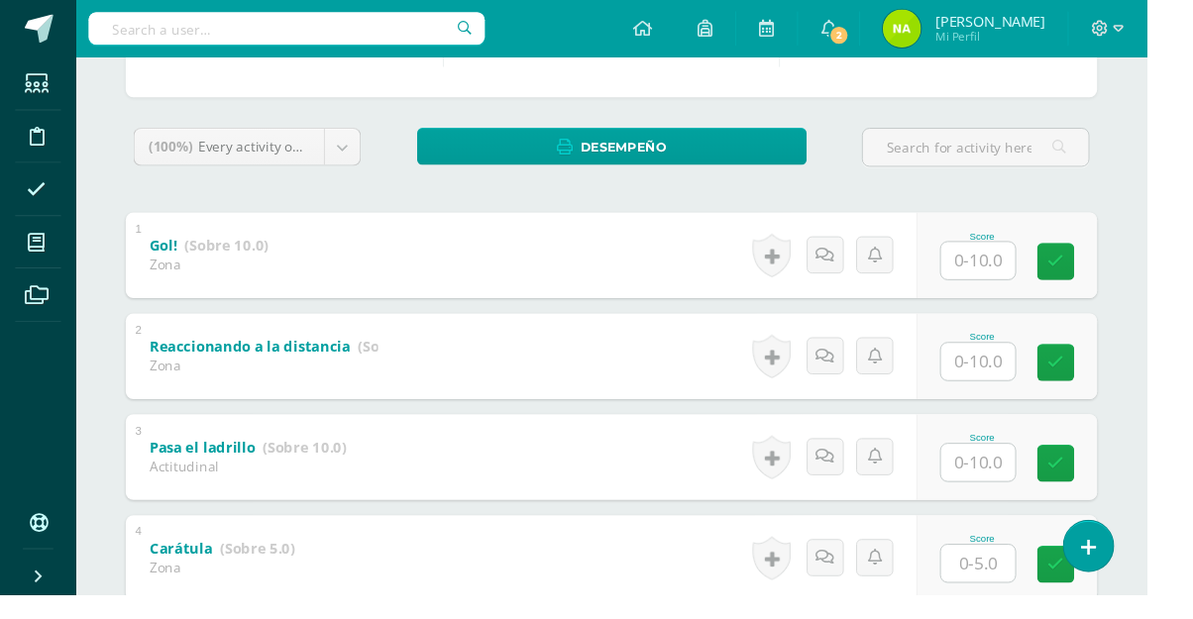
scroll to position [276, 0]
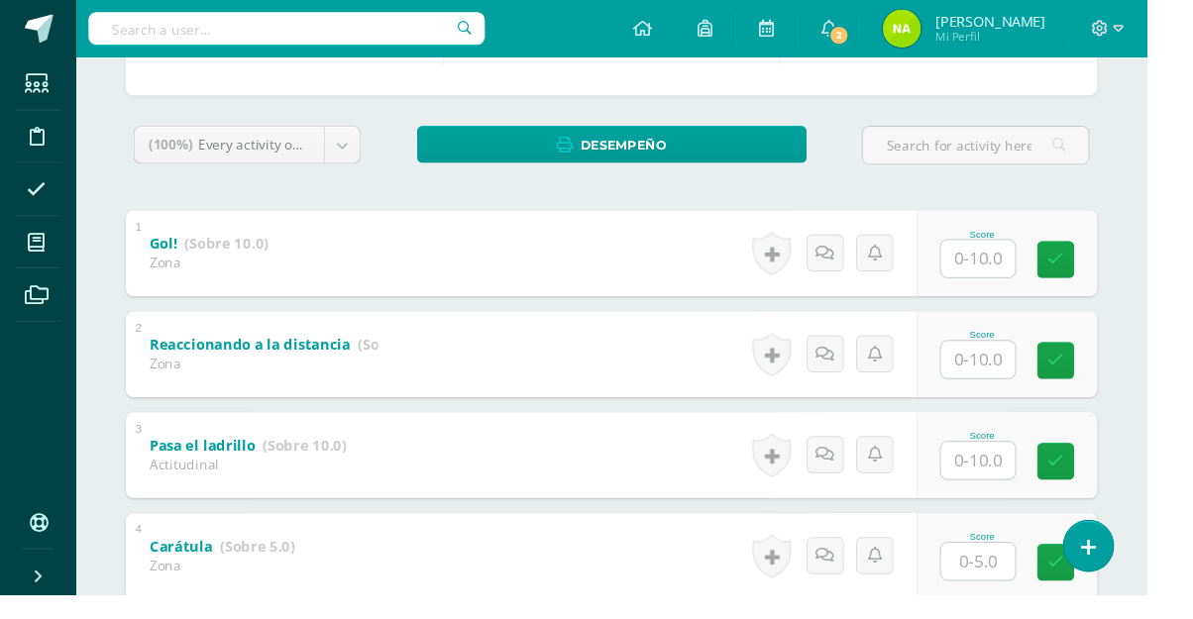
click at [1044, 488] on input "text" at bounding box center [1017, 479] width 77 height 39
type input "10"
click at [1046, 373] on input "text" at bounding box center [1017, 374] width 77 height 39
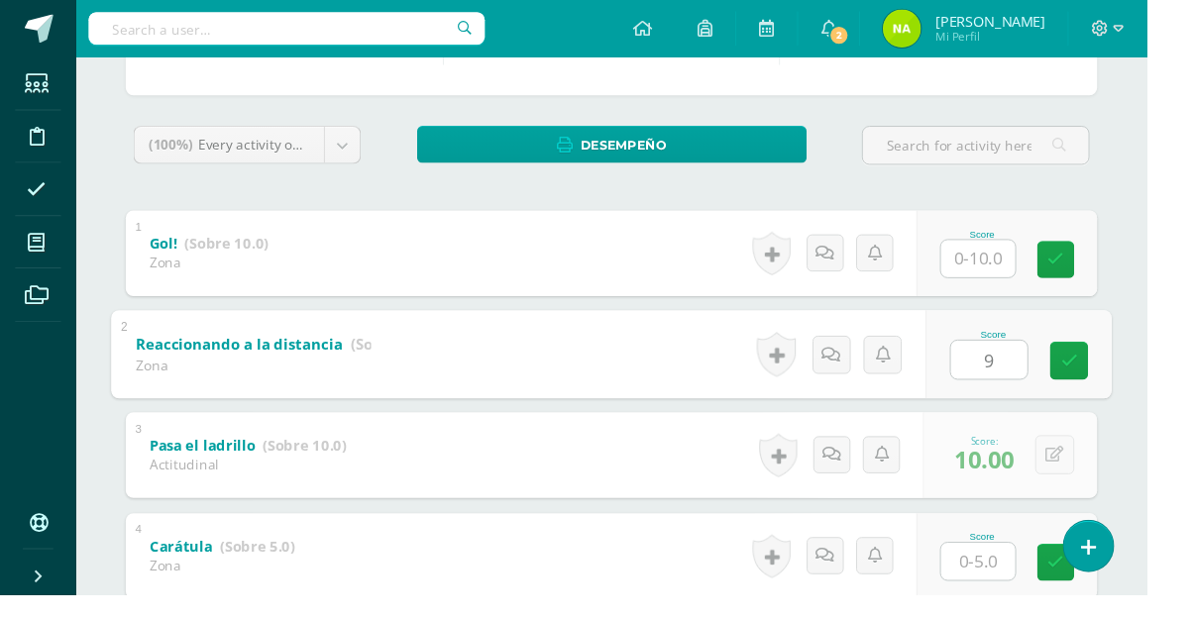
type input "9"
click at [1191, 338] on div "Robótica Primero Básico "Primero Básico A" Herramientas Detalle de asistencias …" at bounding box center [636, 269] width 1114 height 971
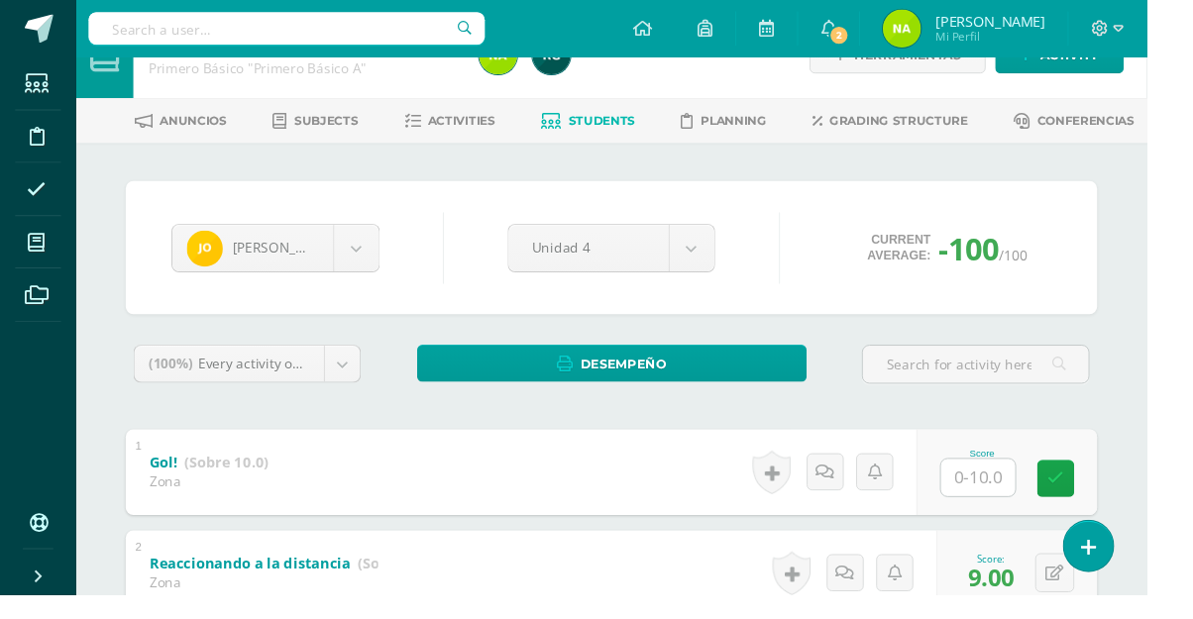
scroll to position [24, 0]
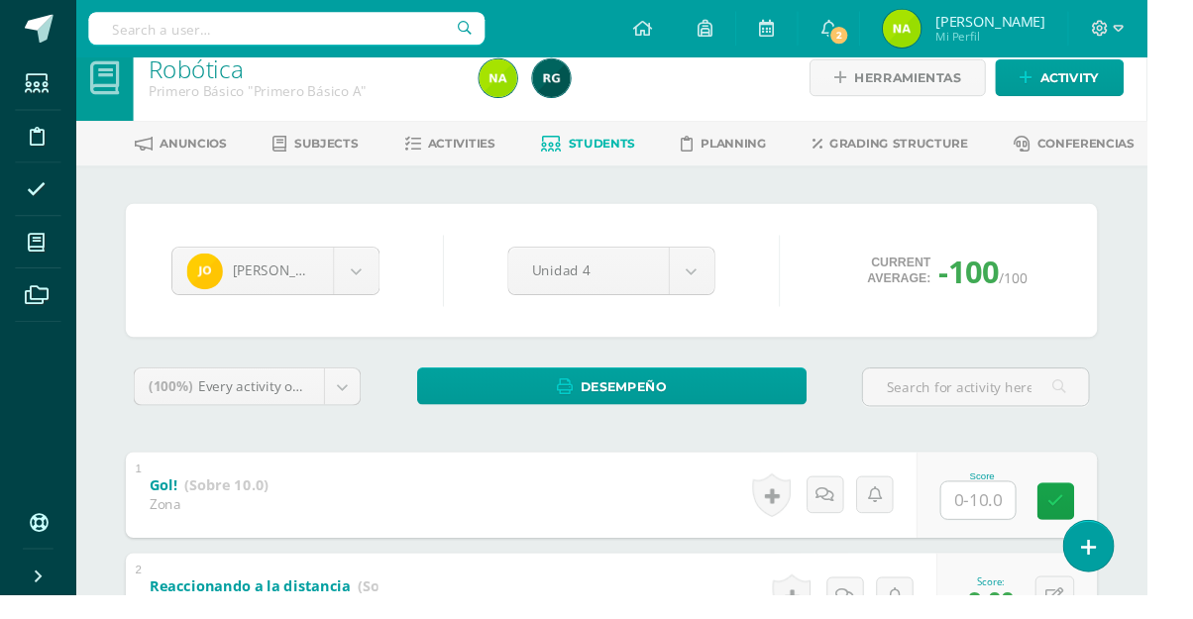
click at [1032, 527] on input "text" at bounding box center [1017, 520] width 77 height 39
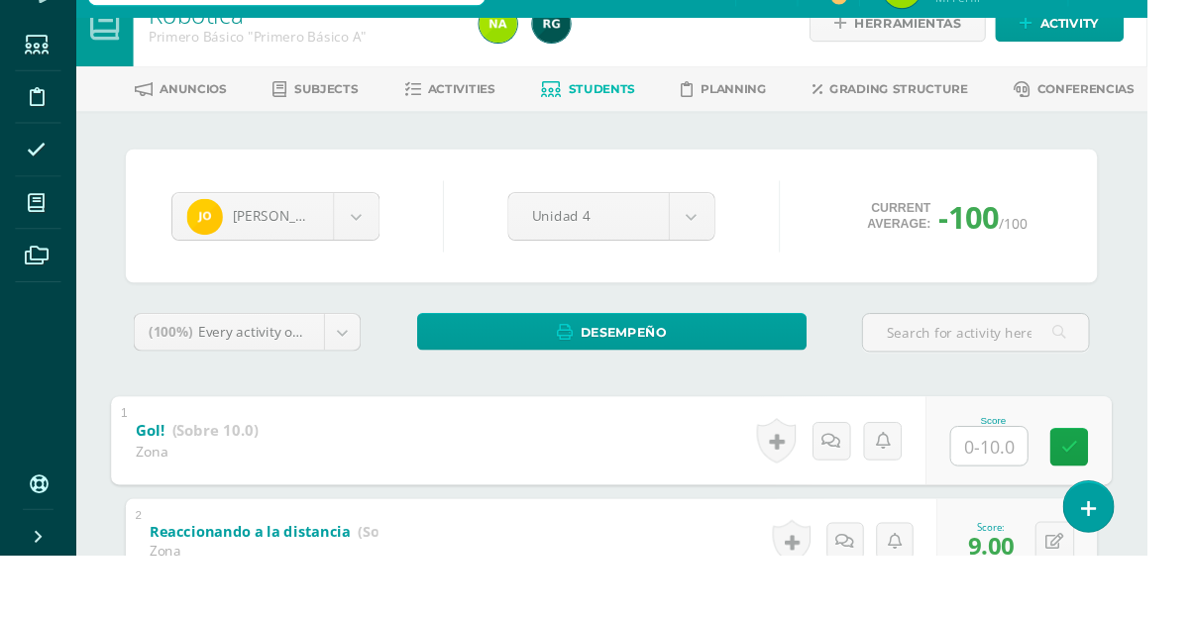
scroll to position [73, 0]
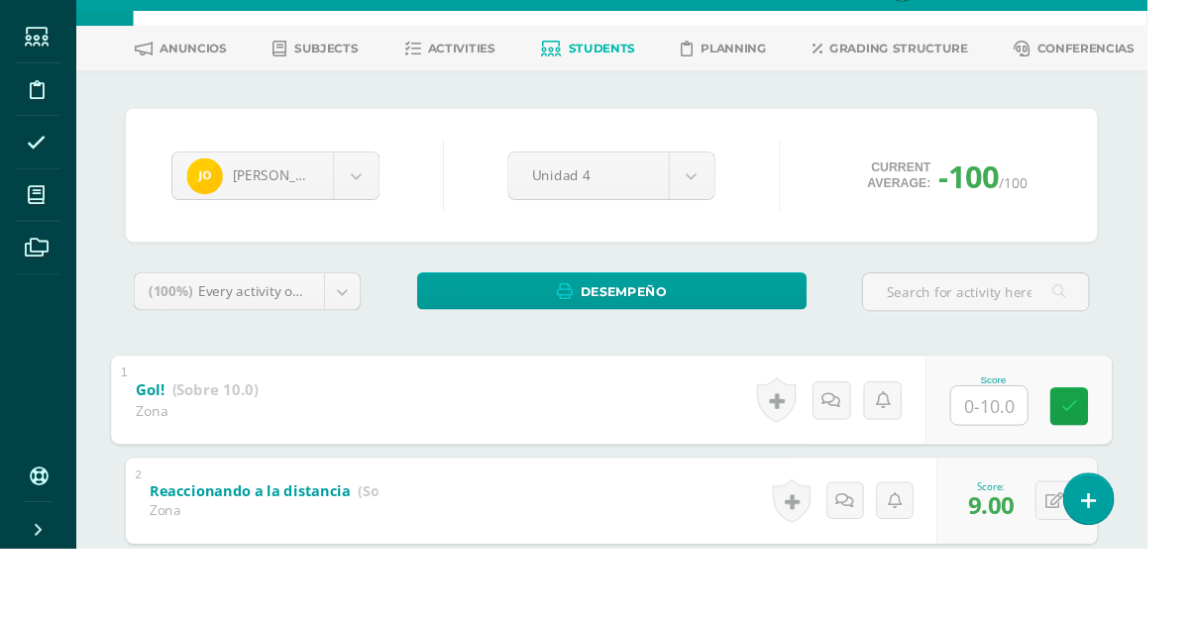
type input "7"
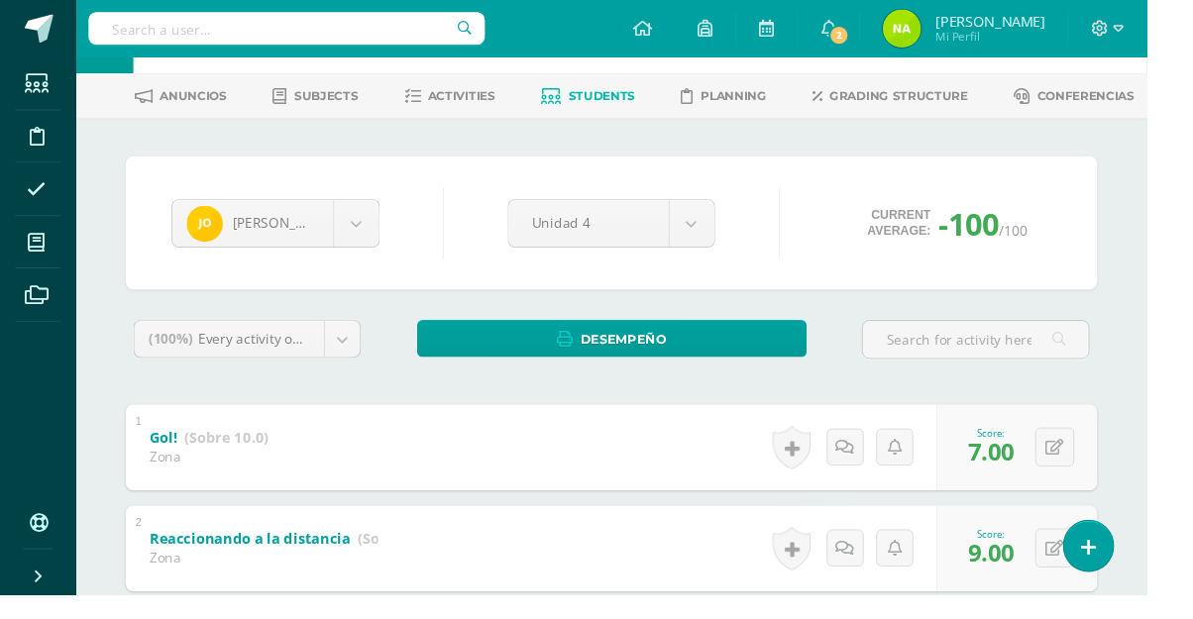
click at [376, 246] on body "Students Discipline Attendance My courses Archivos Soporte Centro de ayuda Últi…" at bounding box center [596, 442] width 1193 height 1031
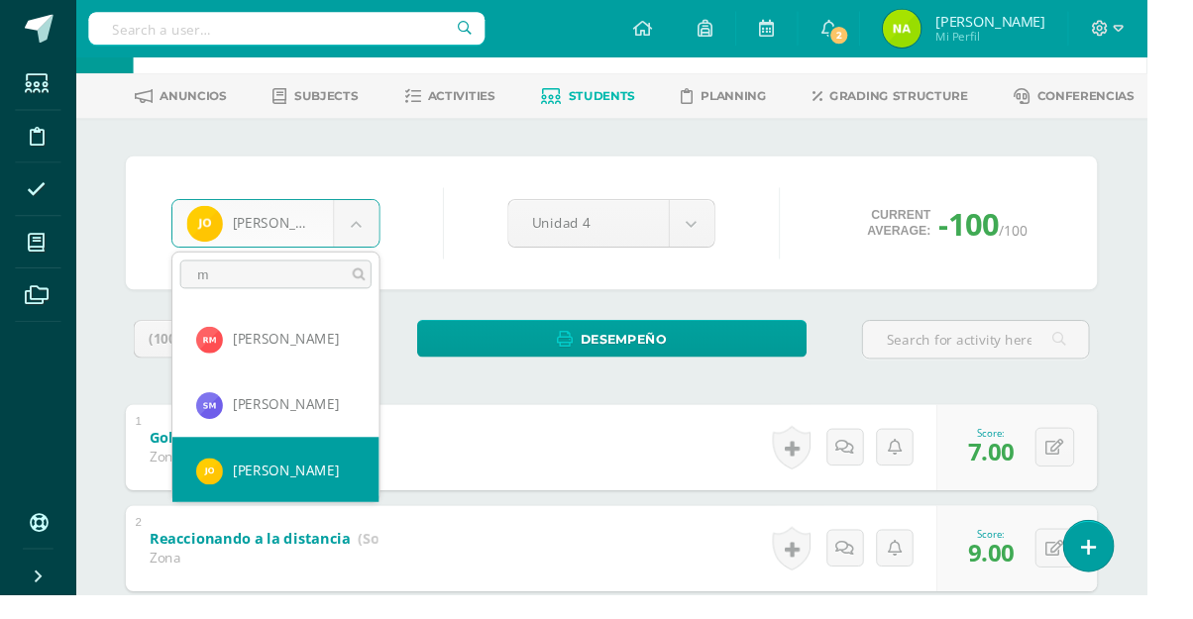
scroll to position [0, 0]
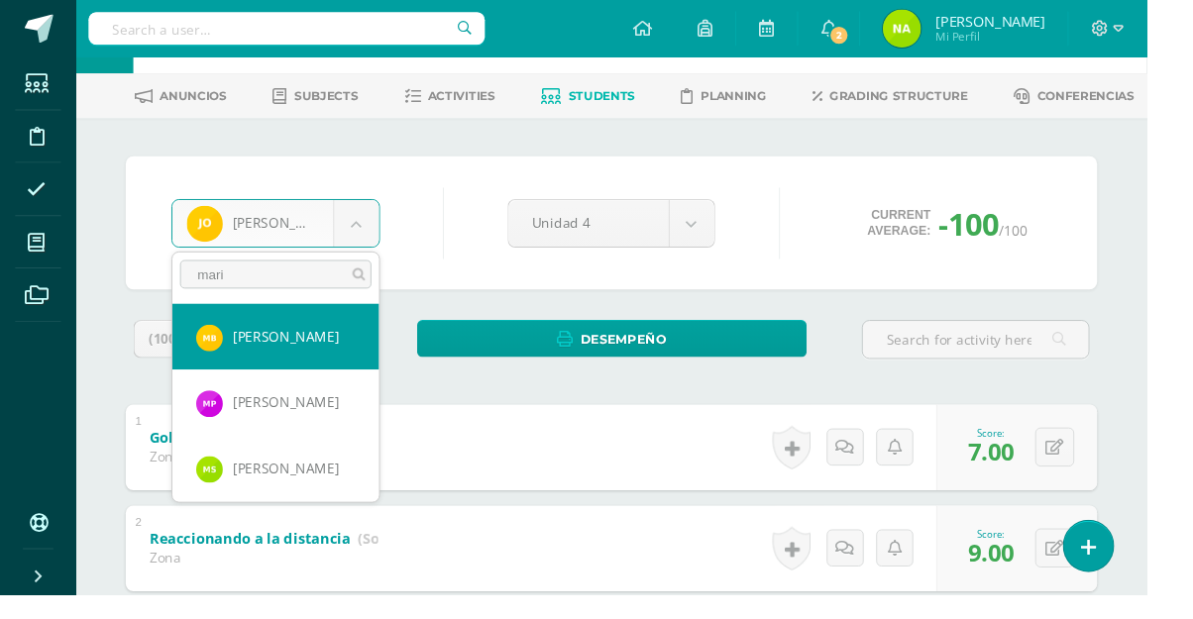
type input "mario"
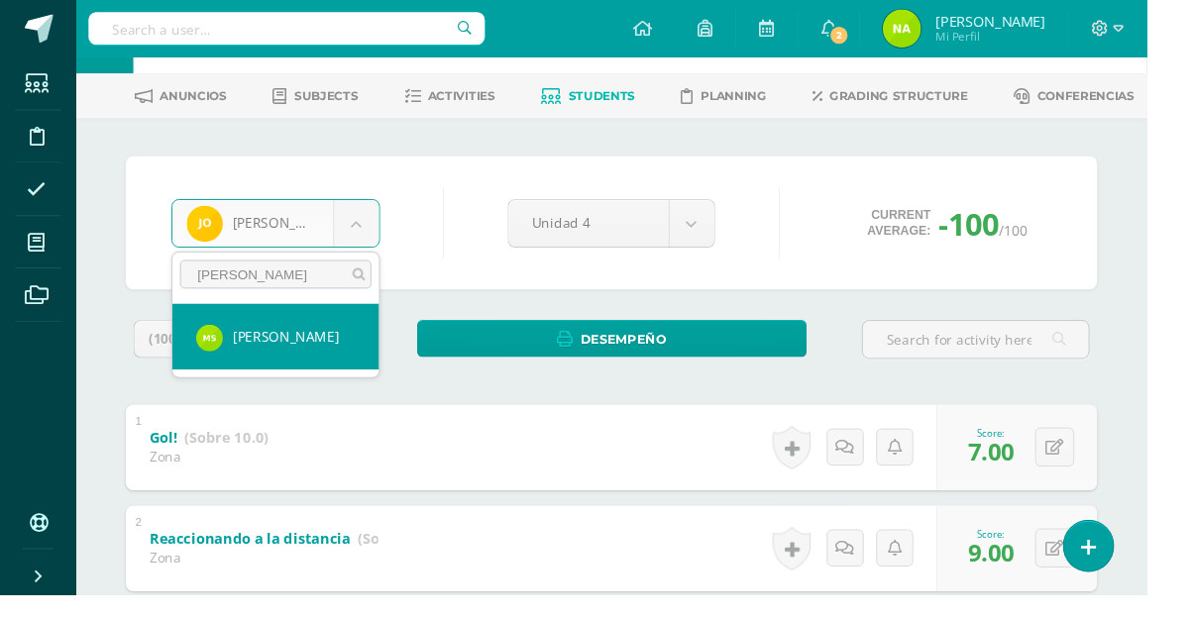
select select "196"
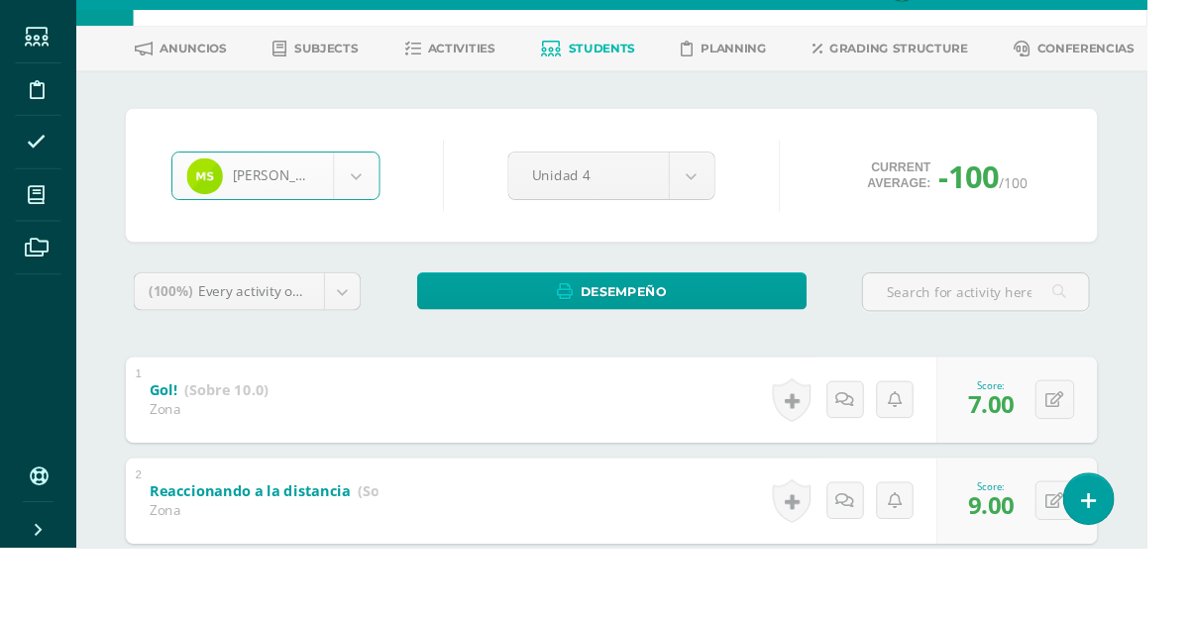
scroll to position [91, 0]
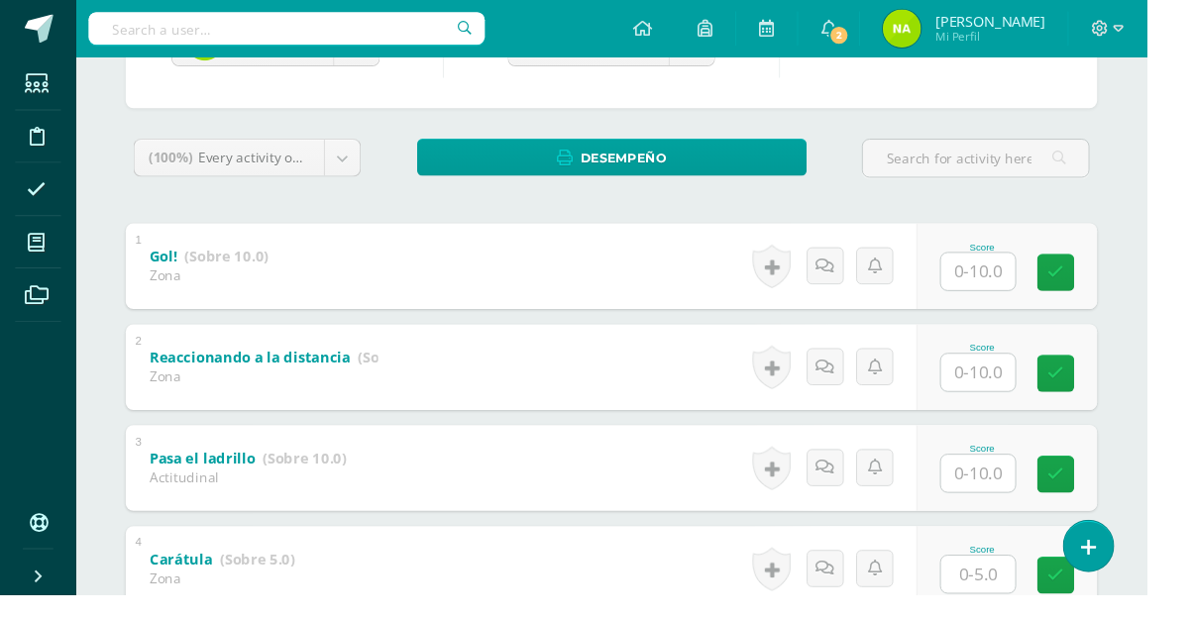
scroll to position [263, 0]
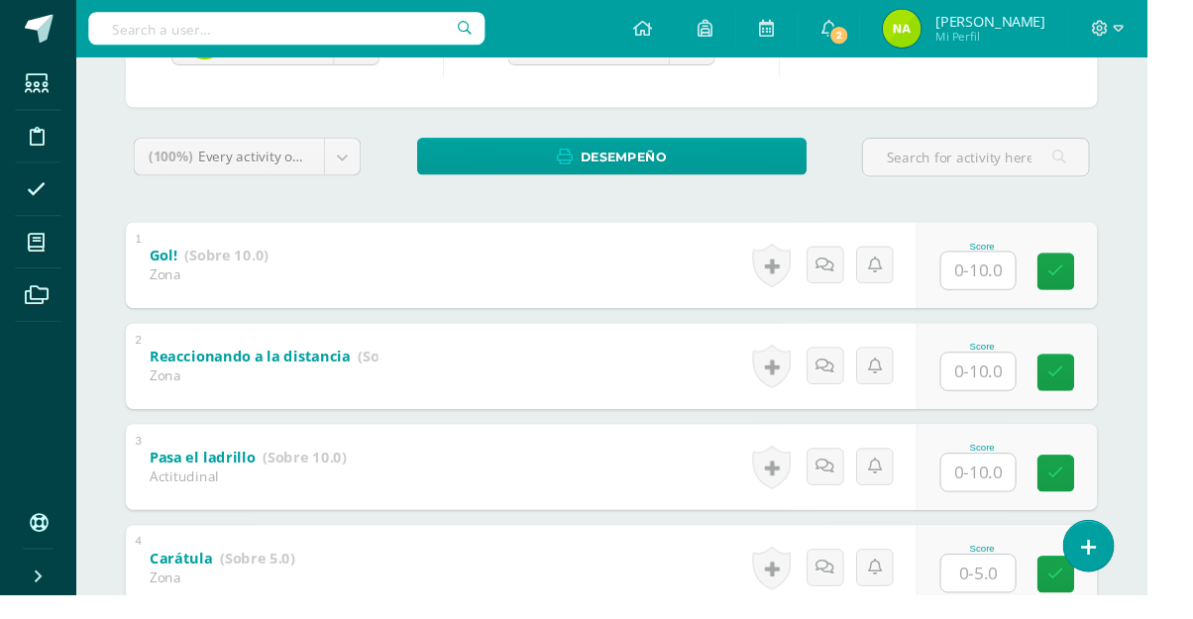
click at [1040, 497] on input "text" at bounding box center [1017, 492] width 77 height 39
type input "1"
type input "8"
click at [1025, 375] on input "text" at bounding box center [1017, 387] width 77 height 39
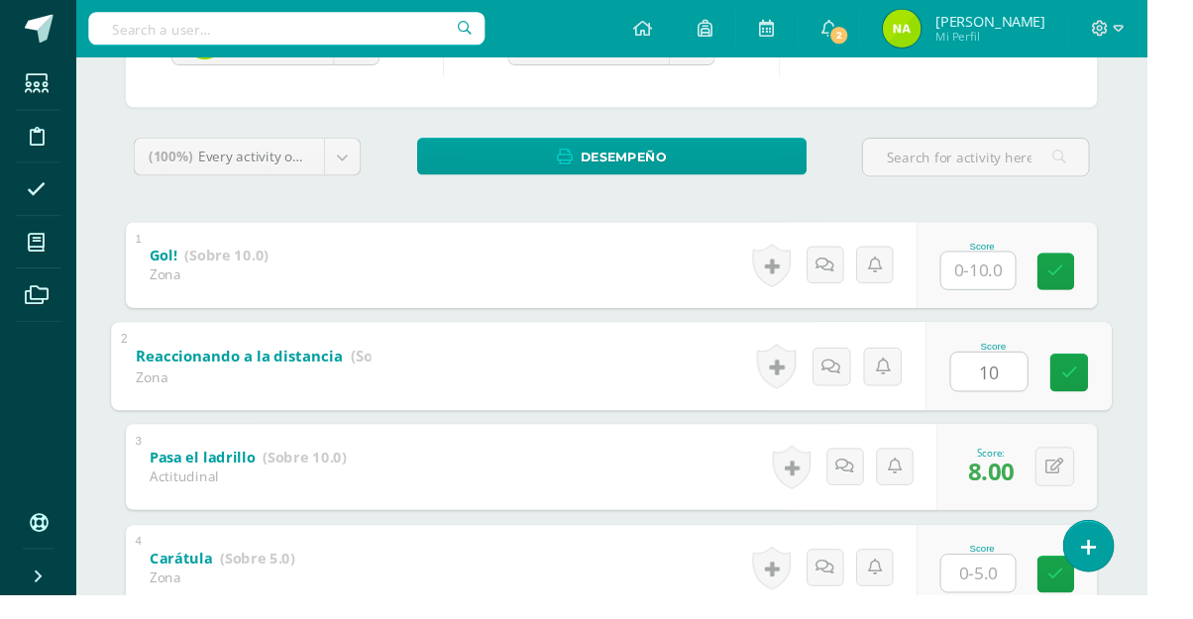
type input "10"
click at [1193, 424] on html "Students Discipline Attendance My courses Archivos Soporte Centro de ayuda Últi…" at bounding box center [596, 252] width 1193 height 1031
click at [1037, 284] on input "text" at bounding box center [1017, 282] width 77 height 39
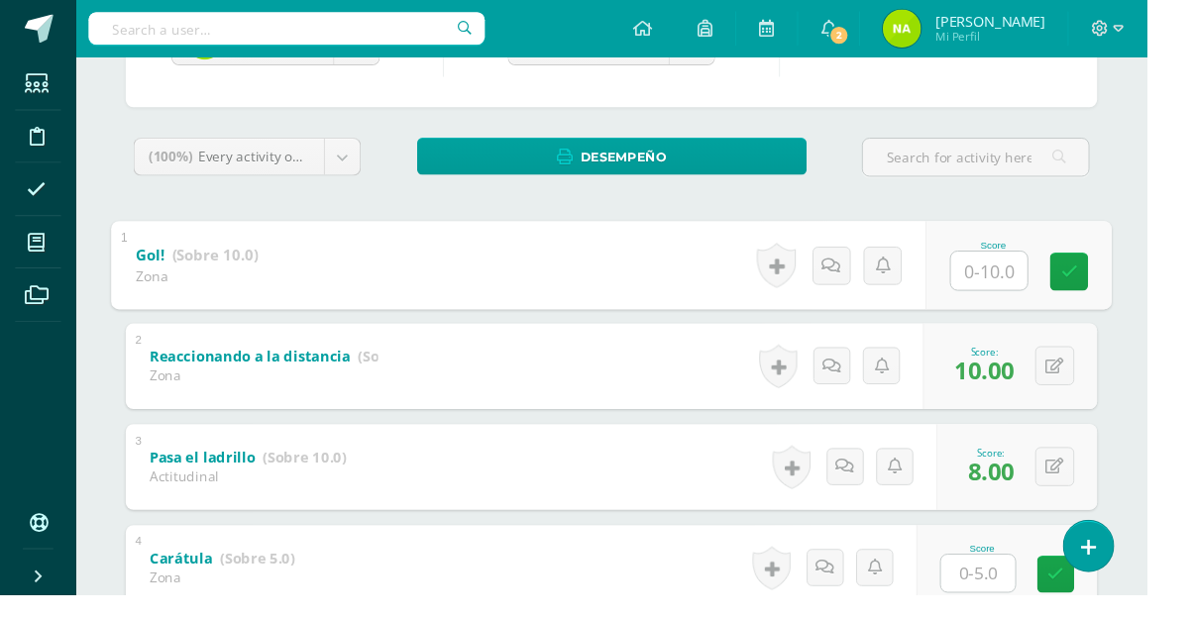
type input "7"
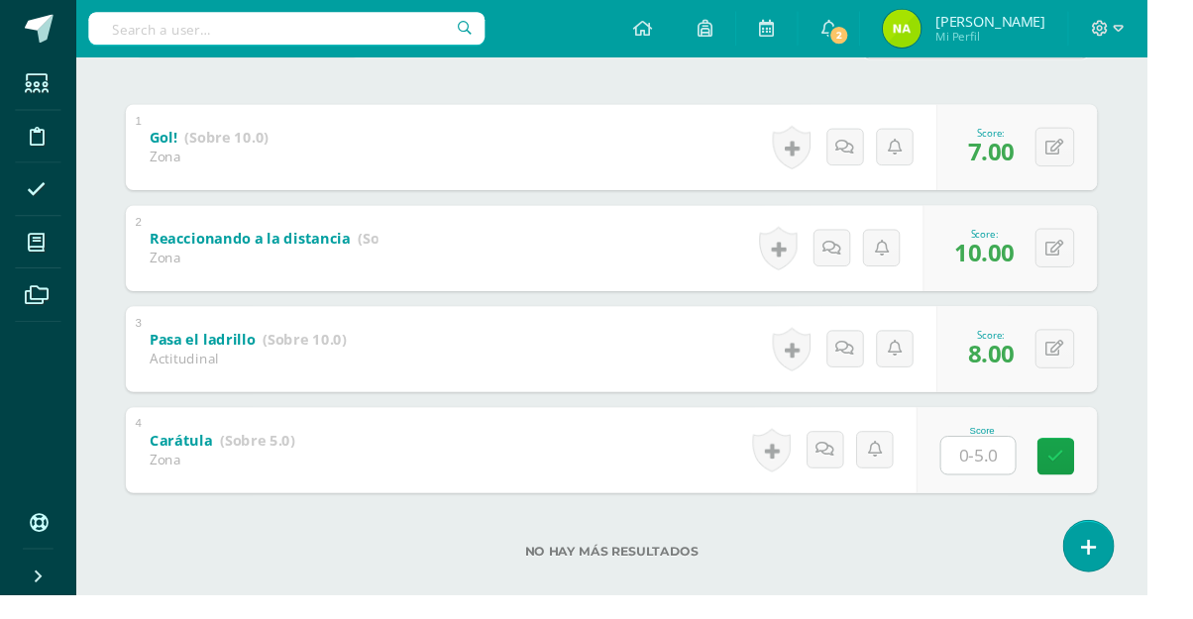
scroll to position [262, 0]
